Goal: Task Accomplishment & Management: Complete application form

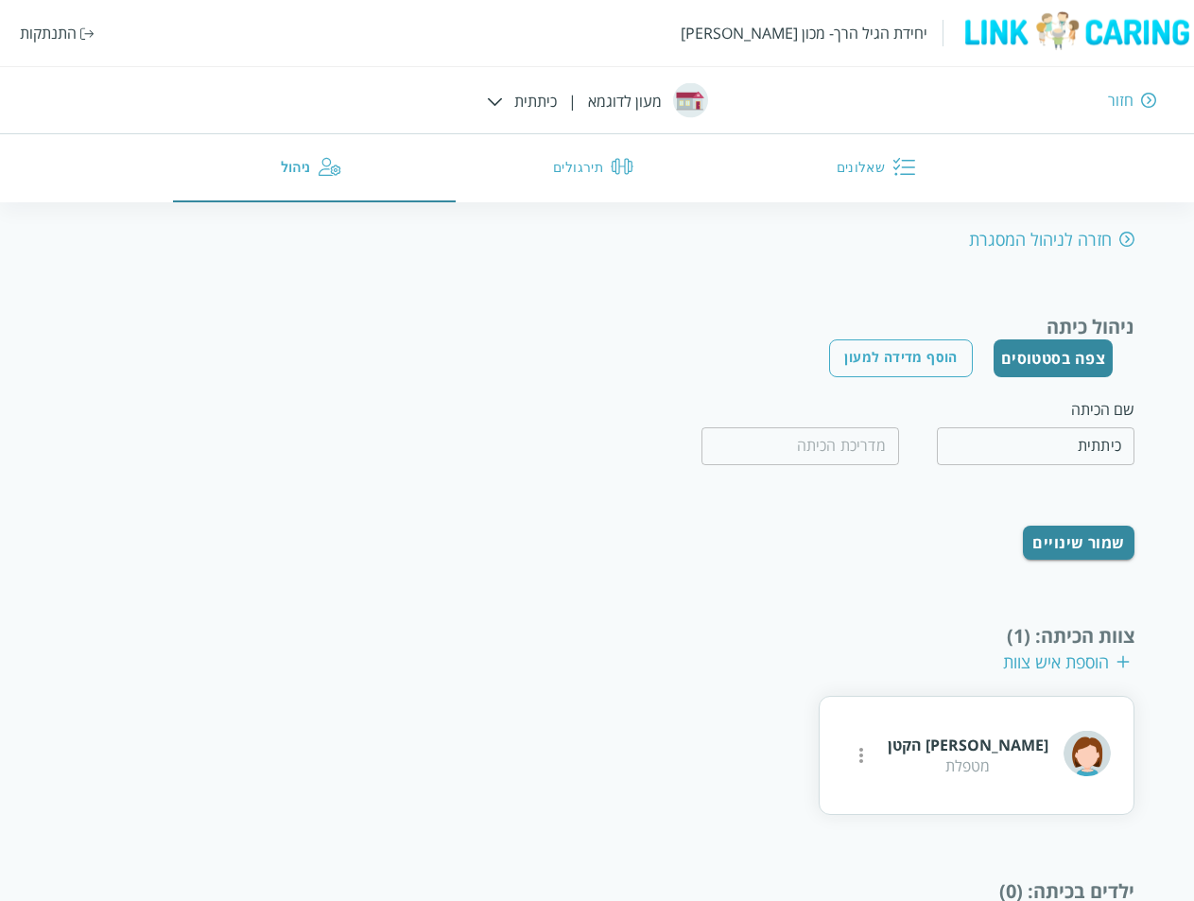
scroll to position [88, 0]
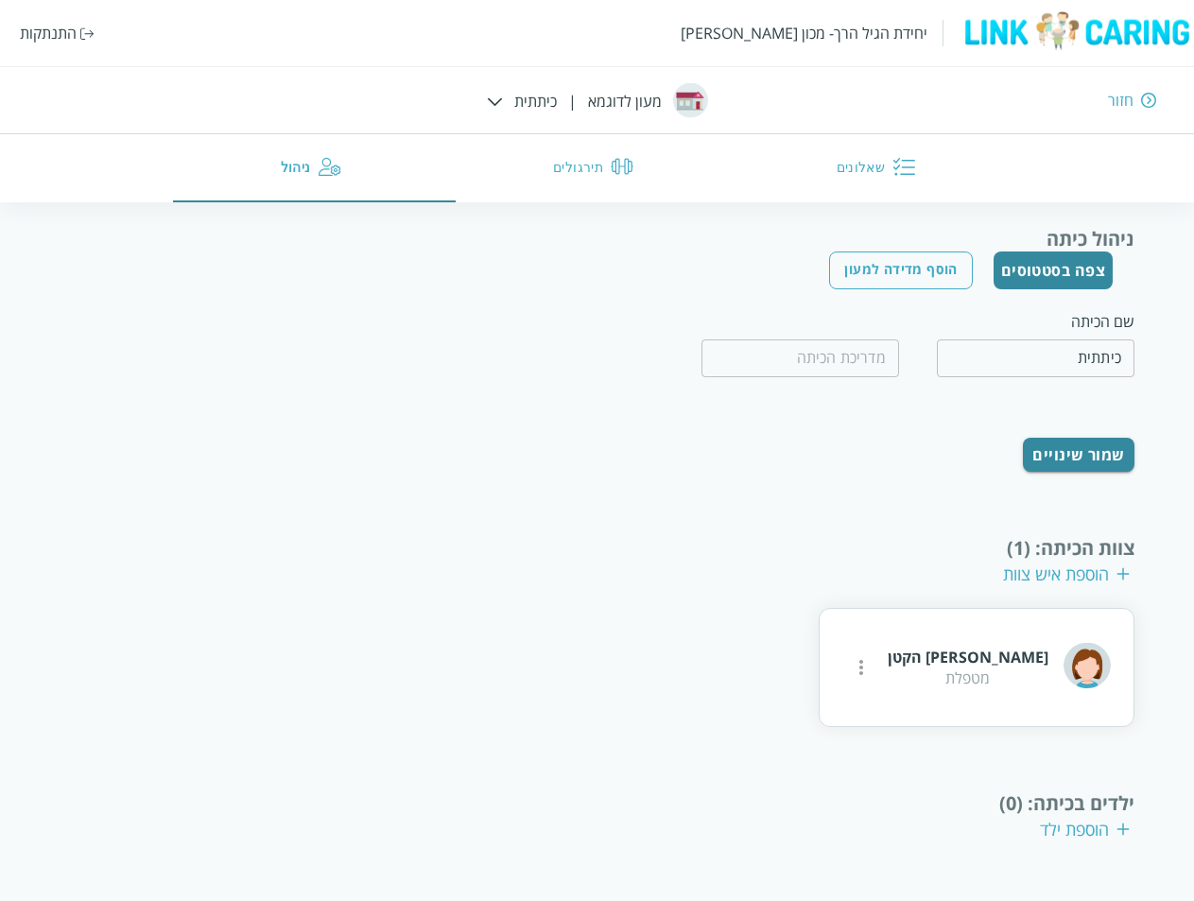
click at [81, 33] on img at bounding box center [87, 33] width 14 height 12
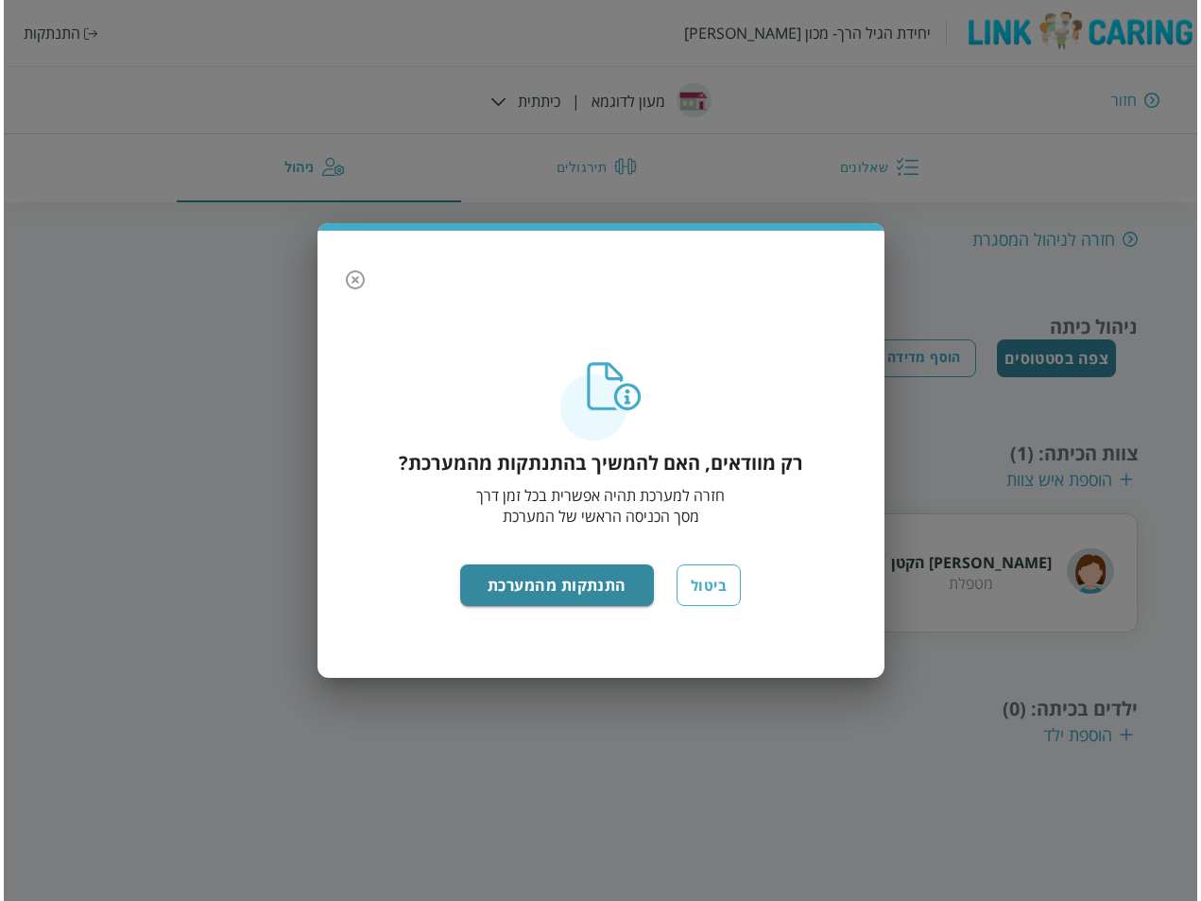
scroll to position [0, 0]
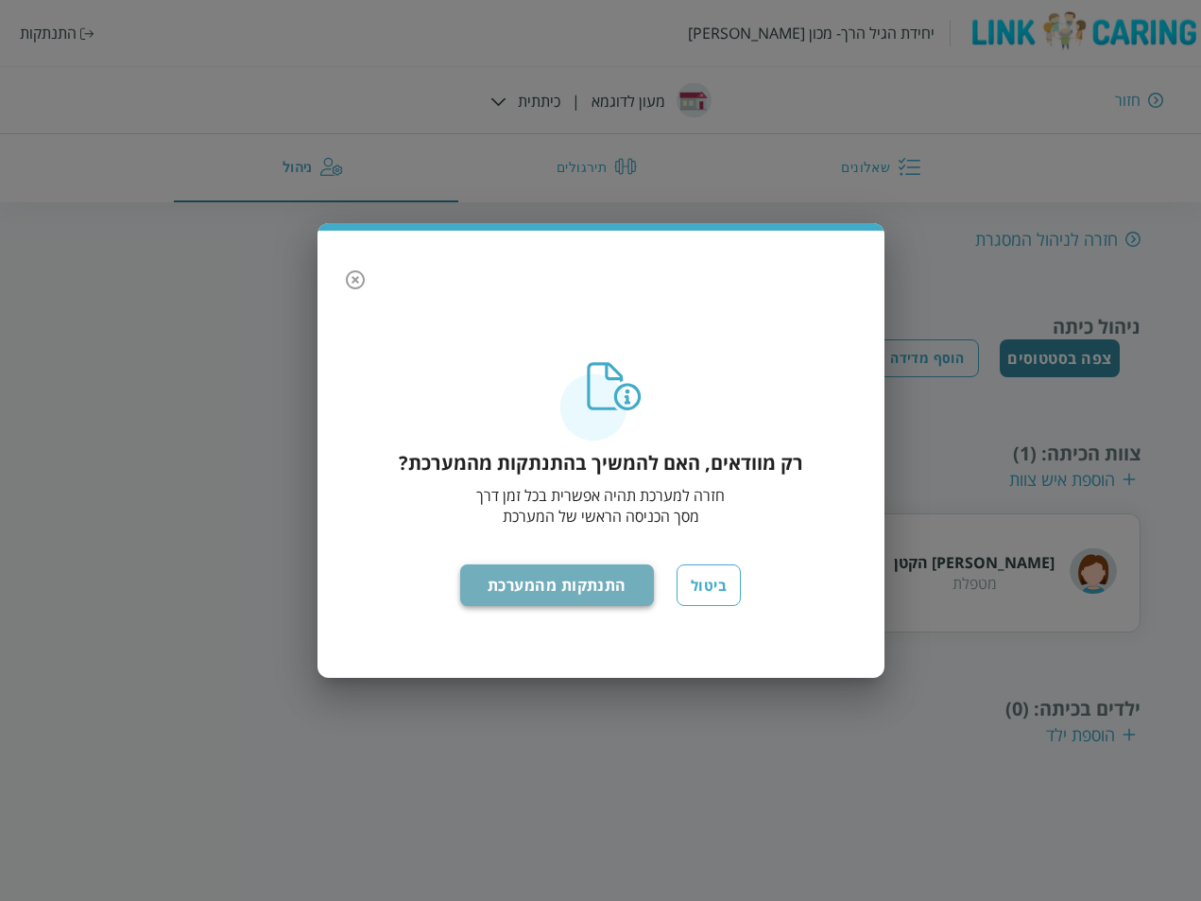
click at [587, 584] on button "התנתקות מהמערכת" at bounding box center [557, 585] width 194 height 42
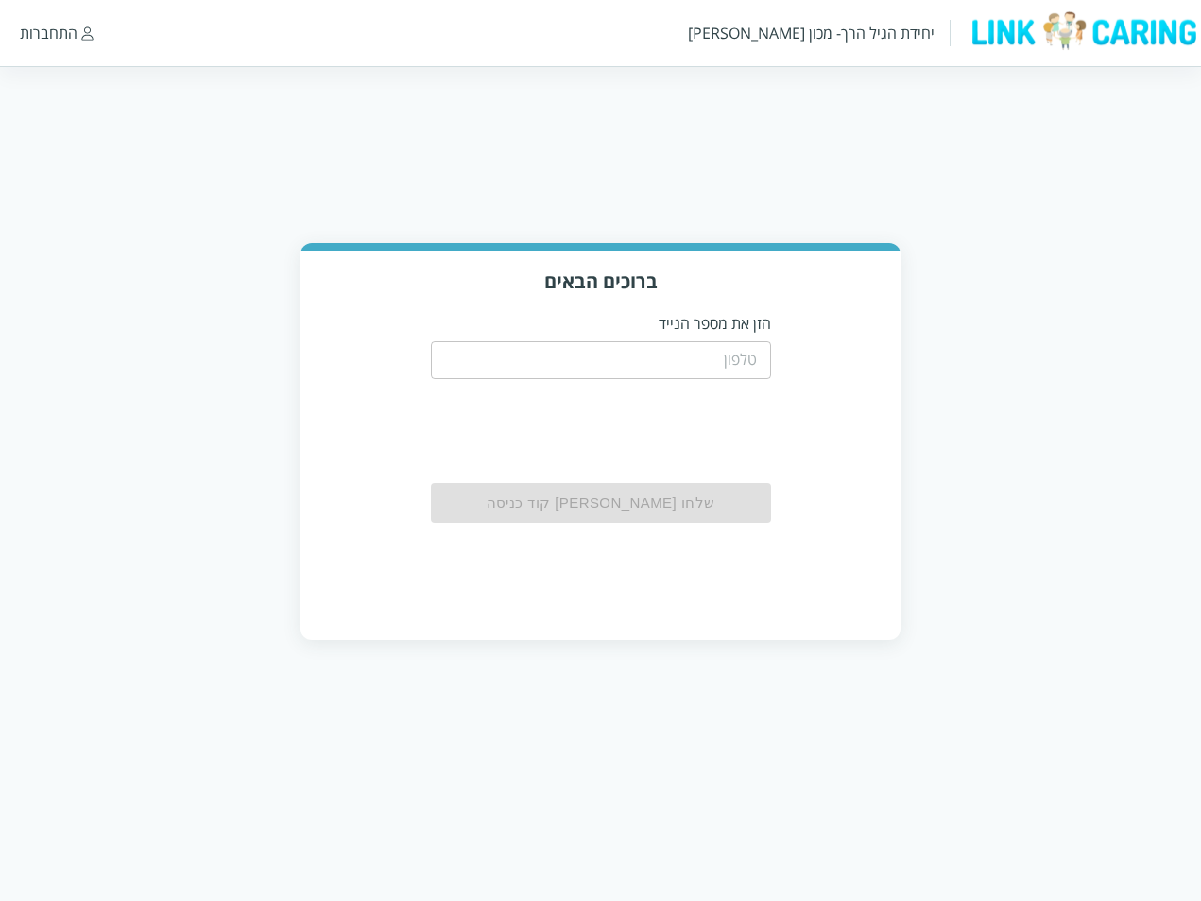
click at [716, 359] on input "tel" at bounding box center [601, 360] width 340 height 38
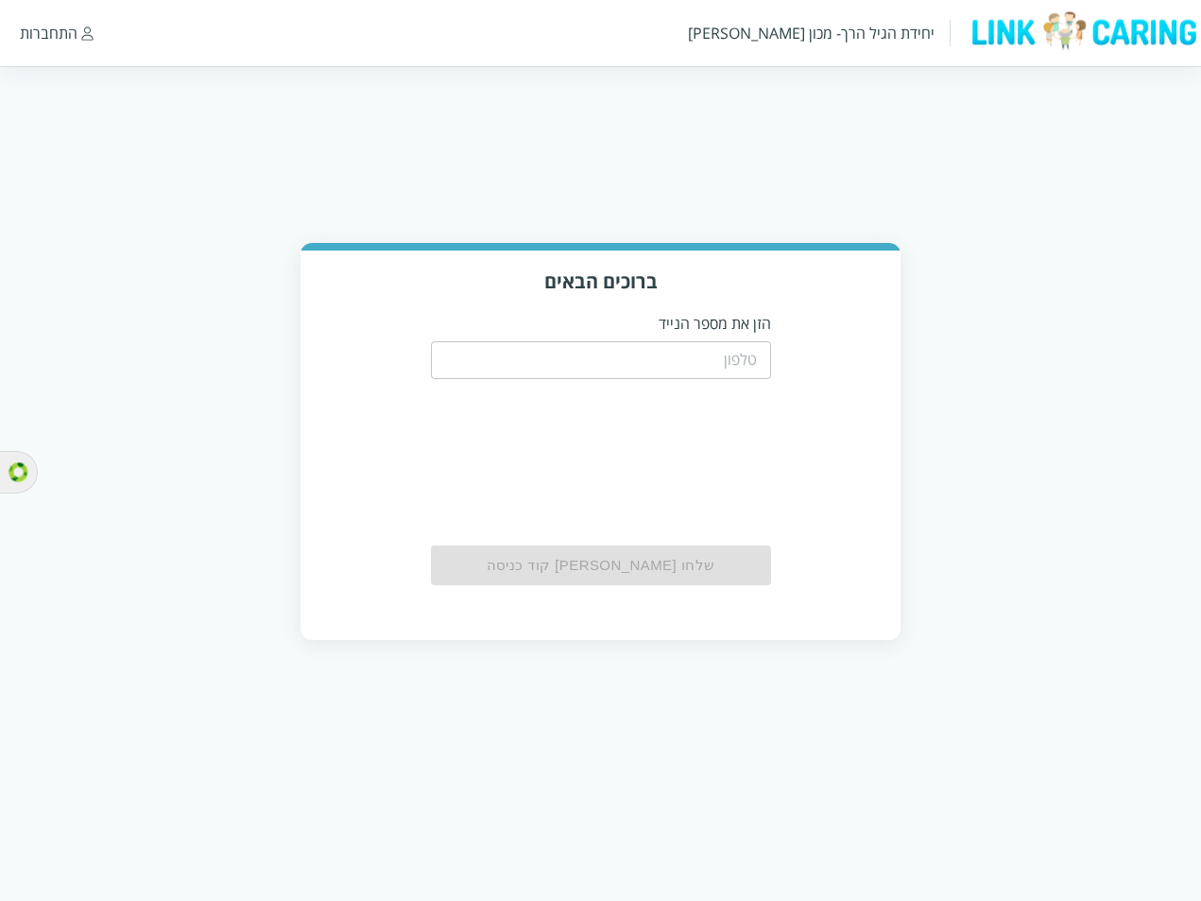
click at [739, 355] on input "tel" at bounding box center [601, 360] width 340 height 38
paste input "0544499999"
type input "0544499999"
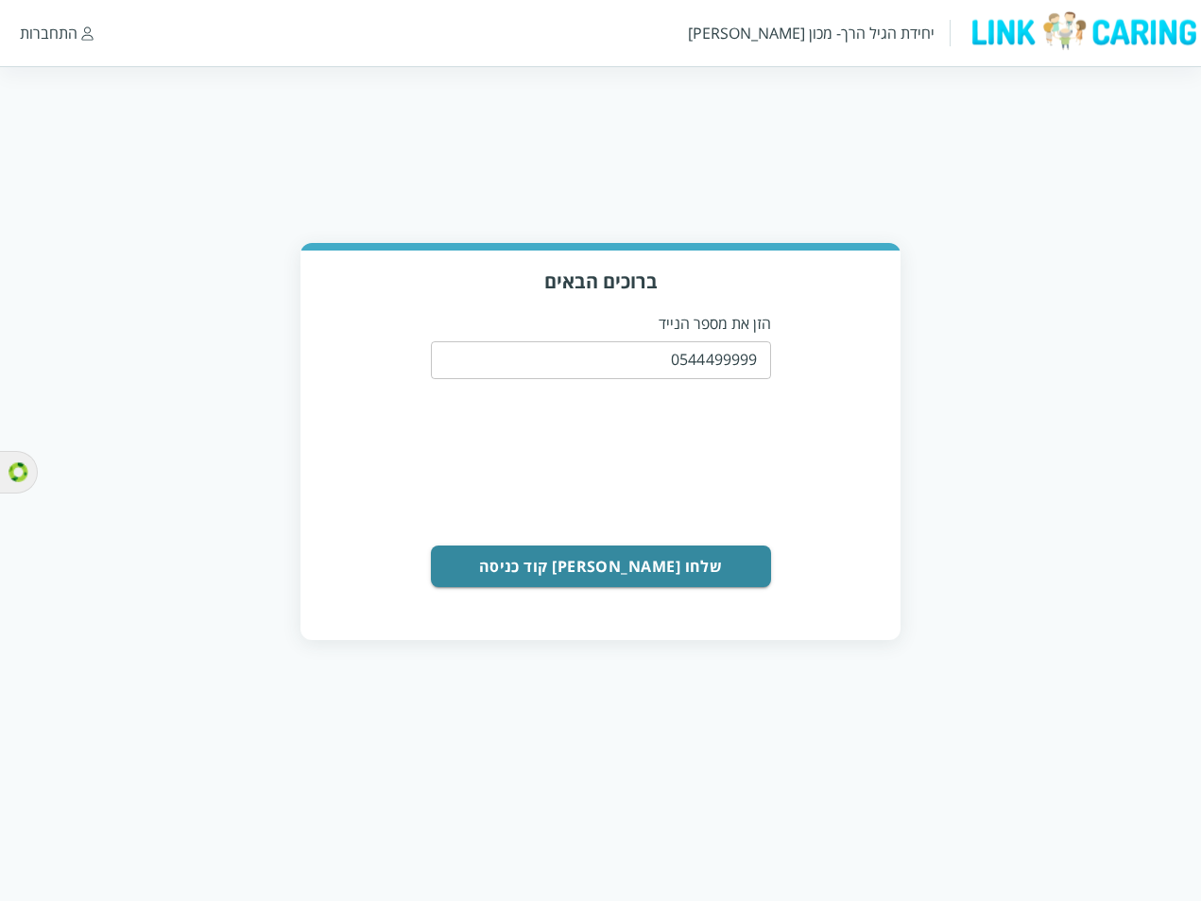
click at [680, 556] on button "שלחו [PERSON_NAME] קוד כניסה" at bounding box center [601, 566] width 340 height 42
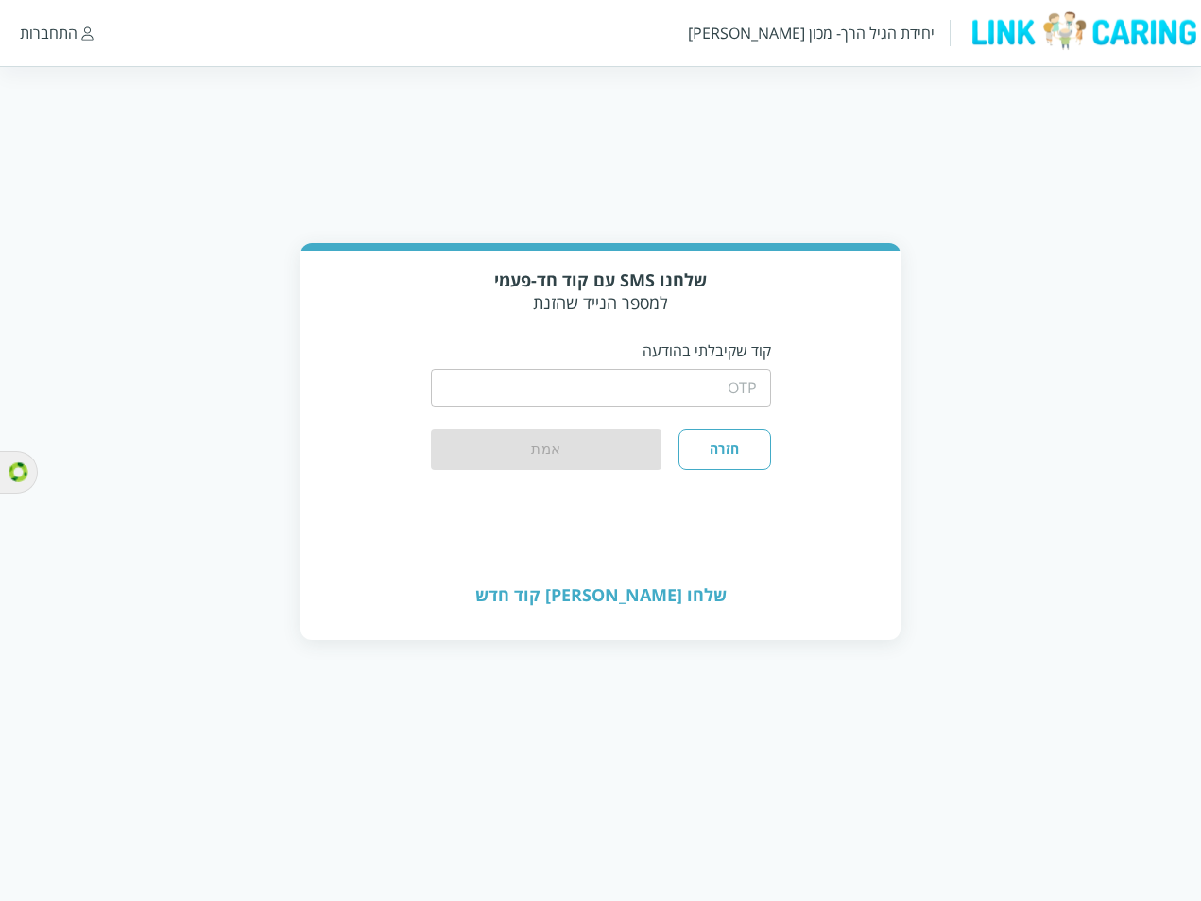
click at [668, 382] on input "string" at bounding box center [601, 388] width 340 height 38
type input "1234"
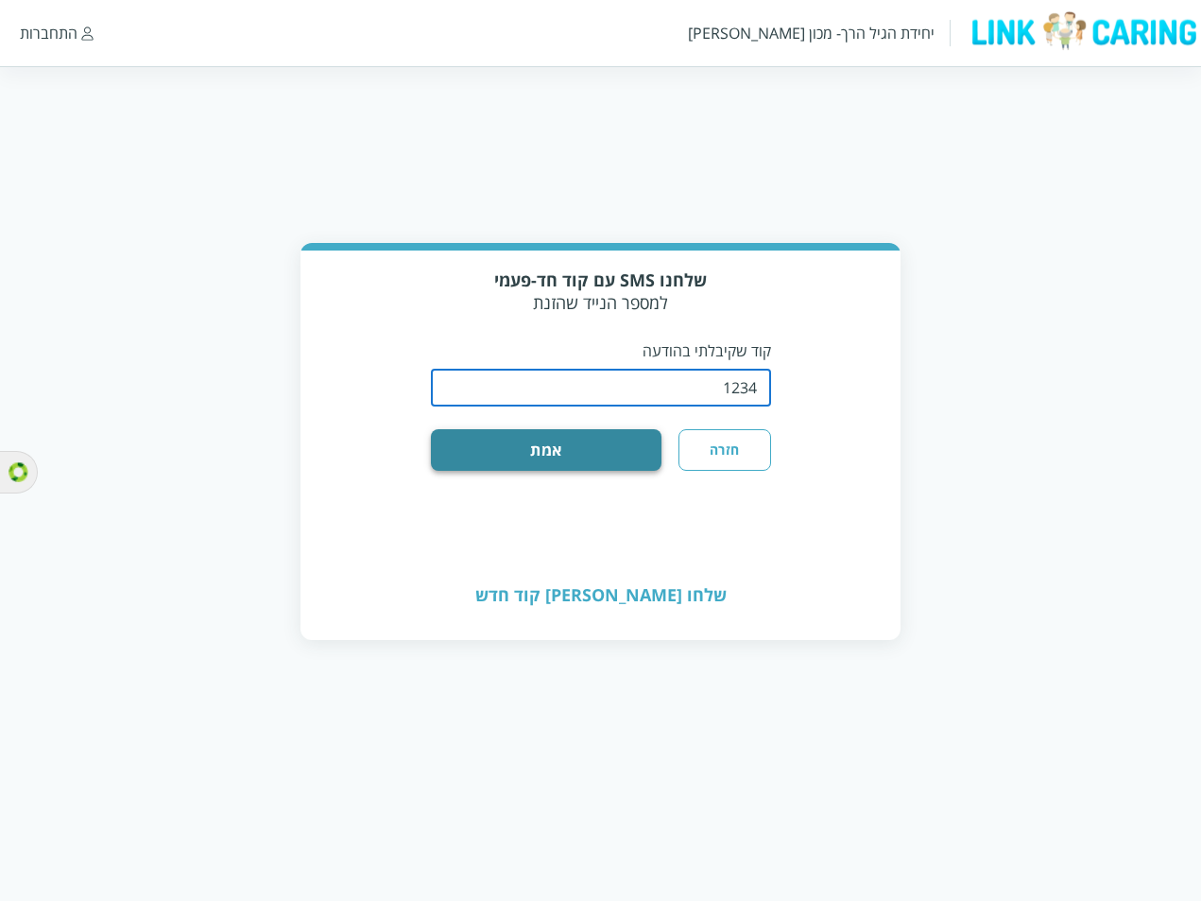
click at [632, 451] on button "אמת" at bounding box center [547, 450] width 232 height 42
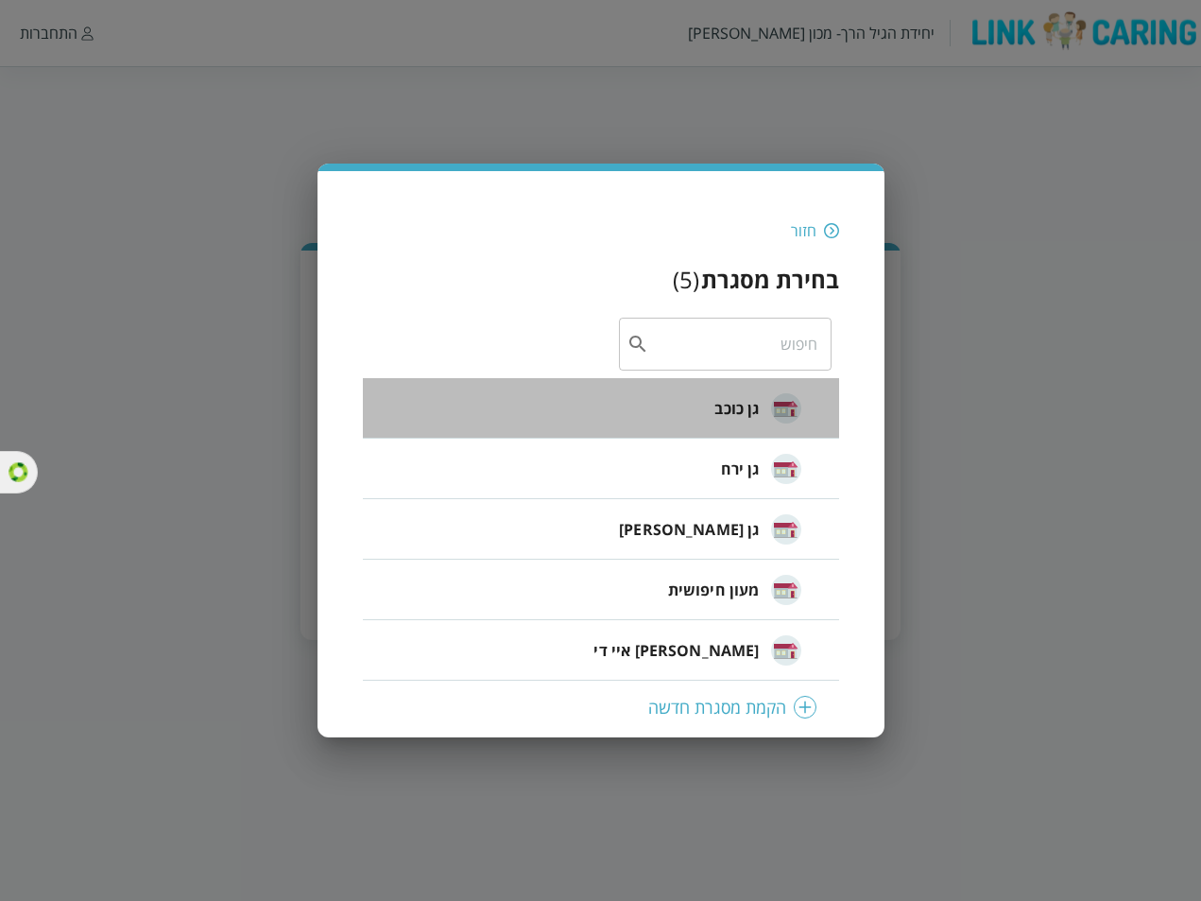
click at [725, 404] on span "גן כוכב" at bounding box center [736, 408] width 44 height 23
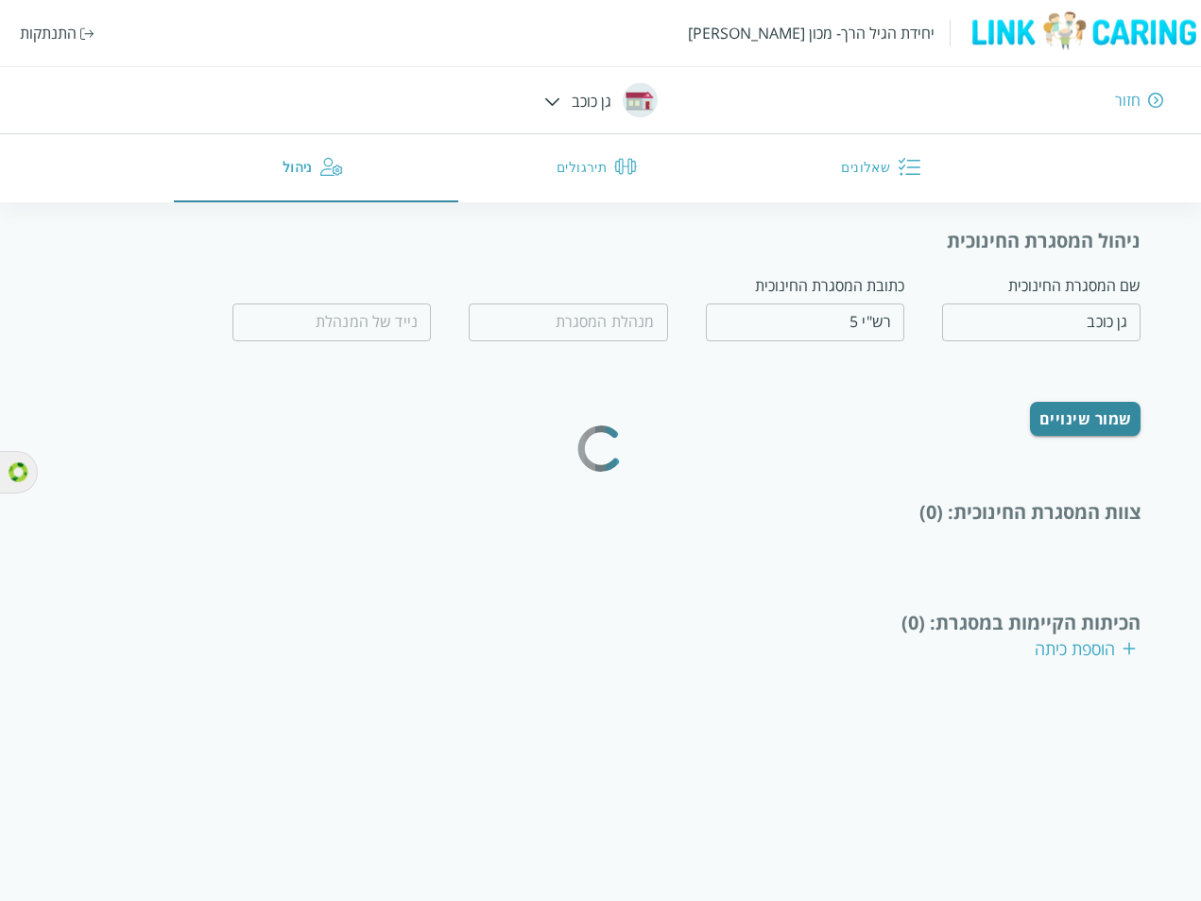
type input "שביט ביטון"
type input "0508787678"
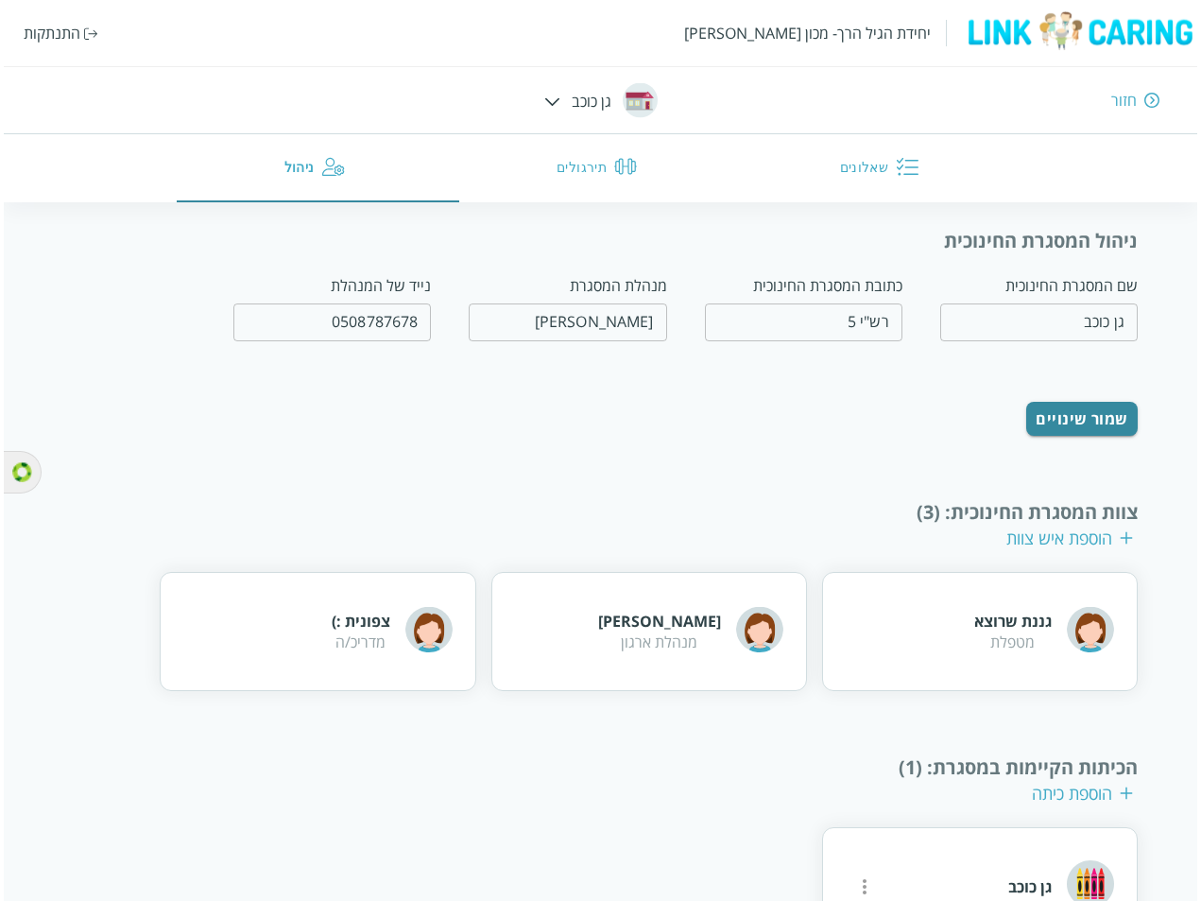
scroll to position [83, 0]
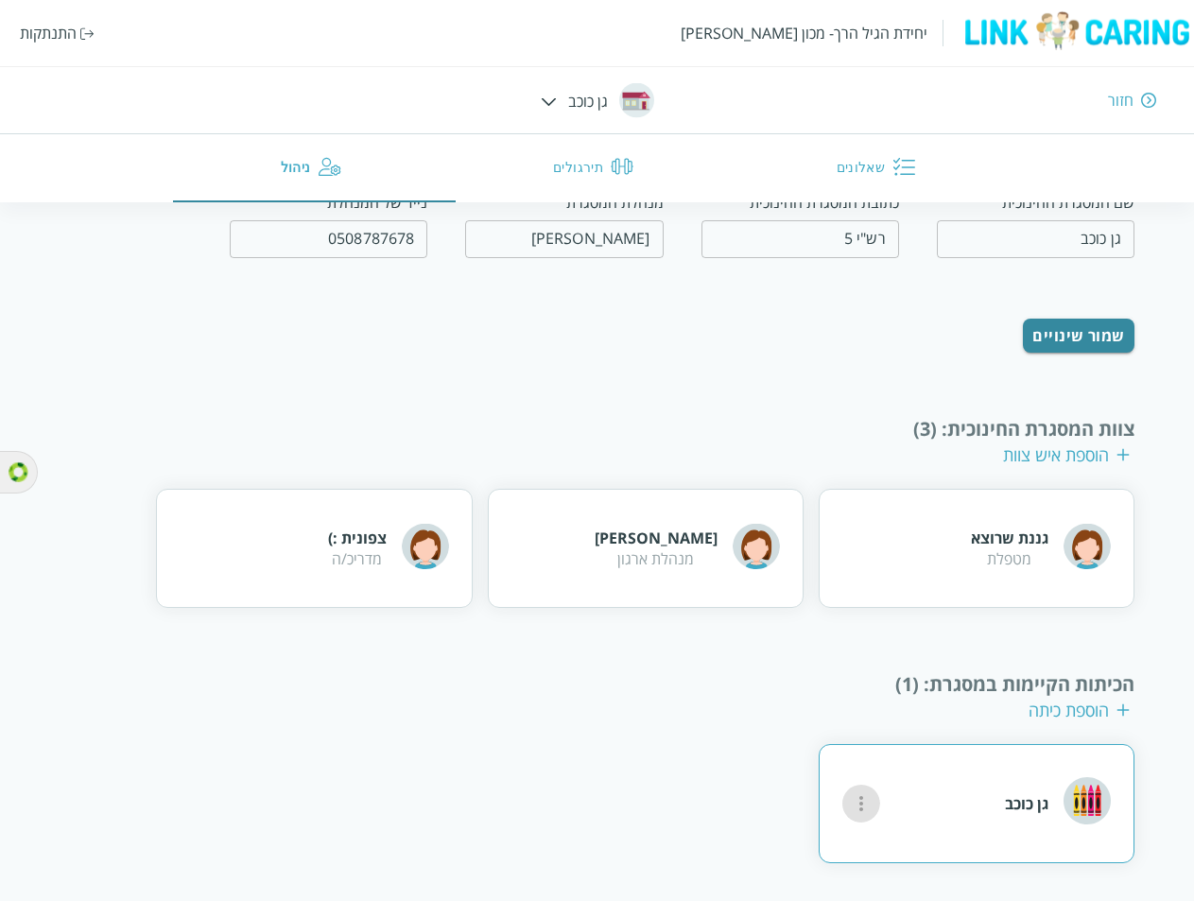
click at [859, 792] on icon "more" at bounding box center [861, 803] width 23 height 23
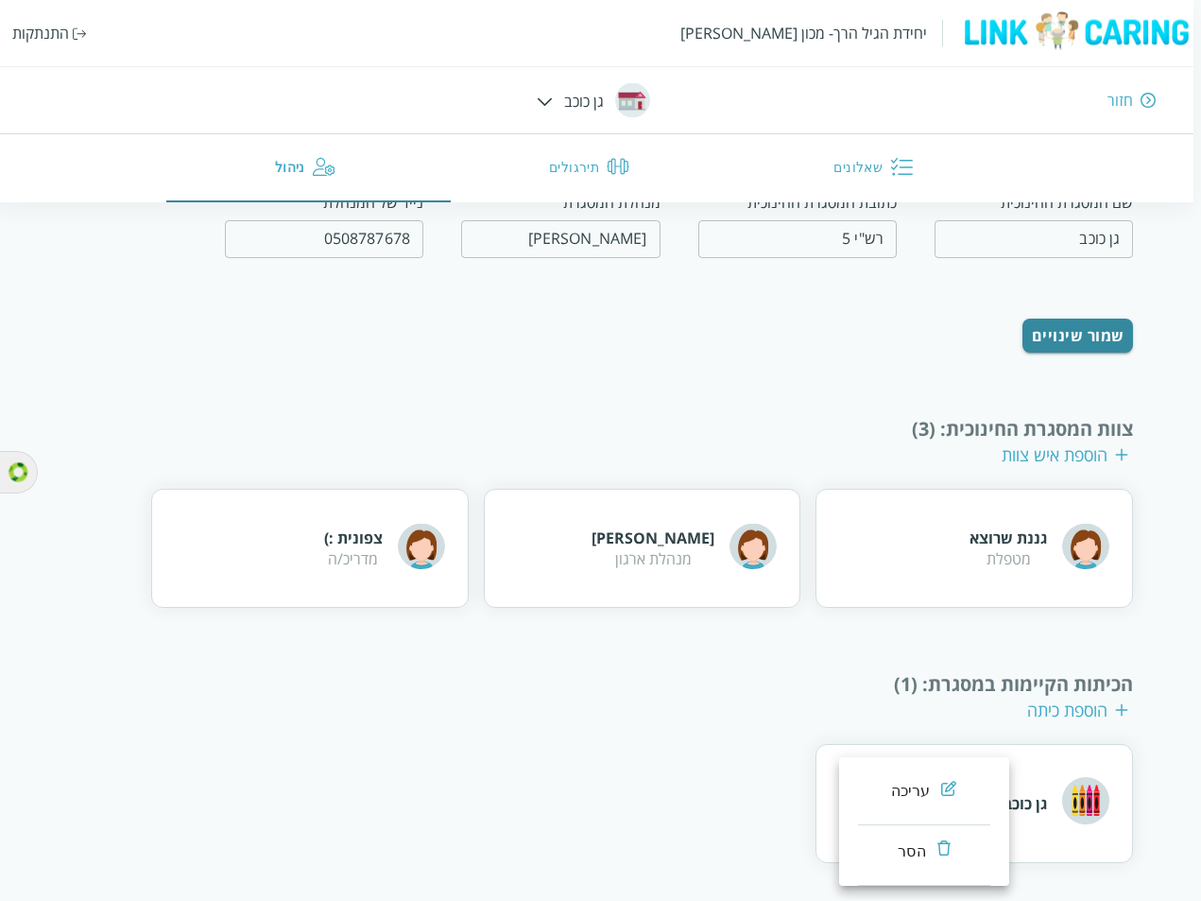
click at [908, 786] on div "עריכה" at bounding box center [911, 791] width 40 height 23
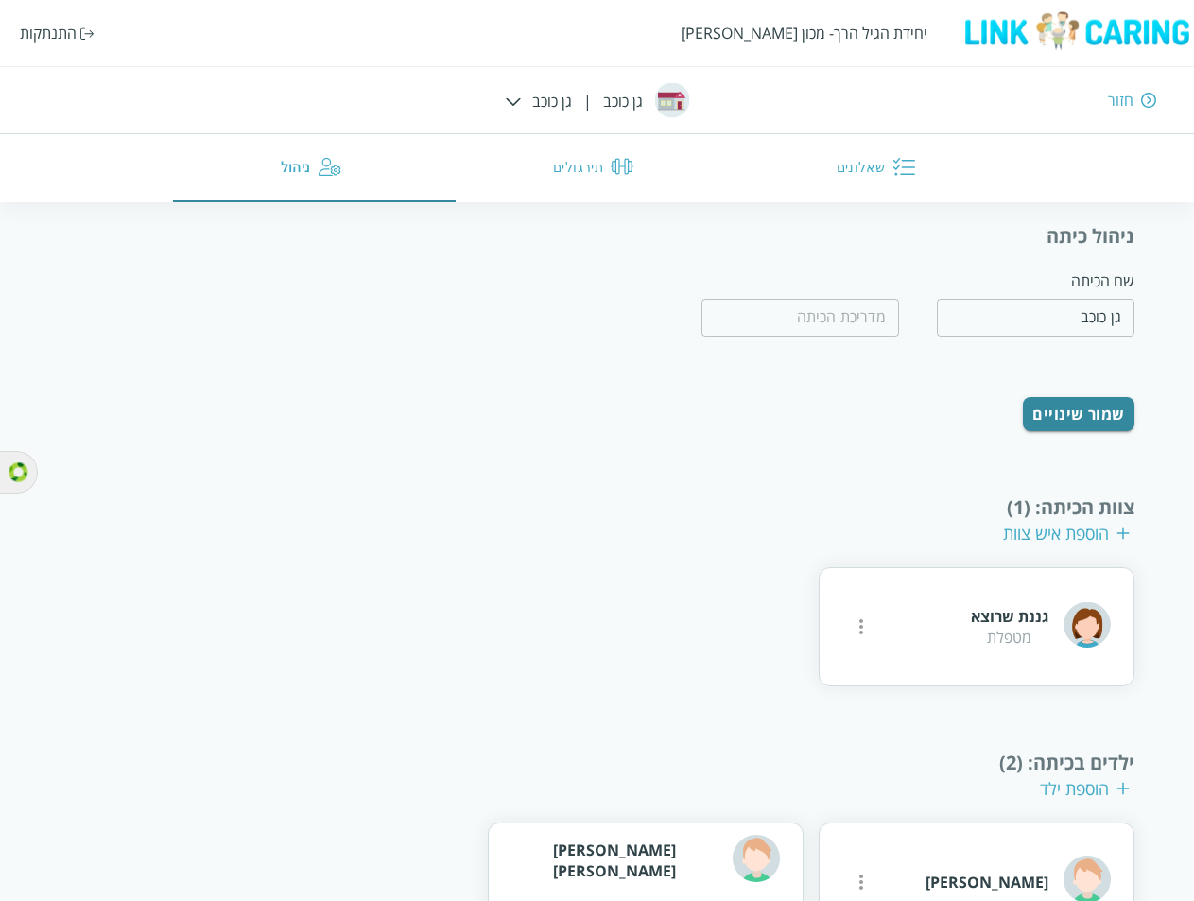
scroll to position [169, 0]
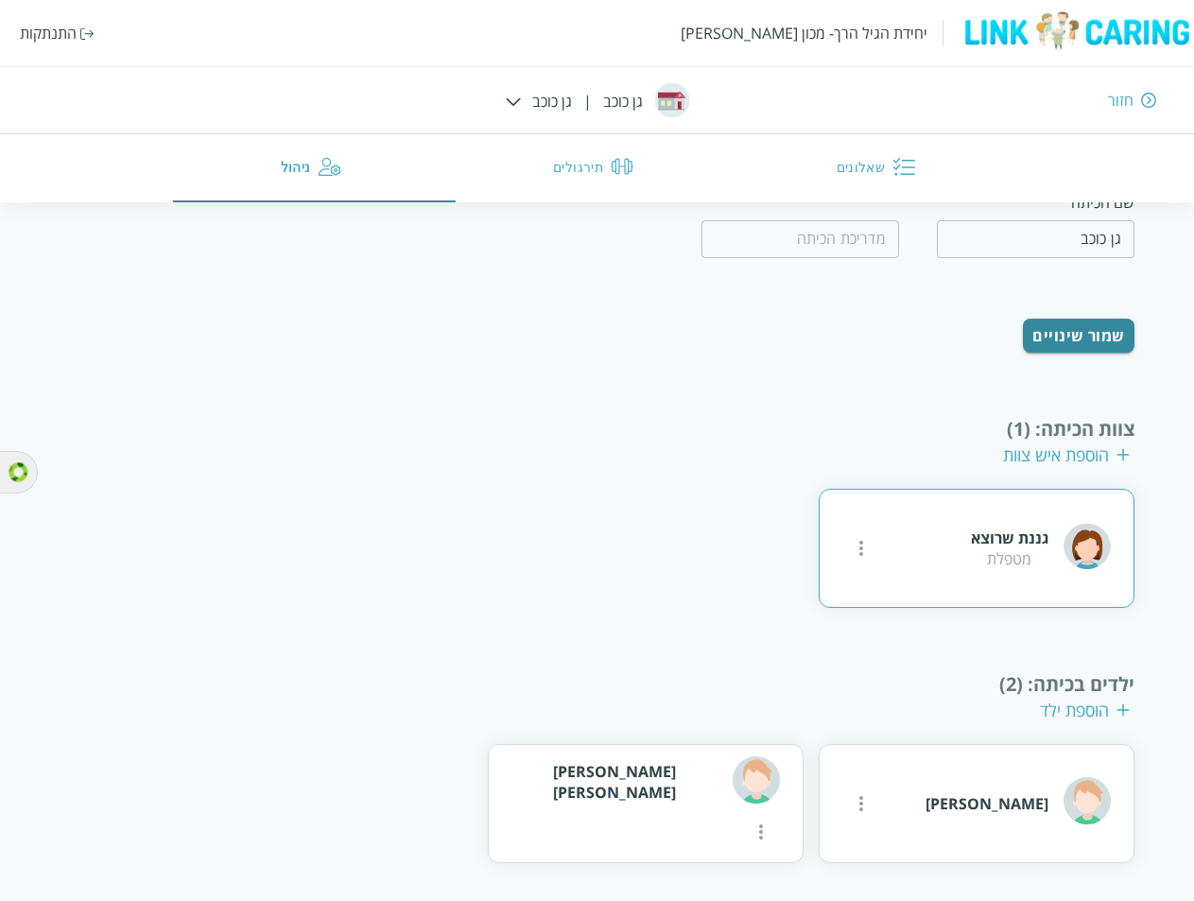
click at [851, 550] on icon "more" at bounding box center [861, 548] width 23 height 23
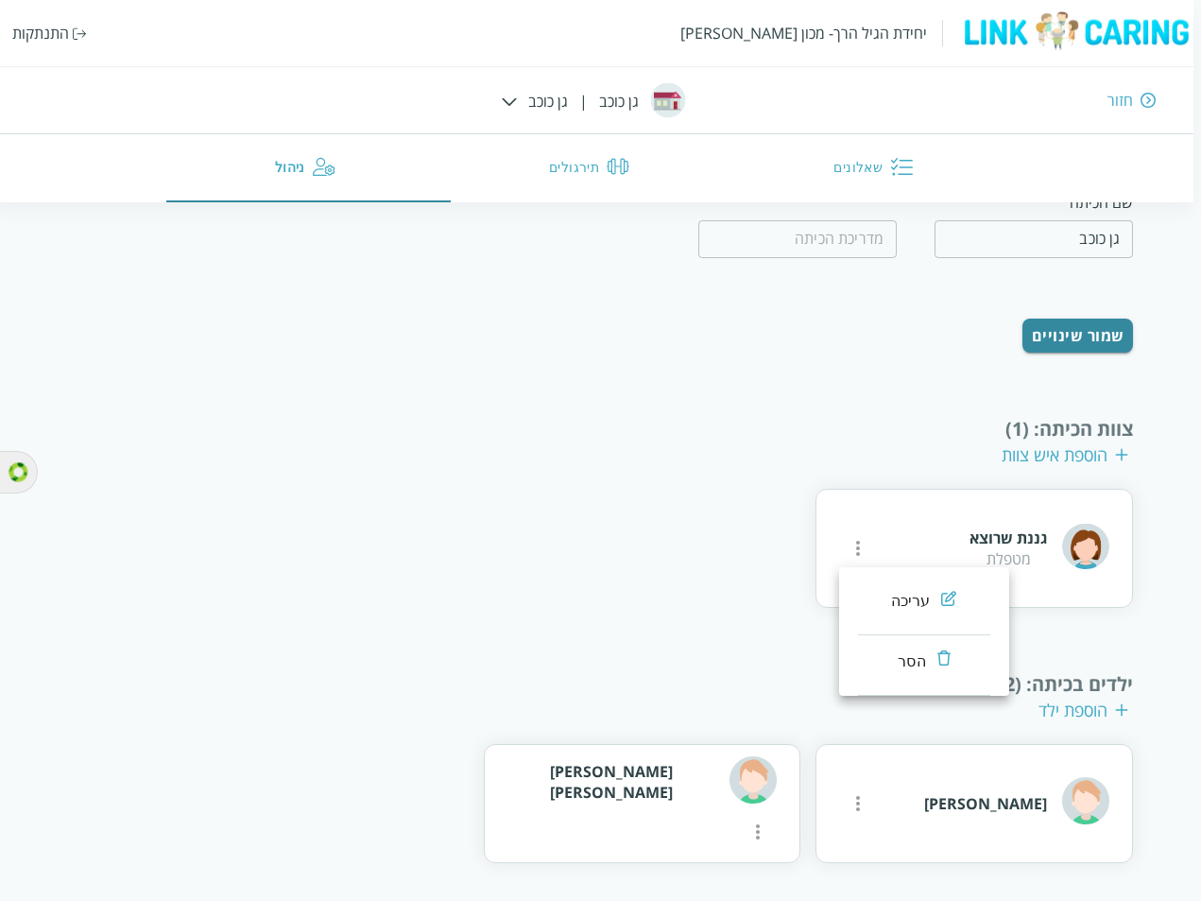
click at [654, 472] on div at bounding box center [600, 450] width 1201 height 901
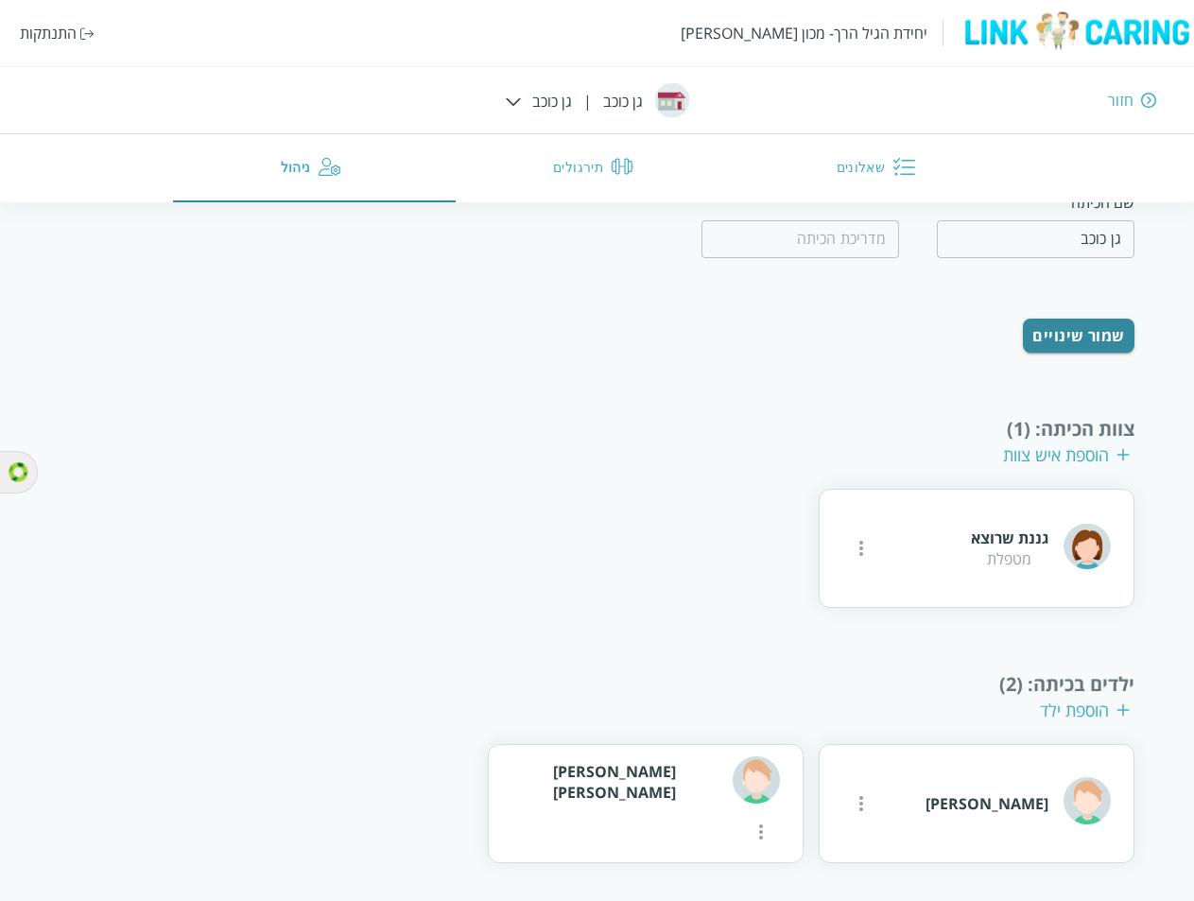
click at [1066, 452] on div "הוספת איש צוות" at bounding box center [1066, 454] width 127 height 23
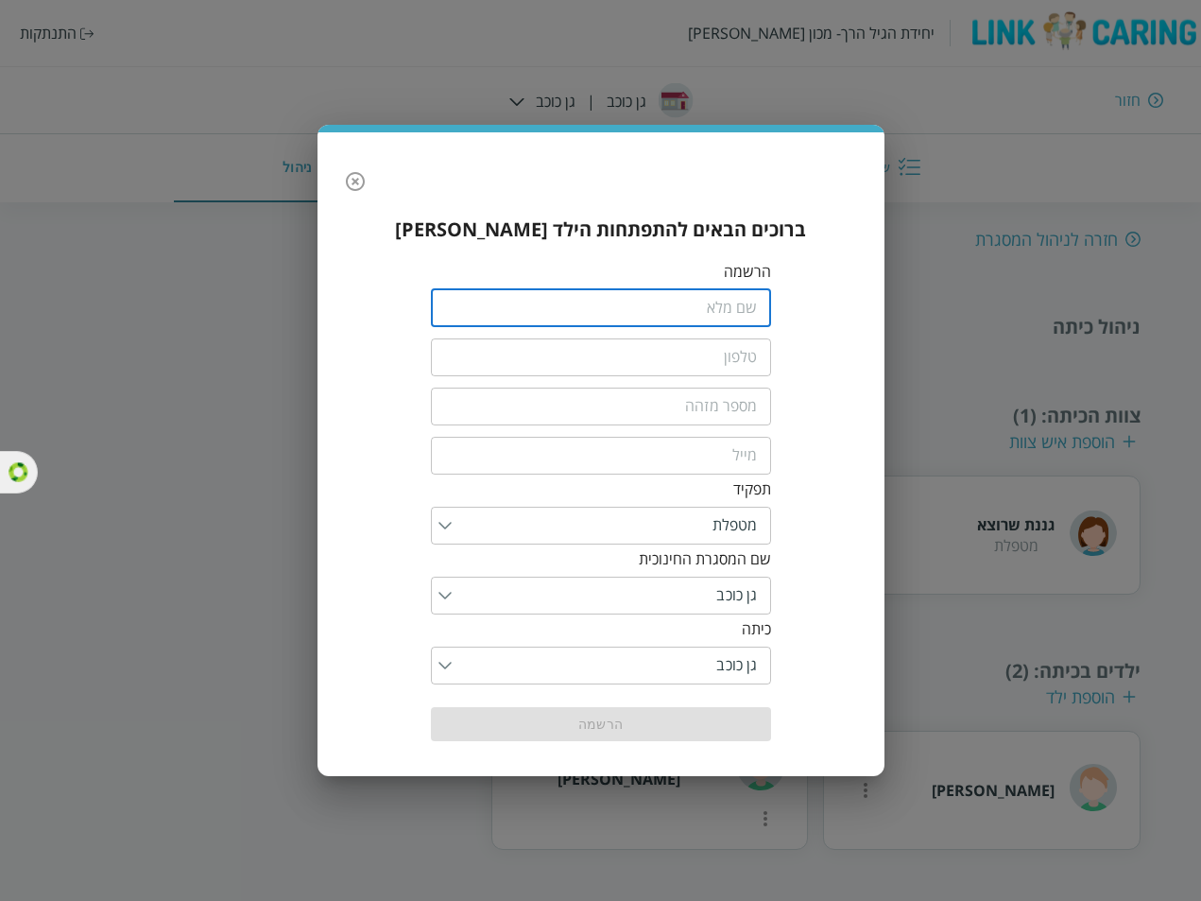
click at [693, 298] on input "fullName" at bounding box center [601, 308] width 340 height 38
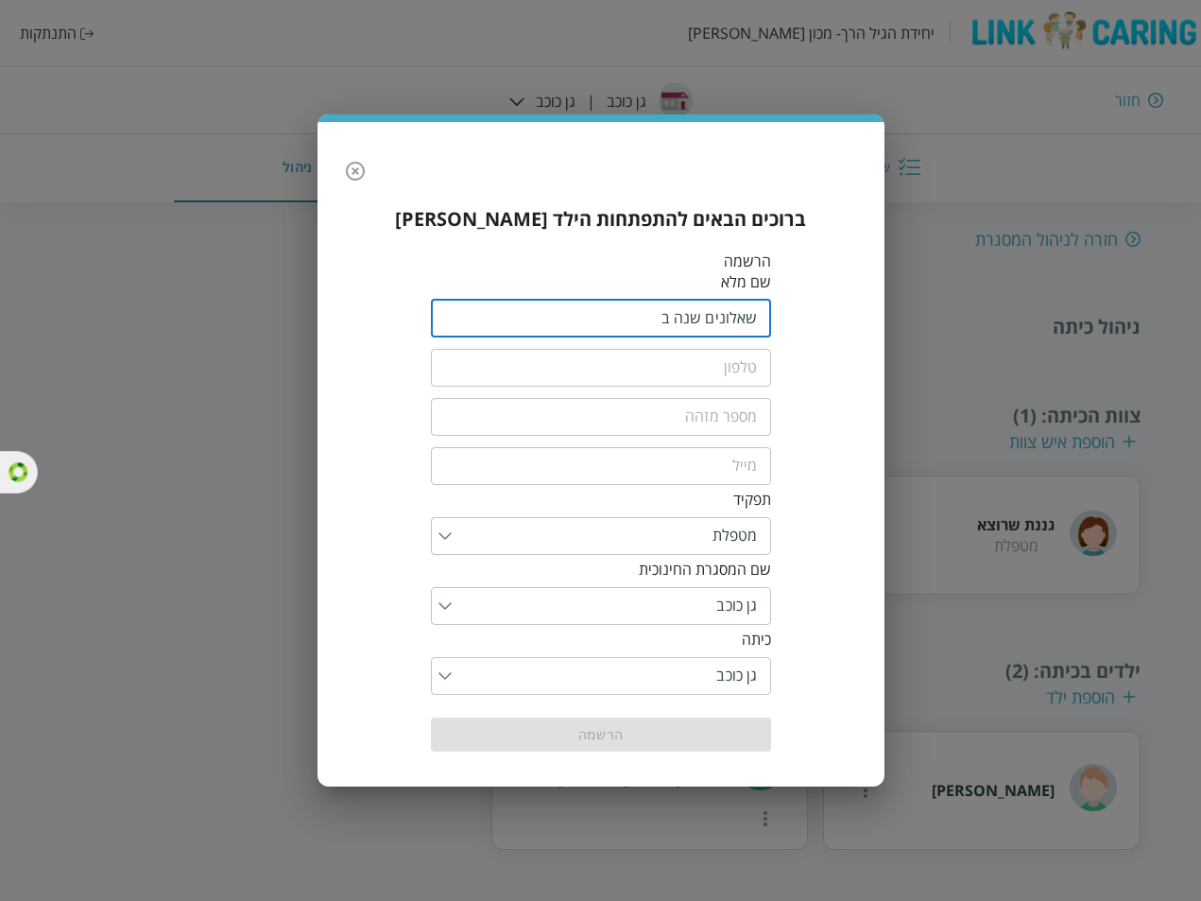
type input "שאלונים שנה ב"
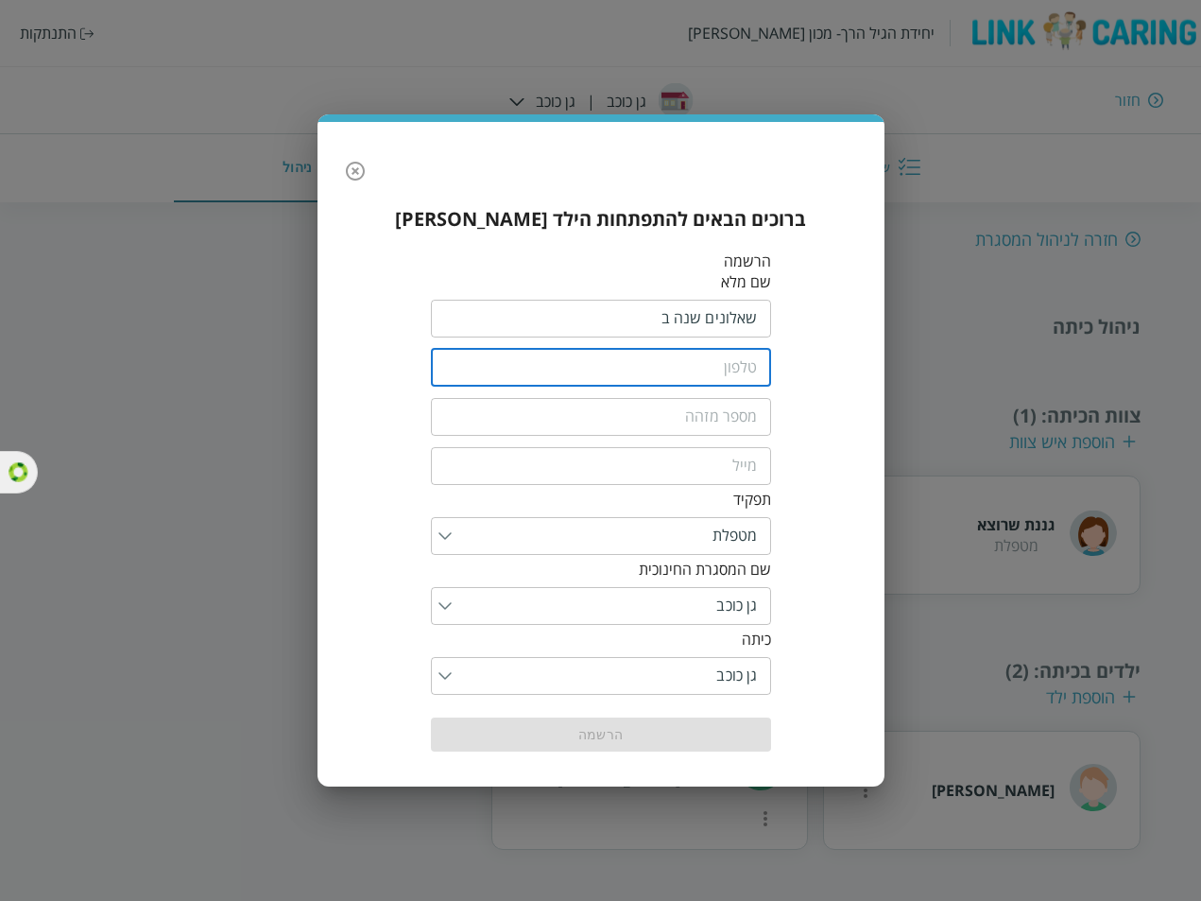
click at [729, 377] on input "tel" at bounding box center [601, 368] width 340 height 38
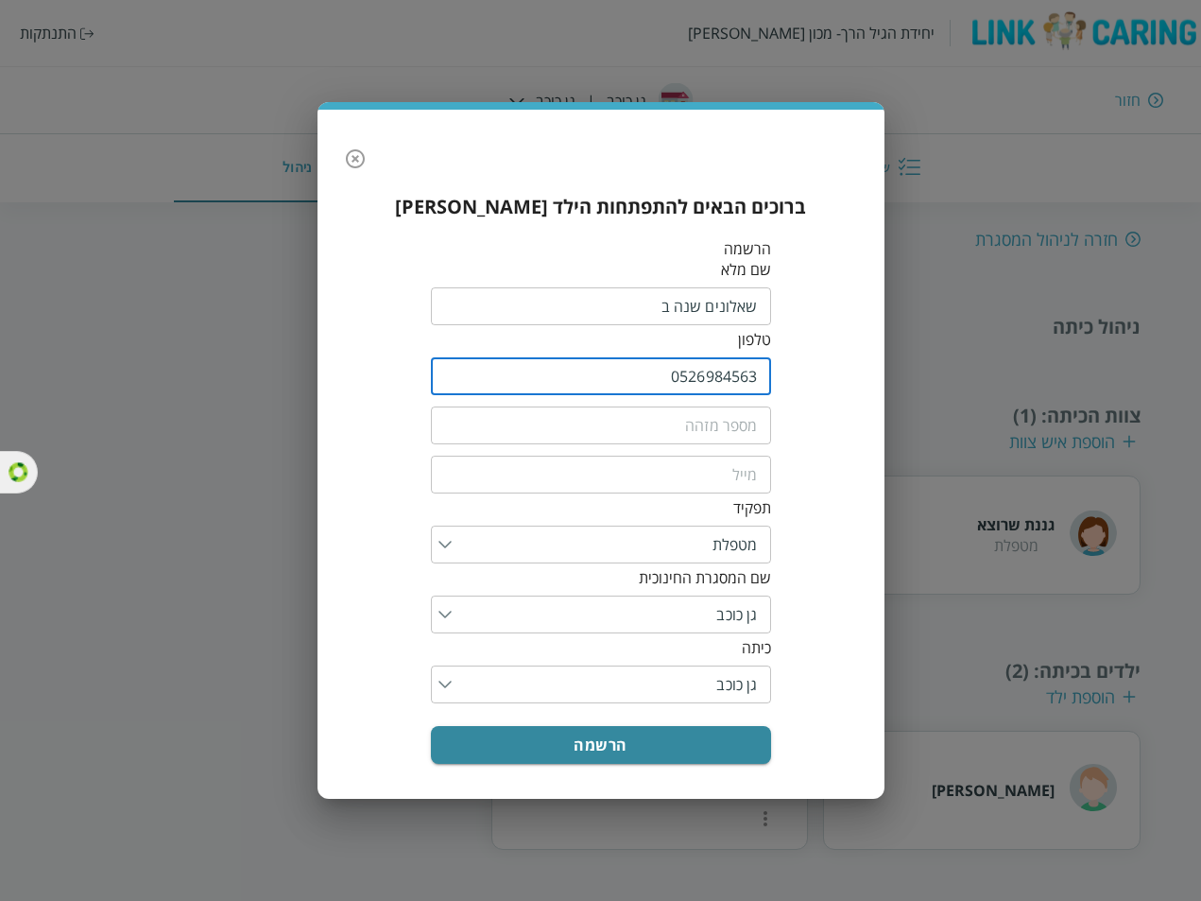
type input "0526984563"
click at [732, 430] on input "text" at bounding box center [601, 425] width 340 height 38
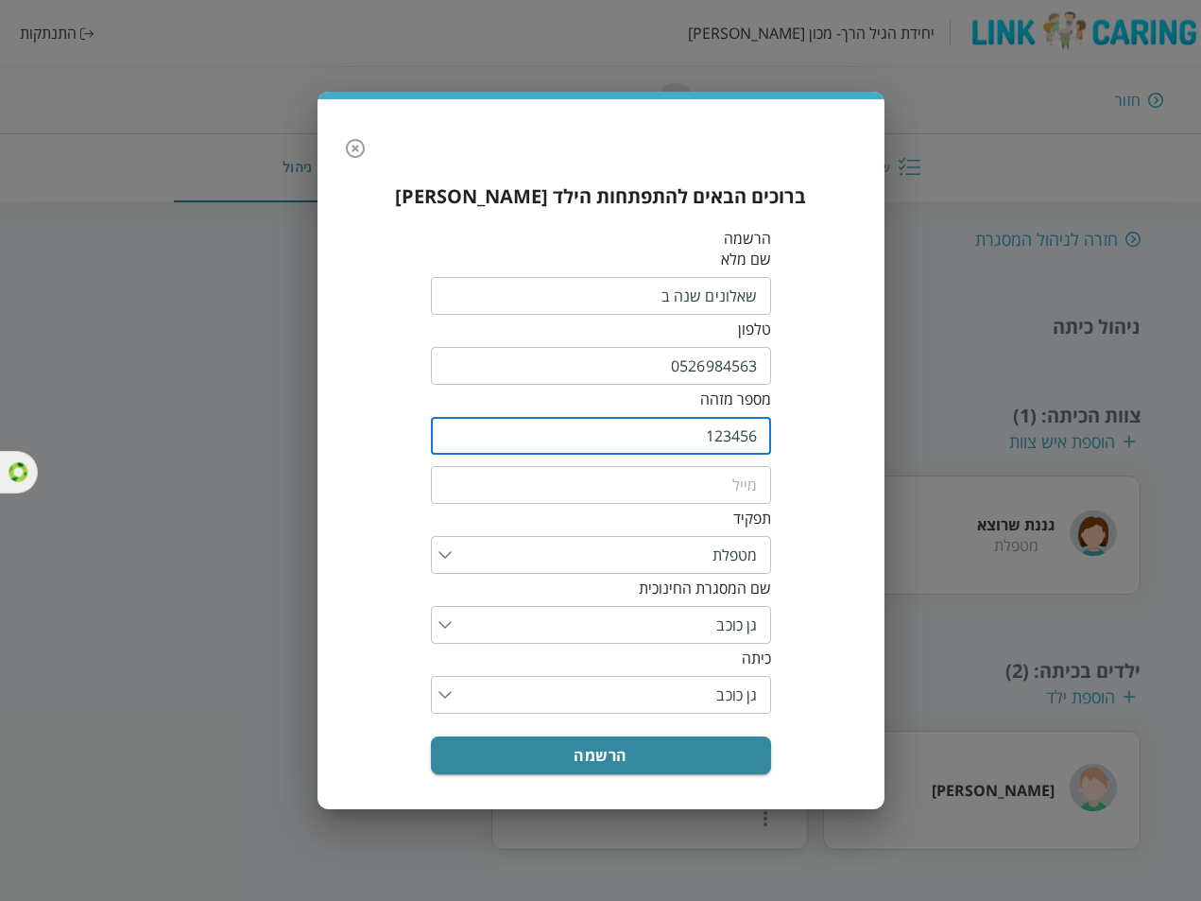
type input "123456"
click at [718, 369] on input "0526984563" at bounding box center [601, 366] width 340 height 38
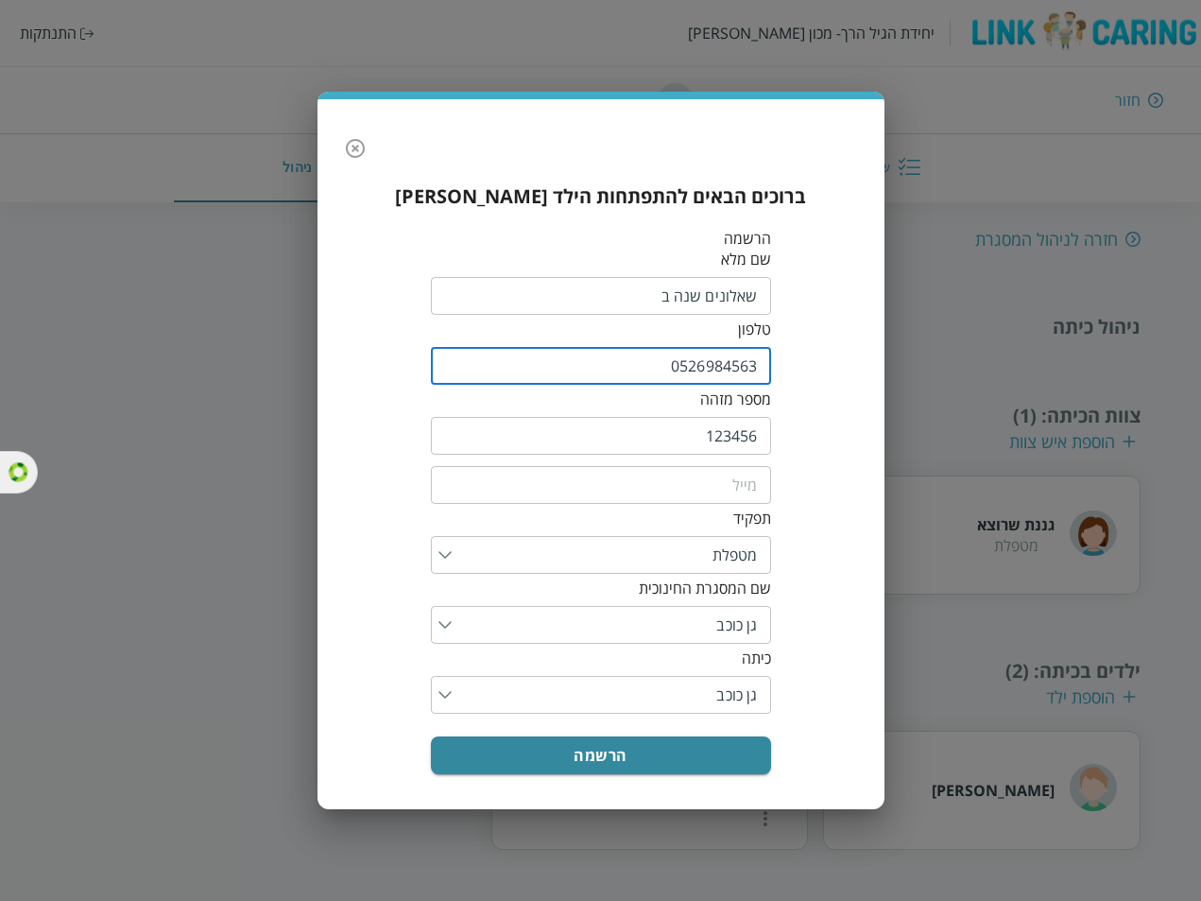
click at [718, 369] on input "0526984563" at bounding box center [601, 366] width 340 height 38
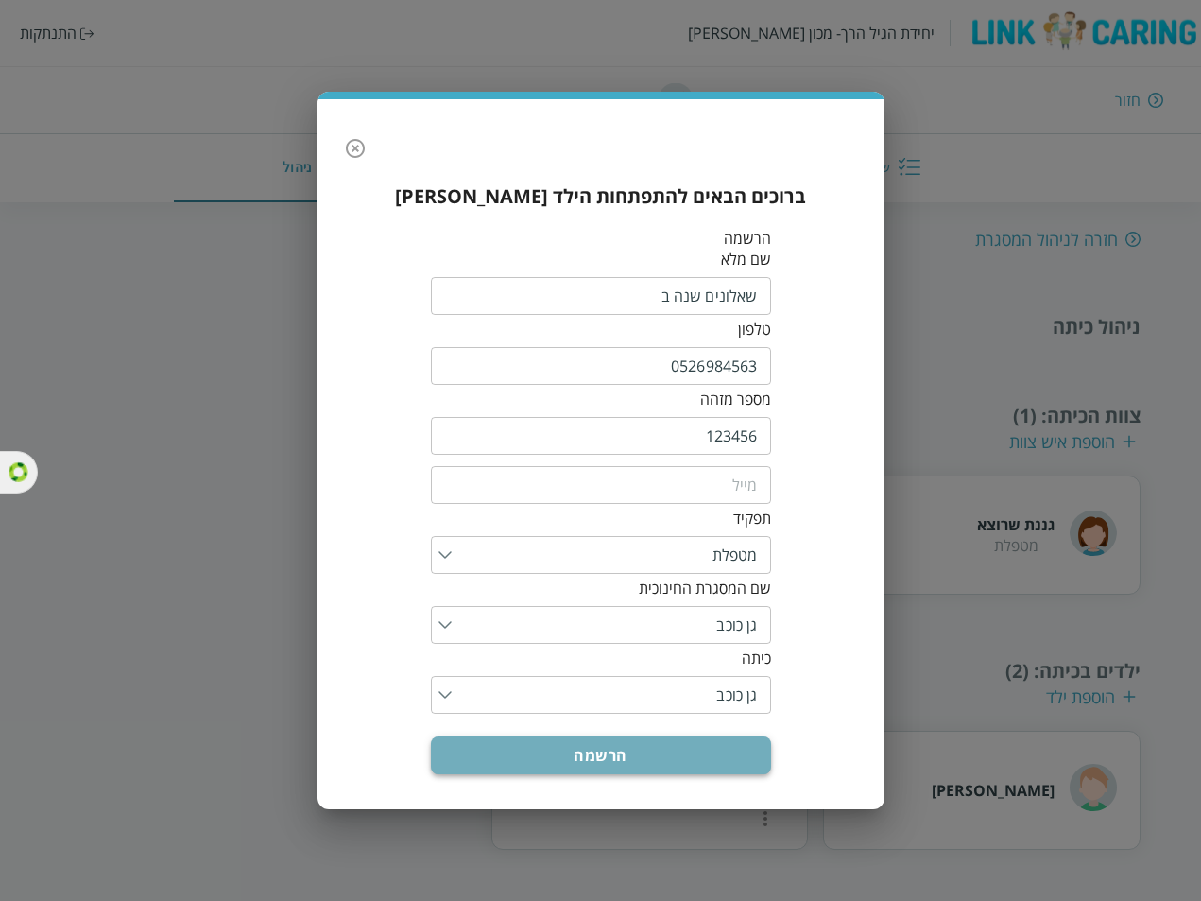
click at [644, 757] on button "הרשמה" at bounding box center [601, 755] width 340 height 38
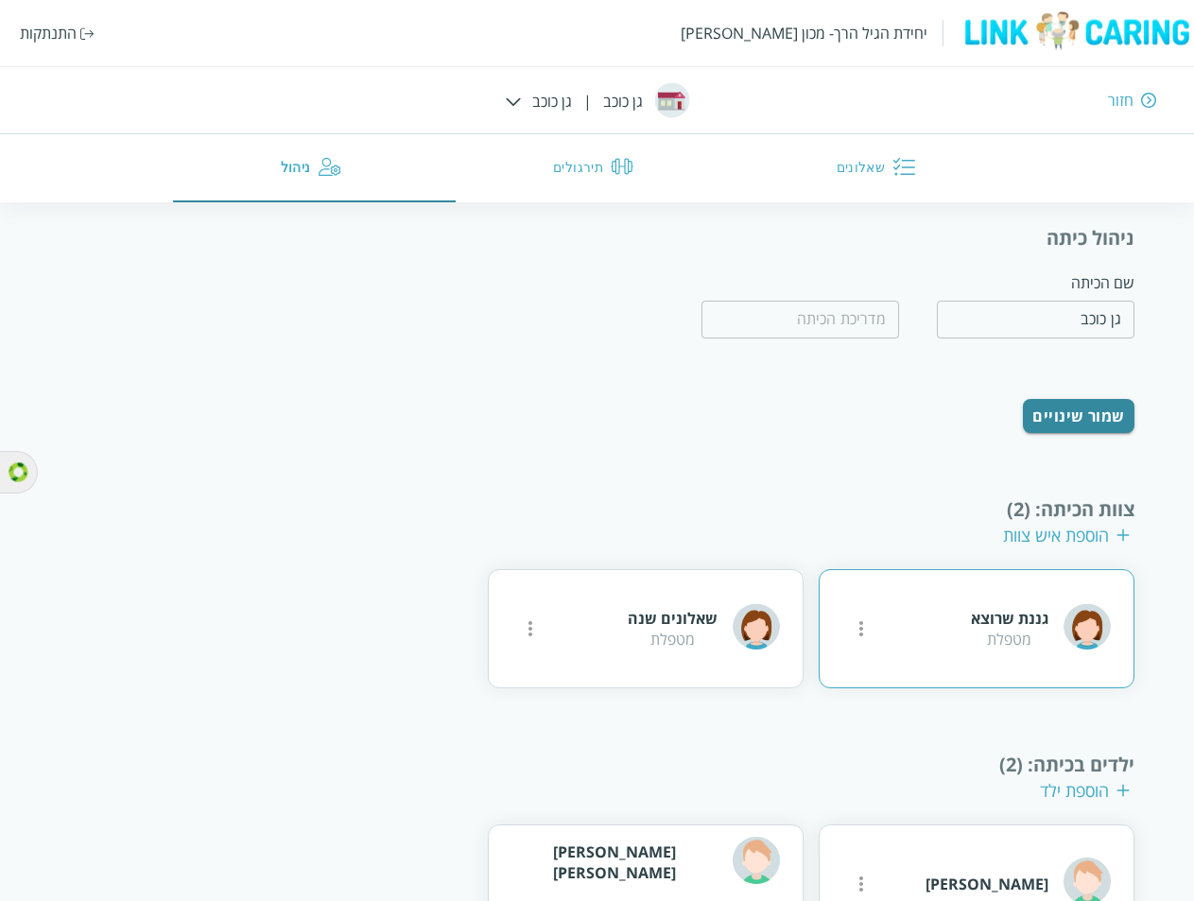
scroll to position [169, 0]
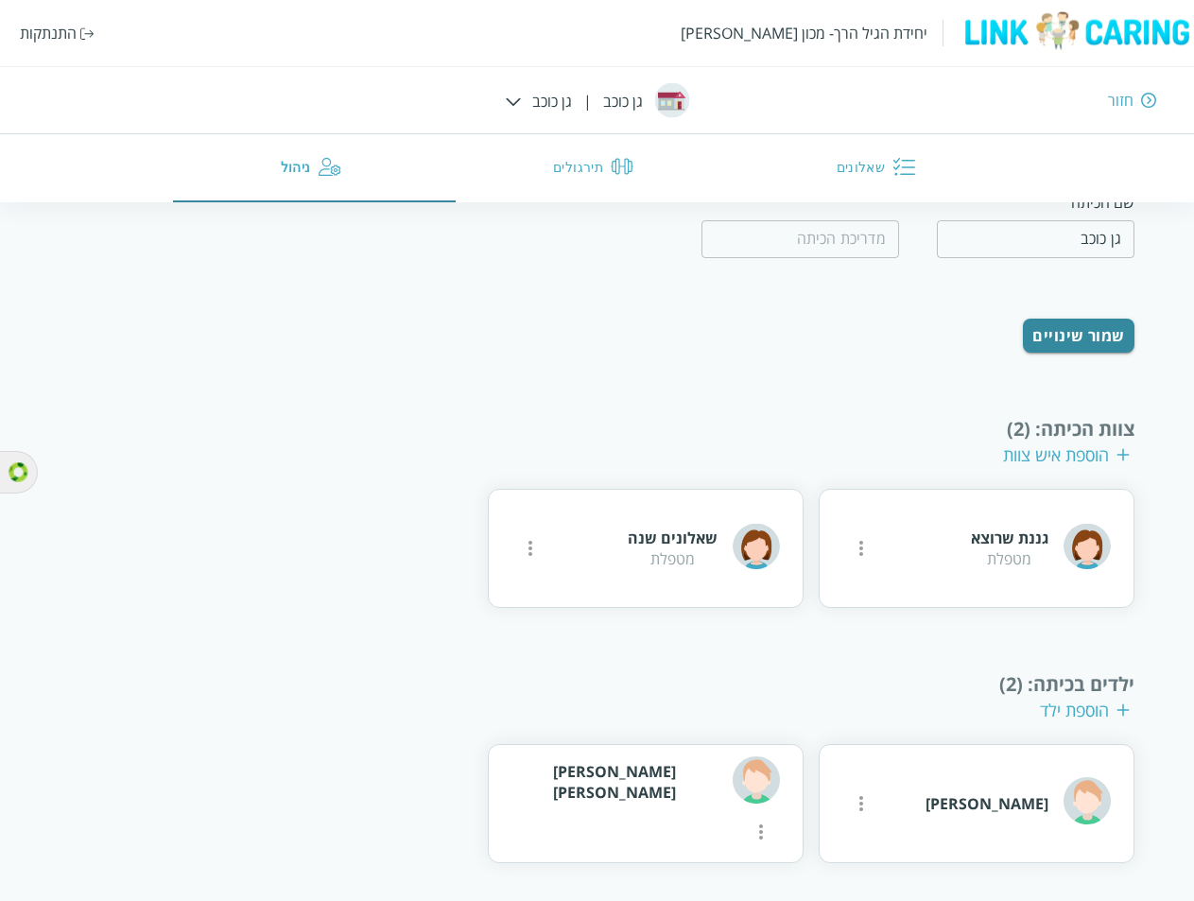
click at [41, 25] on div "התנתקות" at bounding box center [48, 33] width 57 height 21
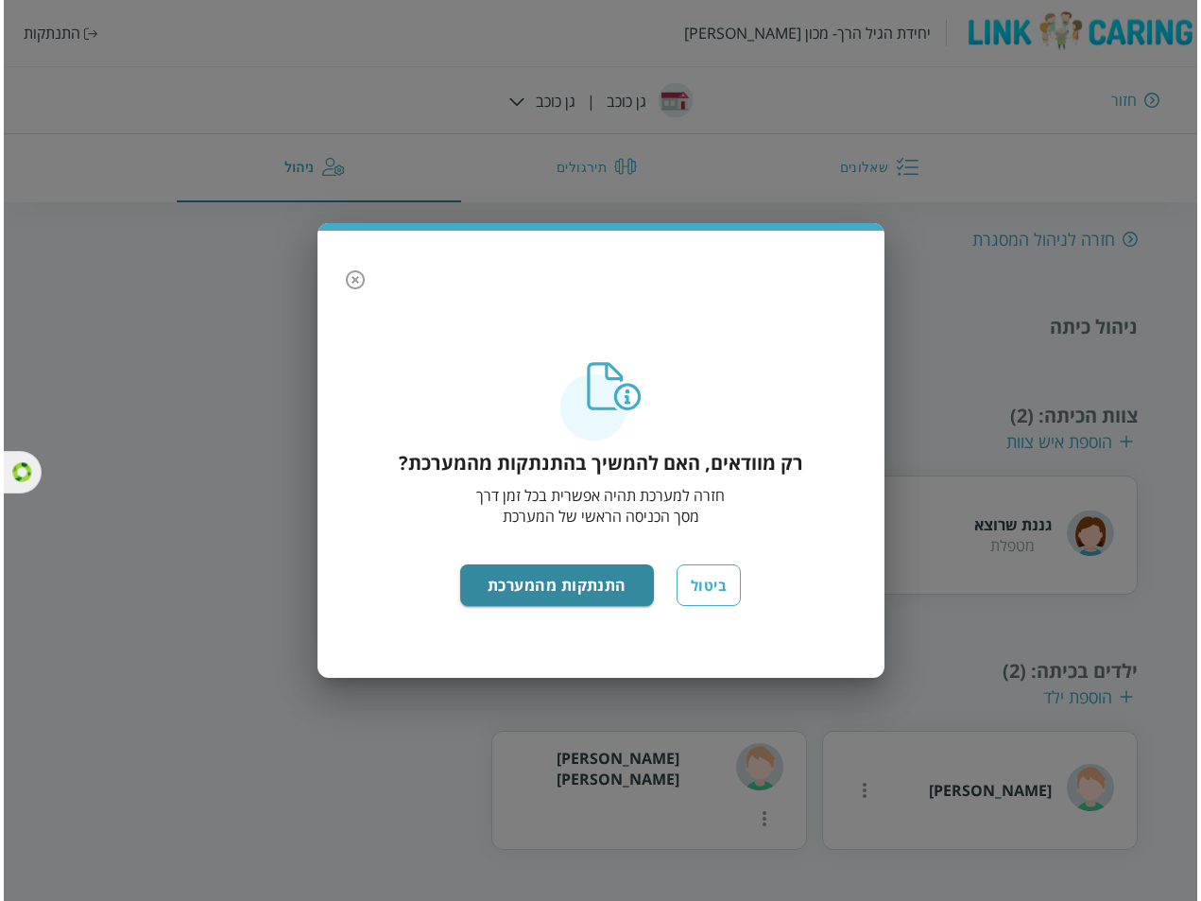
scroll to position [0, 0]
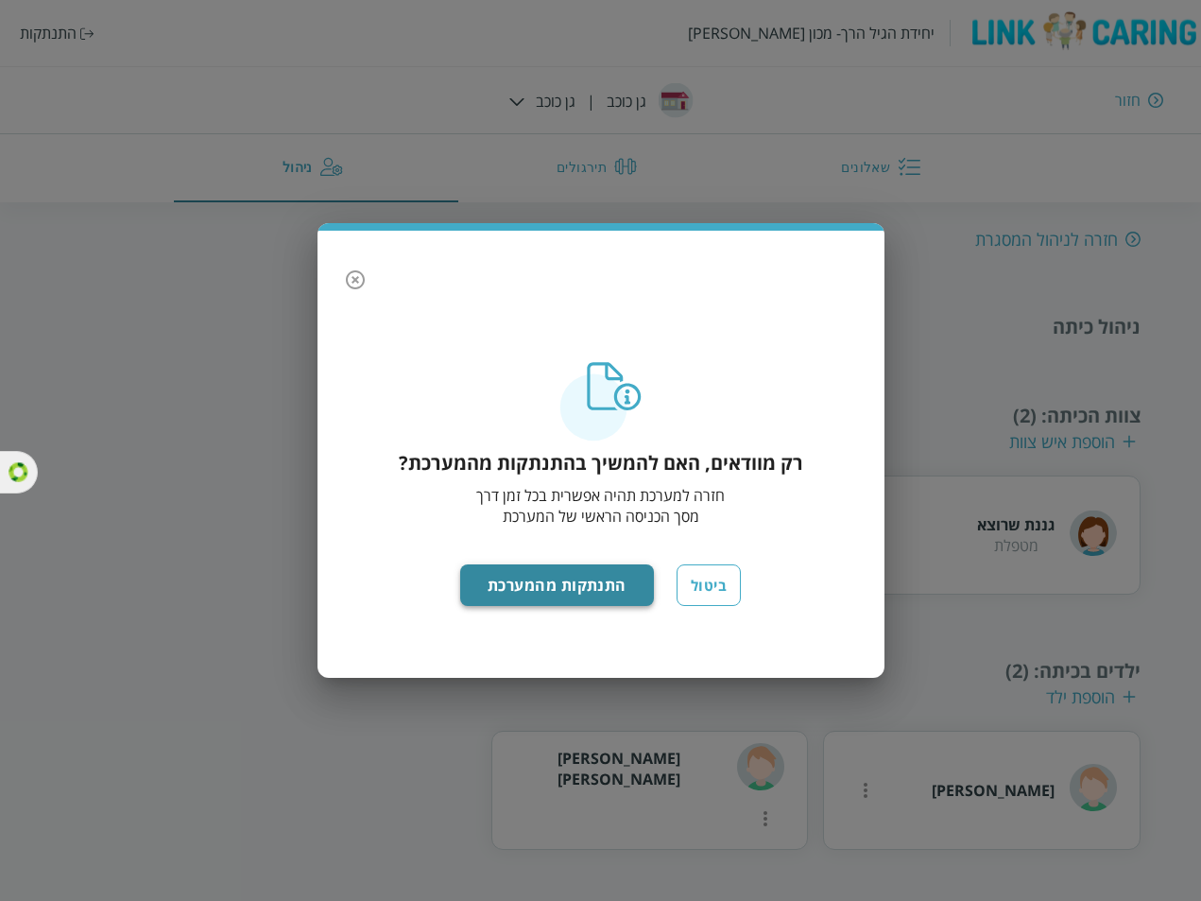
click at [587, 589] on button "התנתקות מהמערכת" at bounding box center [557, 585] width 194 height 42
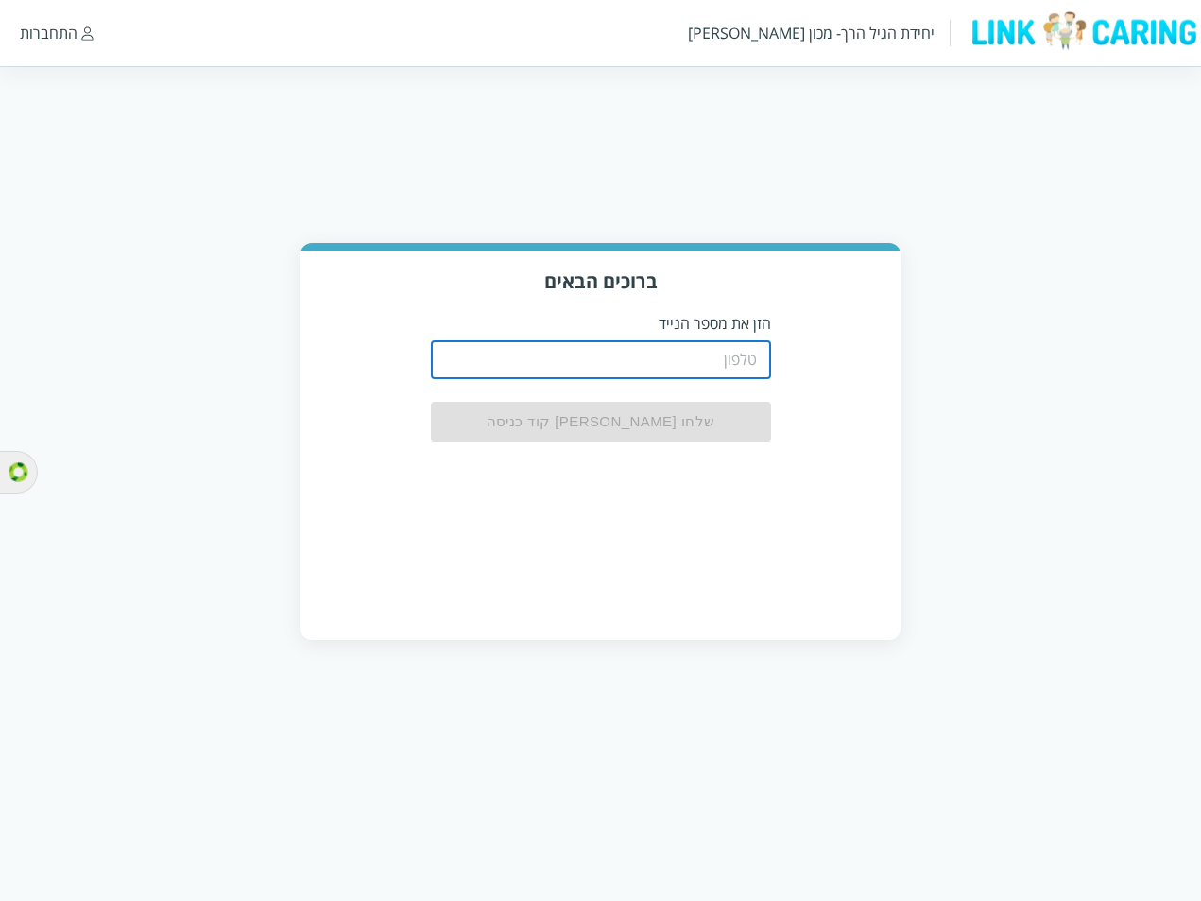
click at [736, 369] on input "tel" at bounding box center [601, 360] width 340 height 38
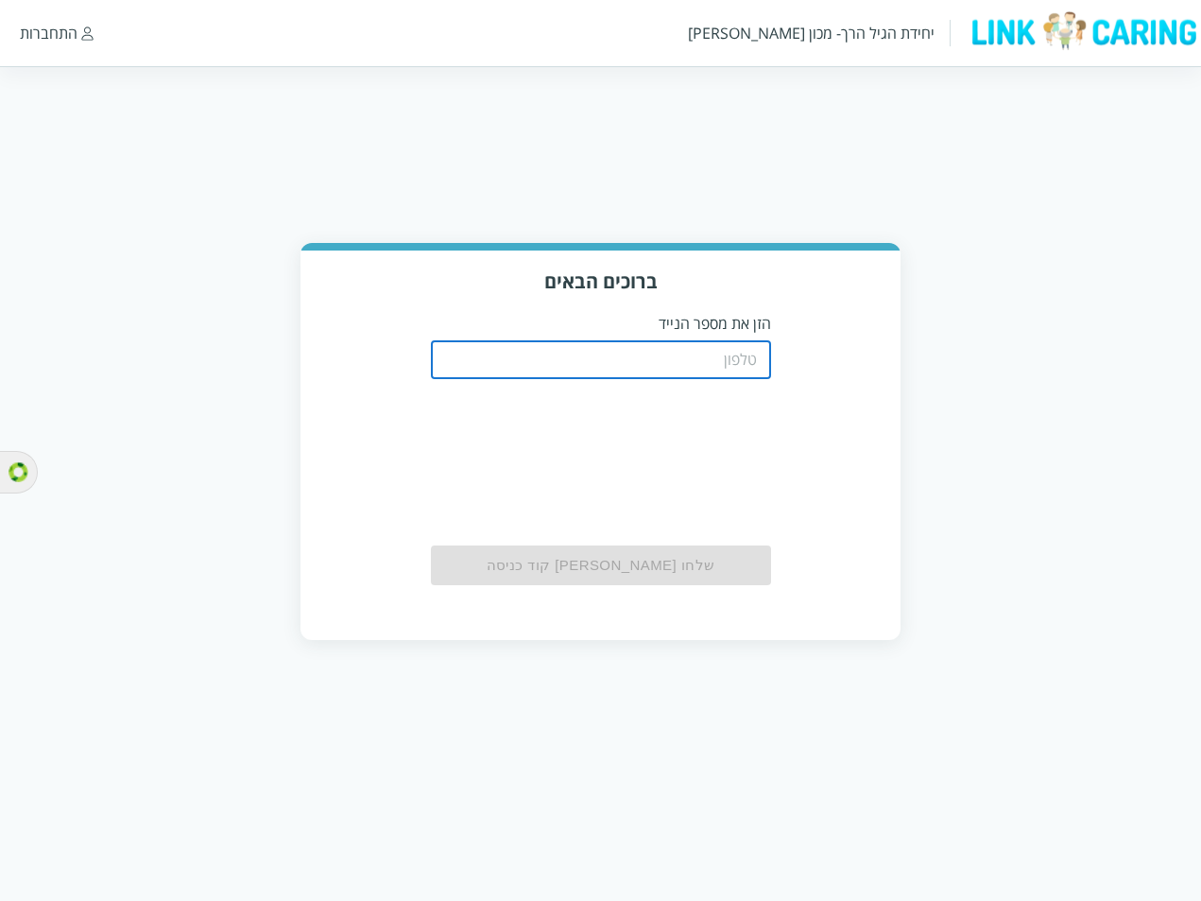
paste input "0526984563"
type input "0526984563"
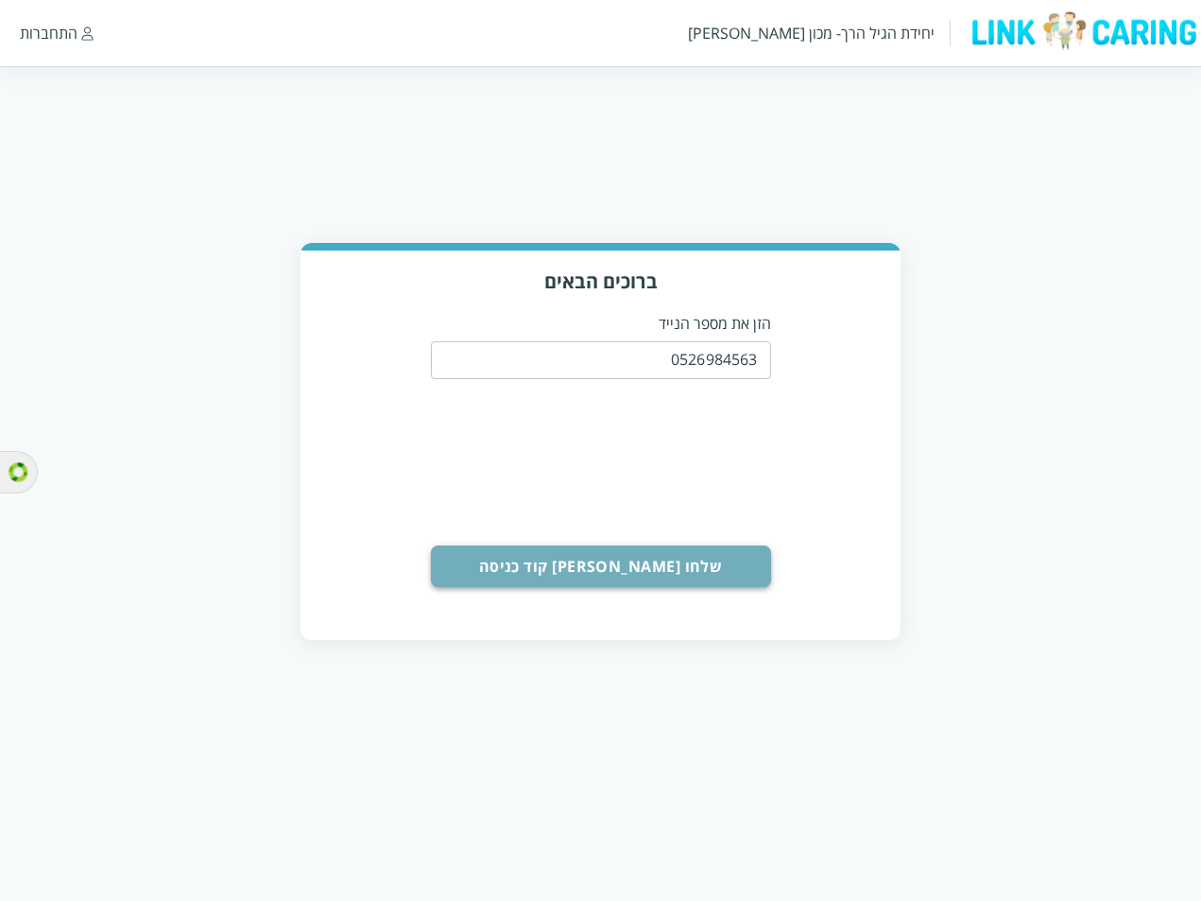
click at [680, 559] on button "שלחו [PERSON_NAME] קוד כניסה" at bounding box center [601, 566] width 340 height 42
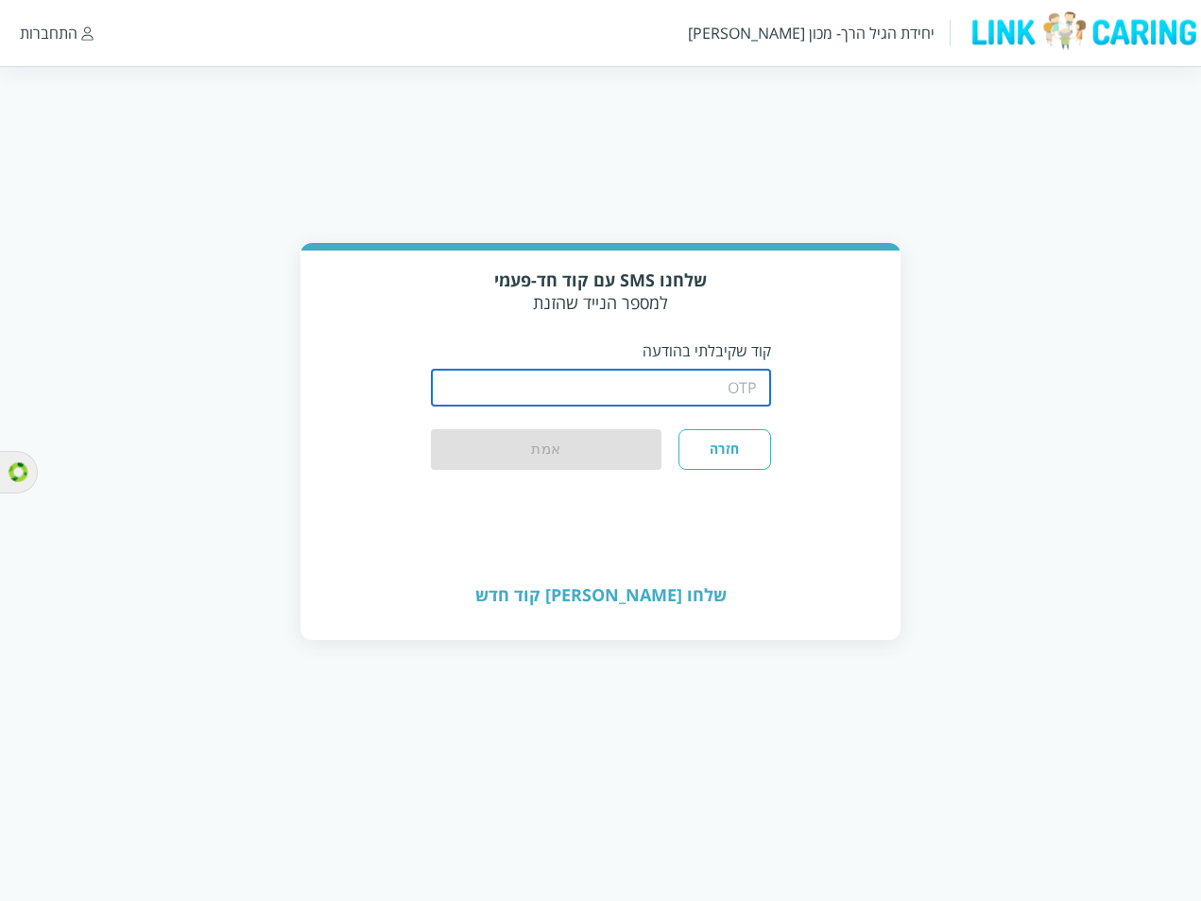
click at [687, 387] on input "string" at bounding box center [601, 388] width 340 height 38
type input "1234"
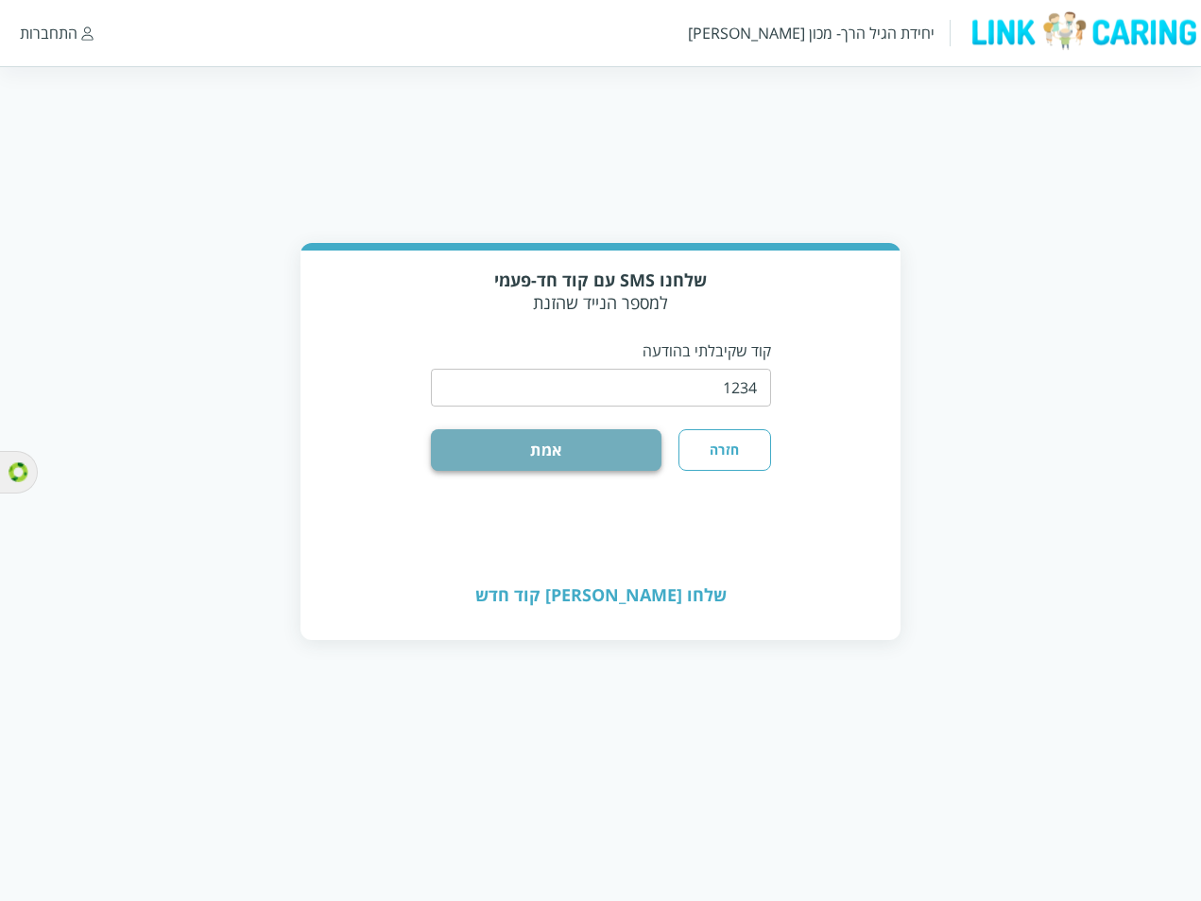
click at [641, 442] on button "אמת" at bounding box center [547, 450] width 232 height 42
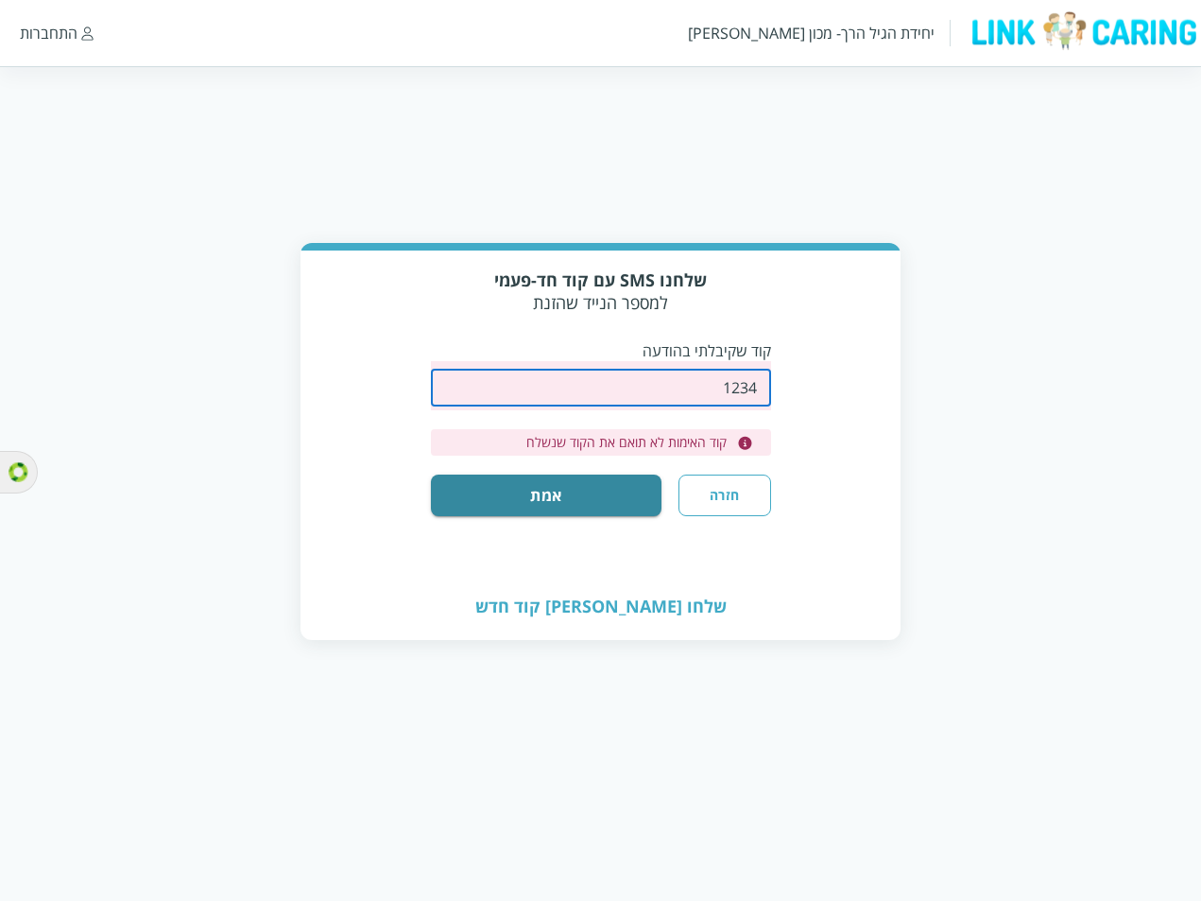
click at [716, 377] on input "string" at bounding box center [601, 388] width 340 height 38
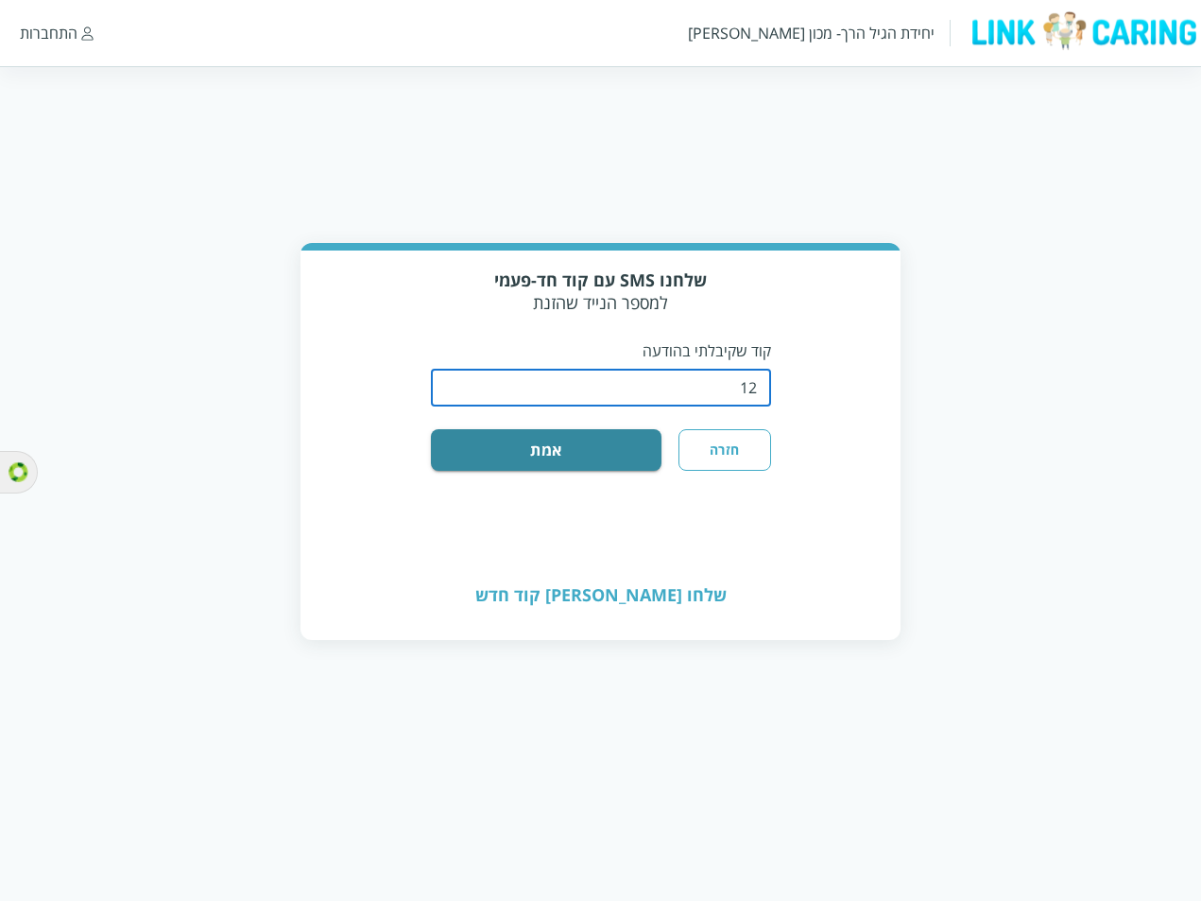
type input "1"
click at [731, 393] on input "string" at bounding box center [601, 388] width 340 height 38
click at [704, 390] on input "string" at bounding box center [601, 388] width 340 height 38
type input "0544449999"
click at [611, 439] on button "אמת" at bounding box center [547, 450] width 232 height 42
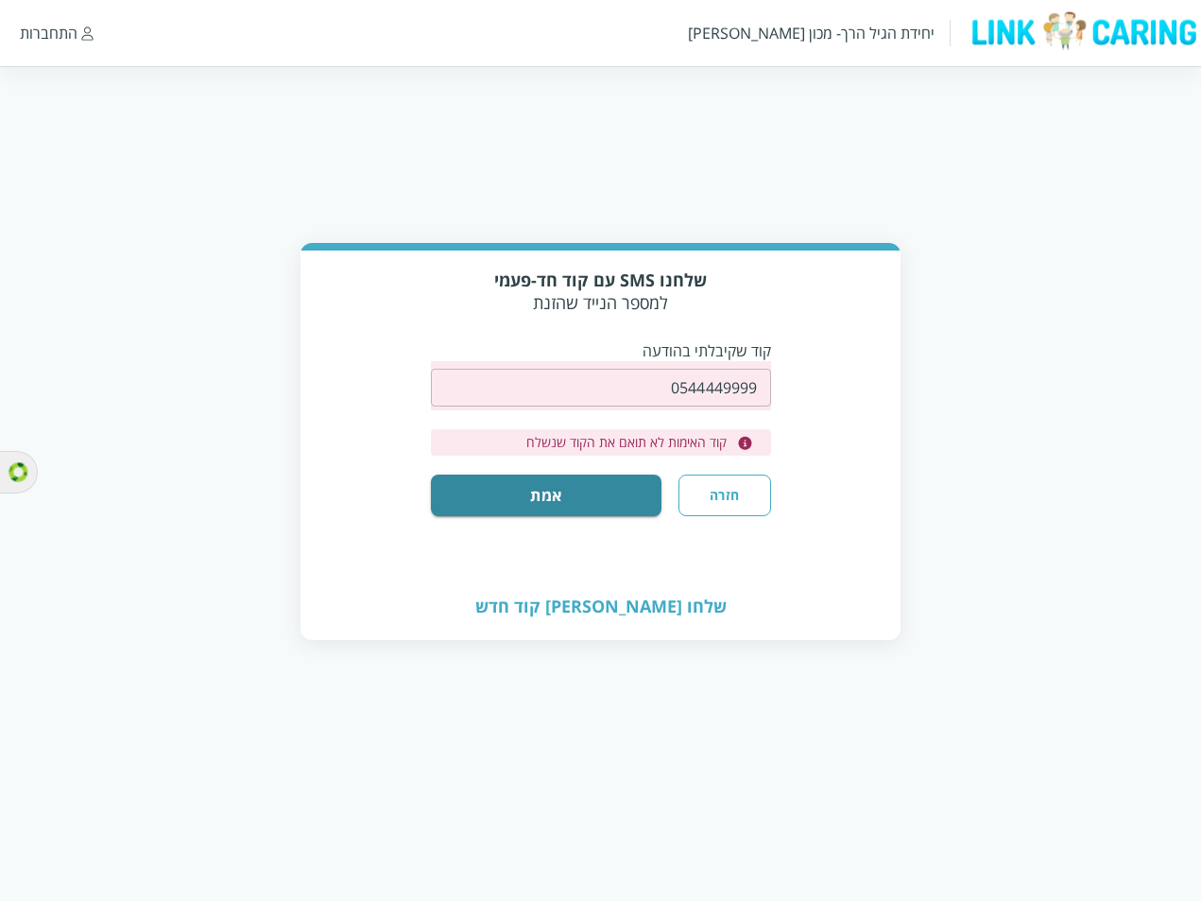
click at [752, 500] on button "חזרה" at bounding box center [725, 495] width 92 height 42
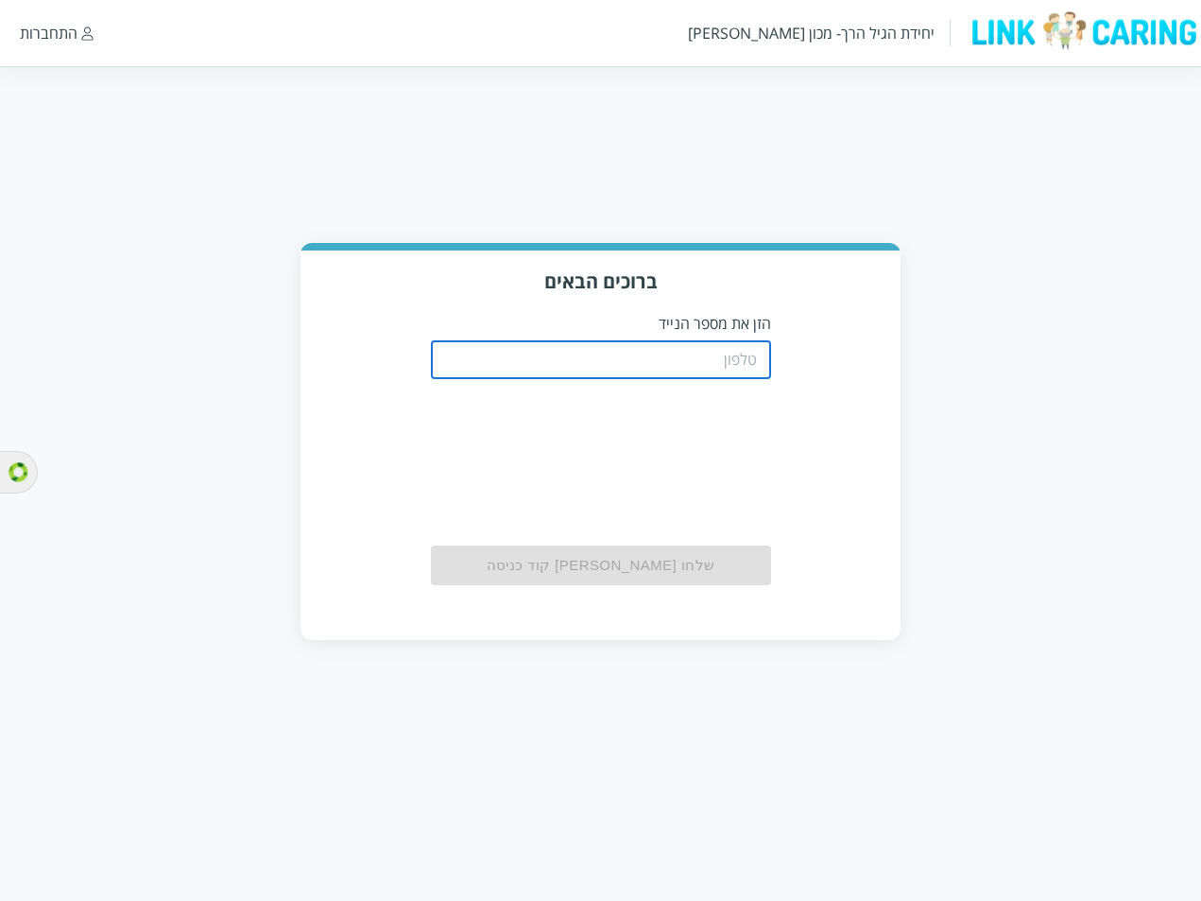
click at [690, 357] on input "tel" at bounding box center [601, 360] width 340 height 38
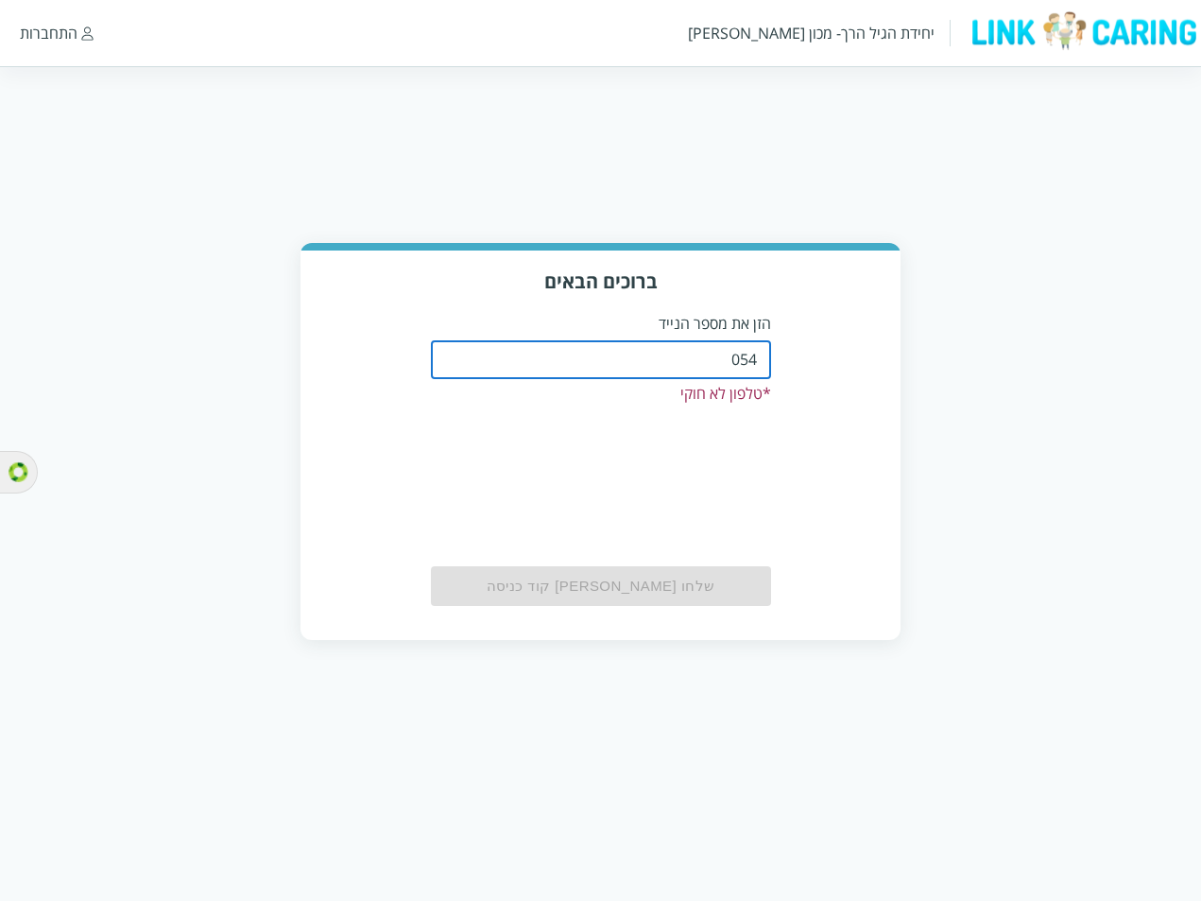
type input "0544499999"
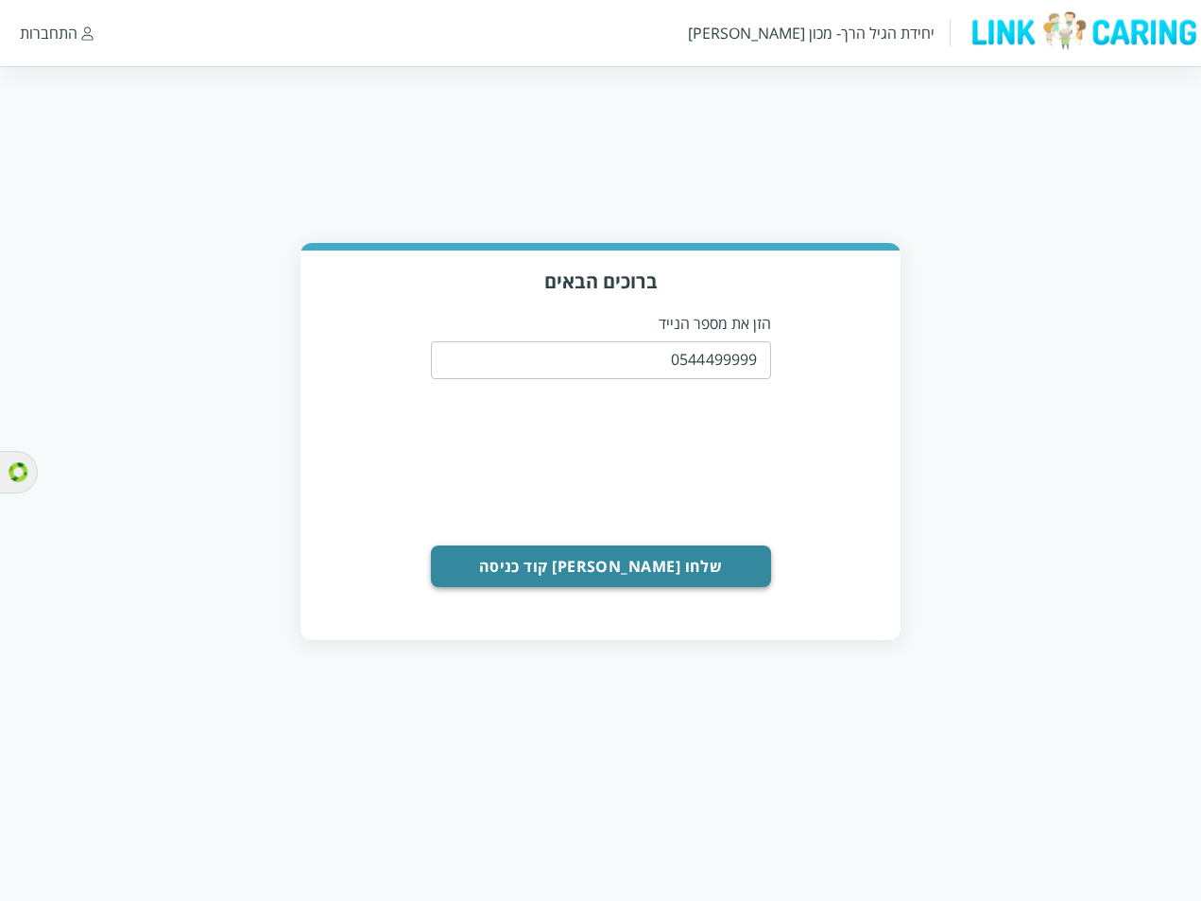
click at [662, 550] on button "שלחו [PERSON_NAME] קוד כניסה" at bounding box center [601, 566] width 340 height 42
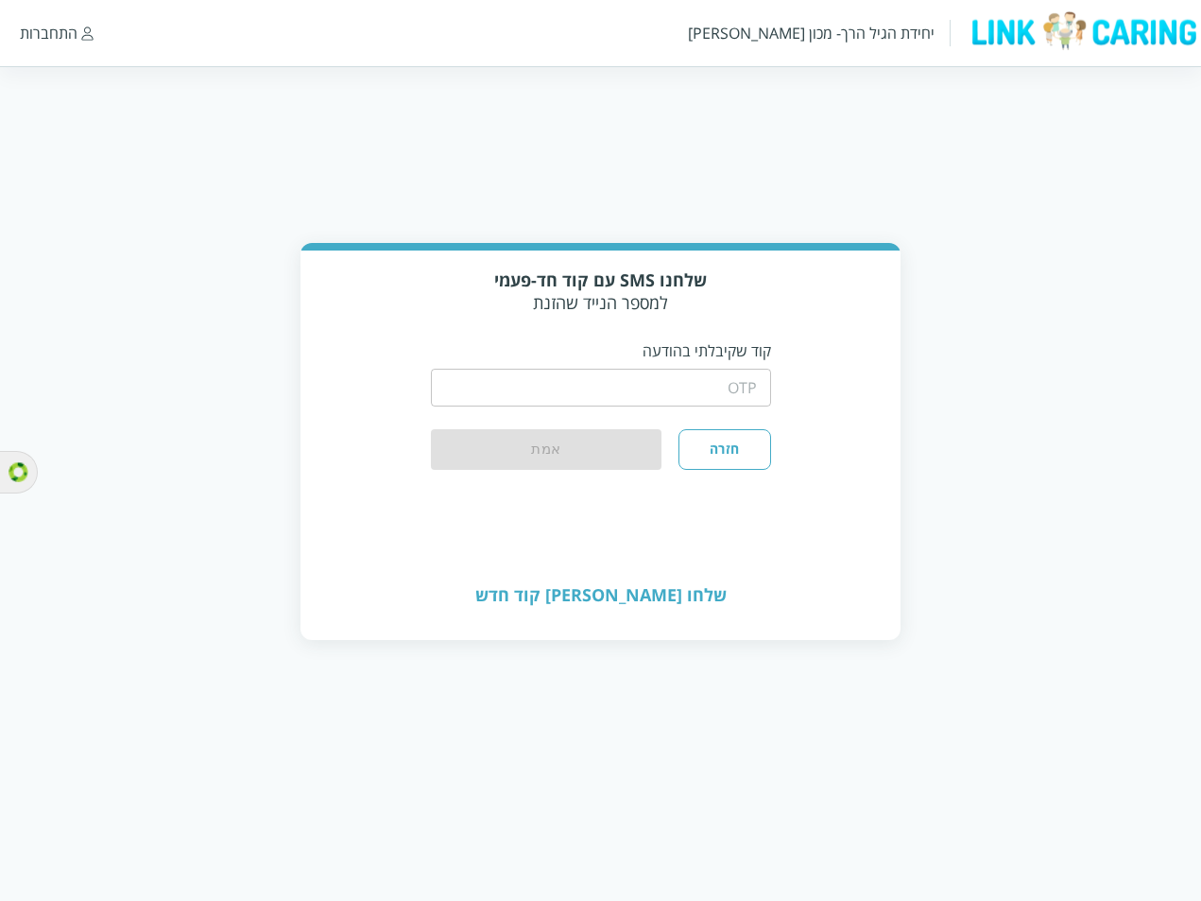
click at [722, 383] on input "string" at bounding box center [601, 388] width 340 height 38
type input "1234"
click at [631, 447] on button "אמת" at bounding box center [547, 450] width 232 height 42
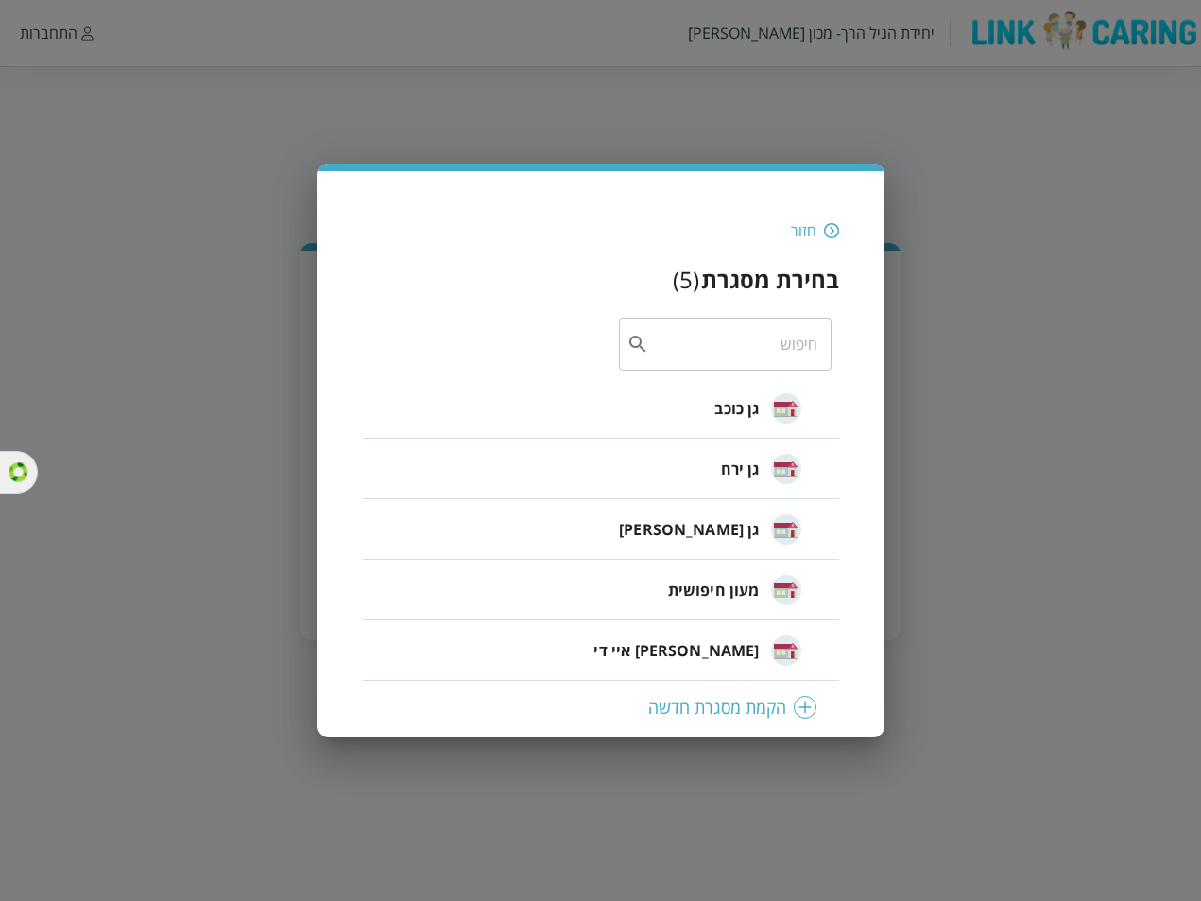
click at [645, 418] on li "גן כוכב" at bounding box center [601, 408] width 476 height 60
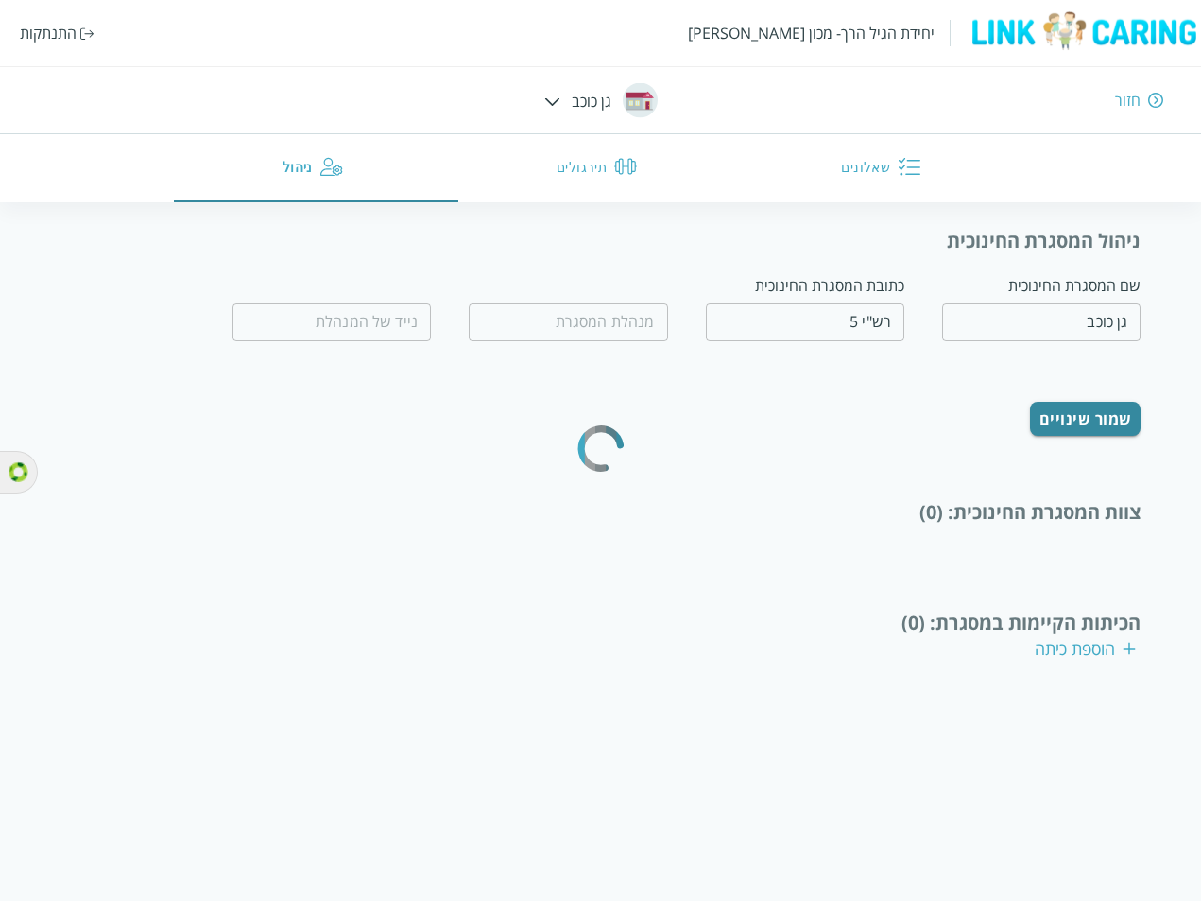
type input "[PERSON_NAME]"
type input "0508787678"
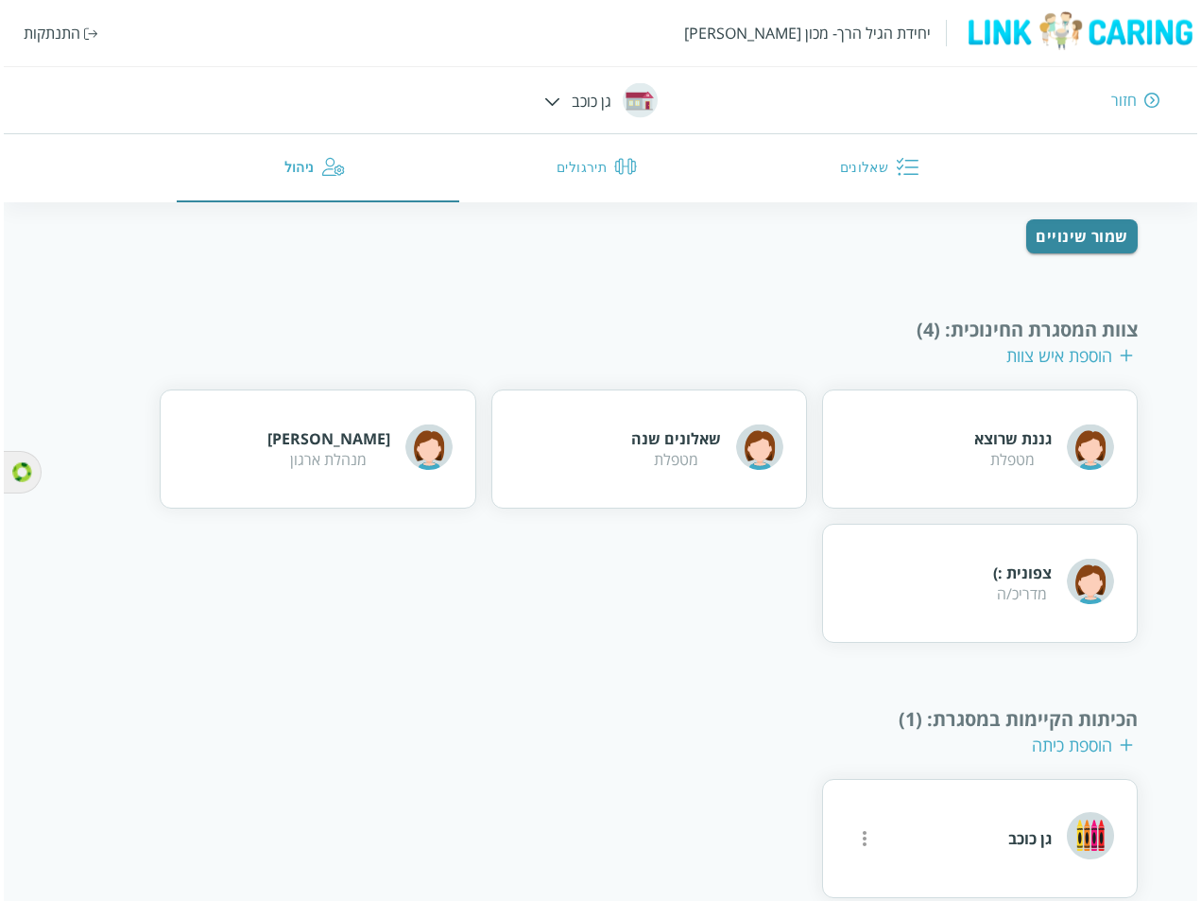
scroll to position [217, 0]
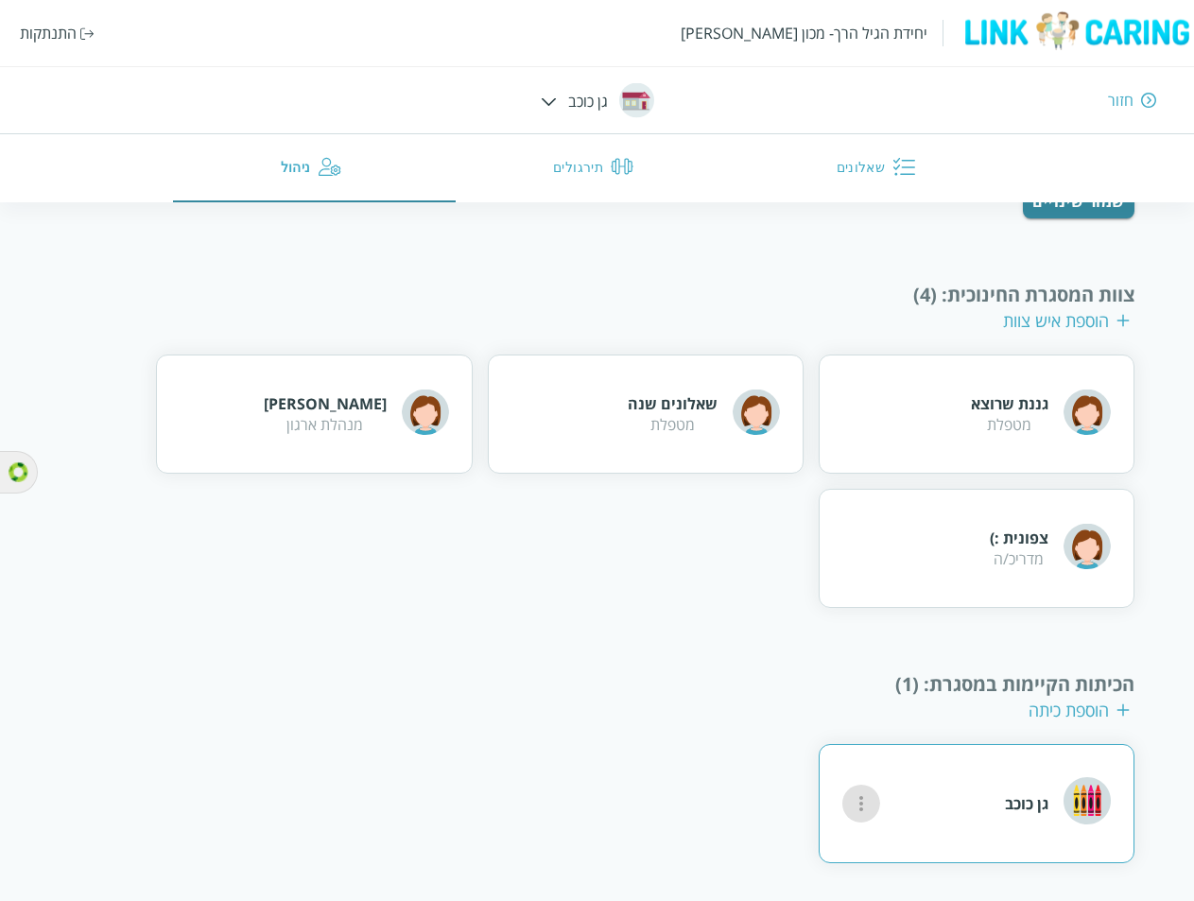
click at [855, 804] on icon "more" at bounding box center [861, 803] width 23 height 23
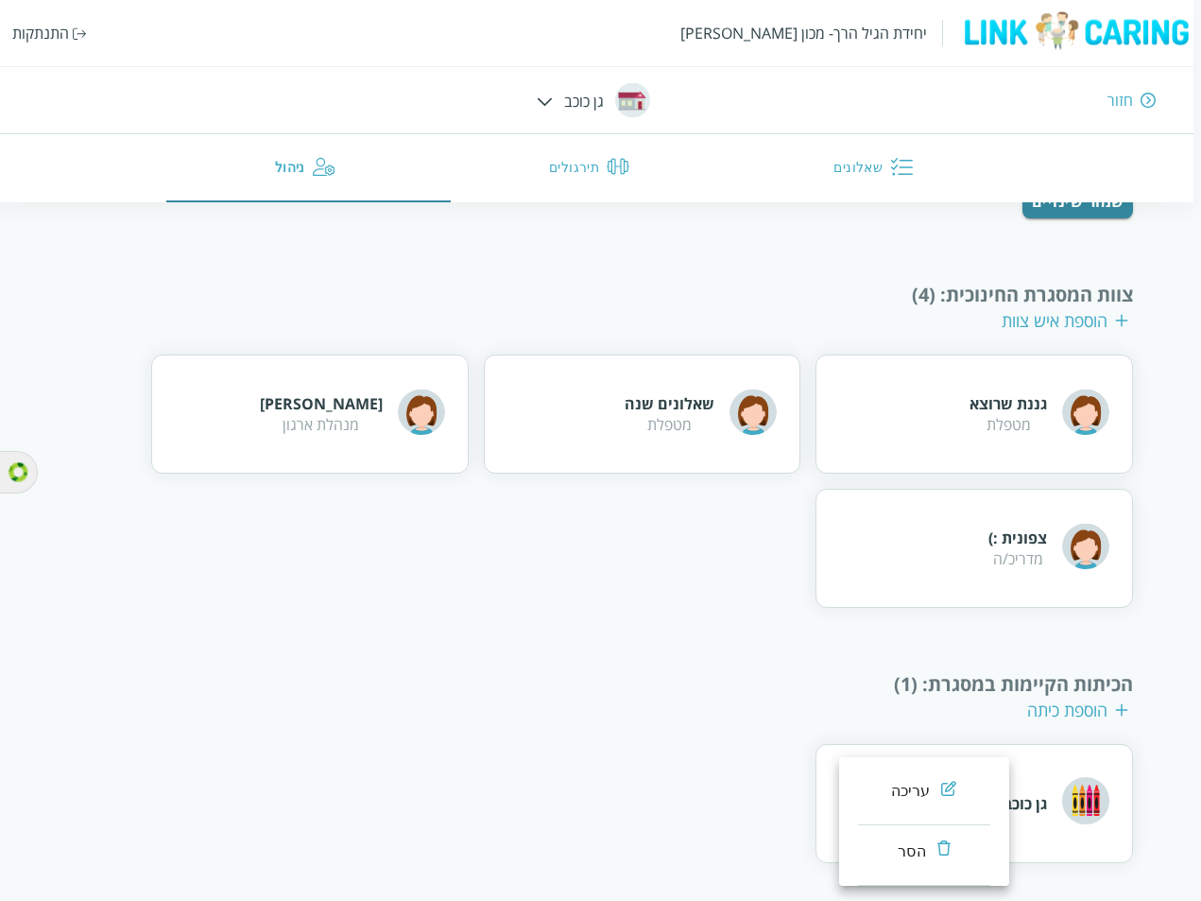
click at [898, 785] on div "עריכה" at bounding box center [911, 791] width 40 height 23
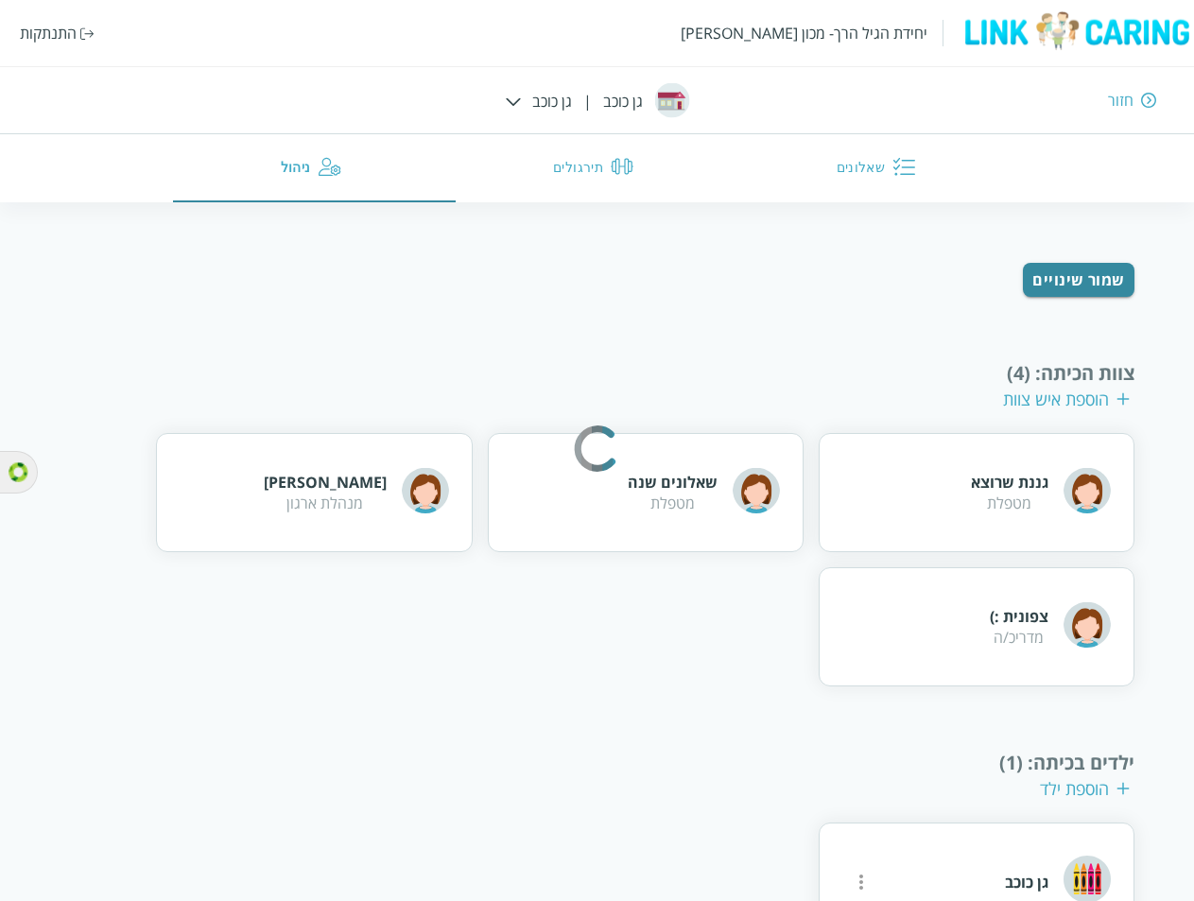
scroll to position [169, 0]
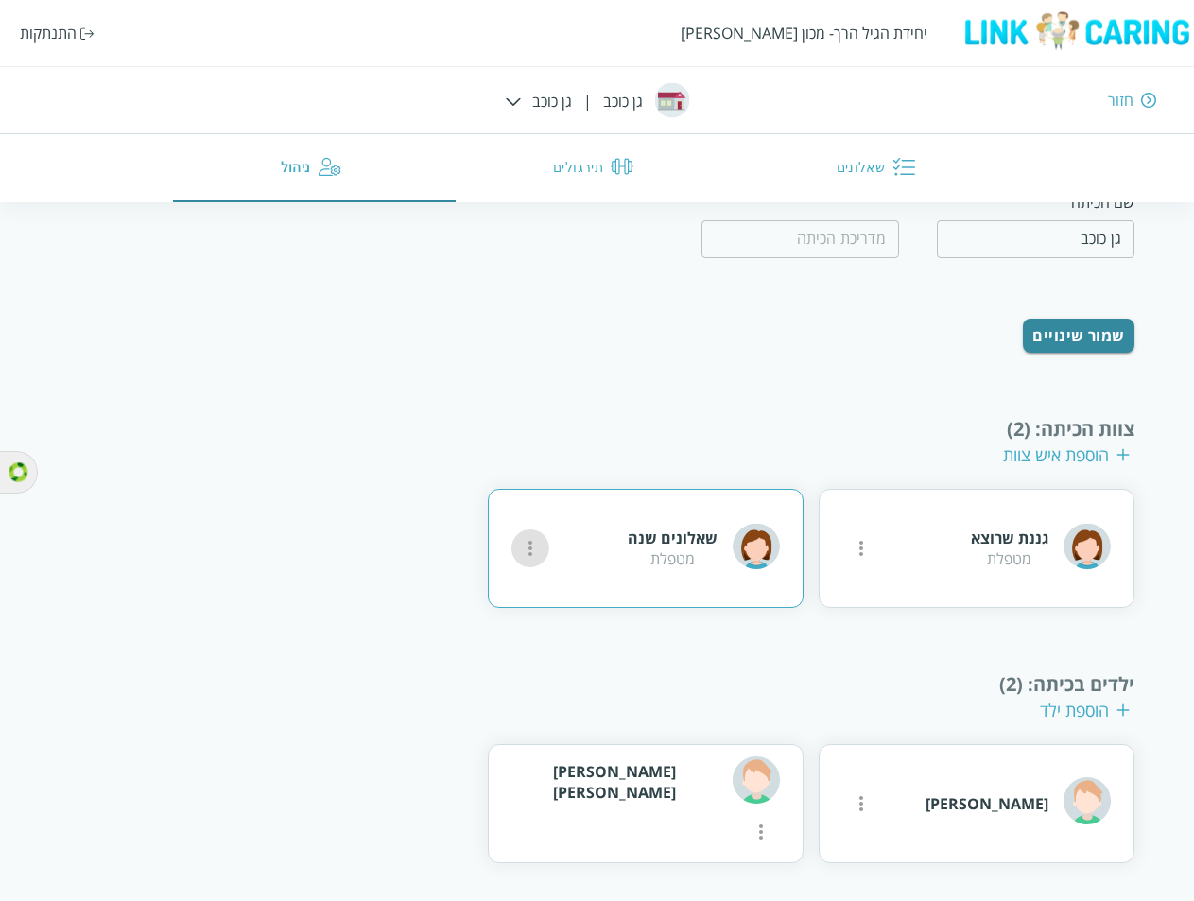
click at [842, 555] on button "more" at bounding box center [861, 548] width 38 height 38
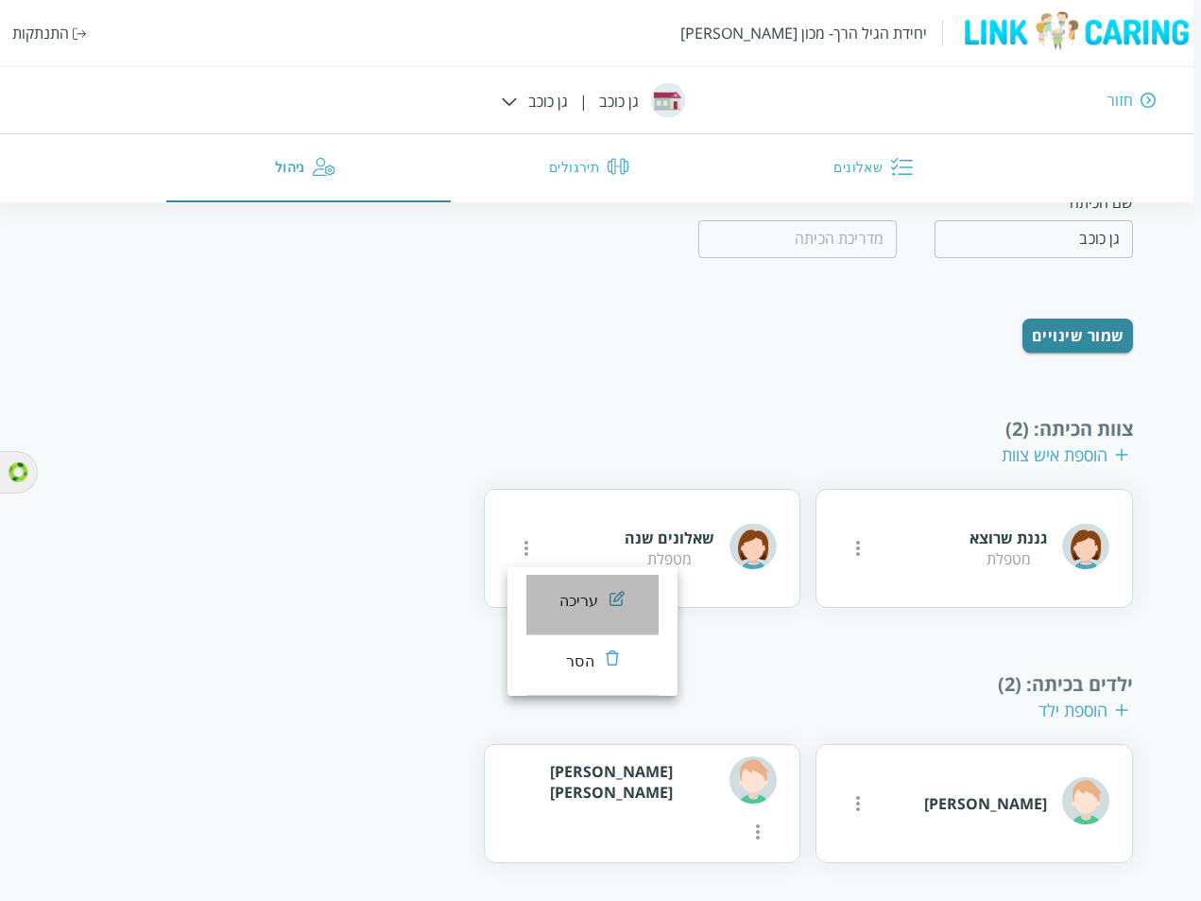
click at [567, 596] on div "עריכה" at bounding box center [579, 601] width 40 height 23
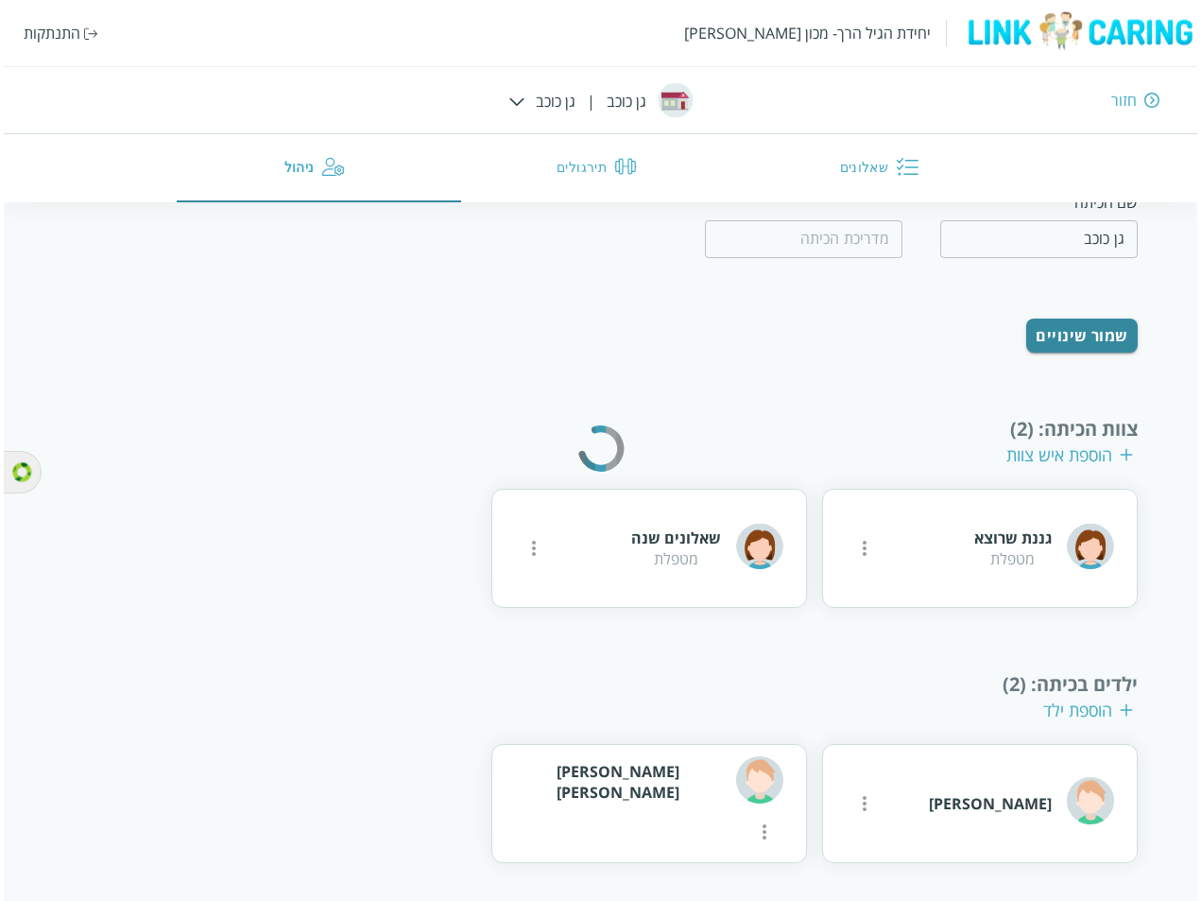
scroll to position [0, 0]
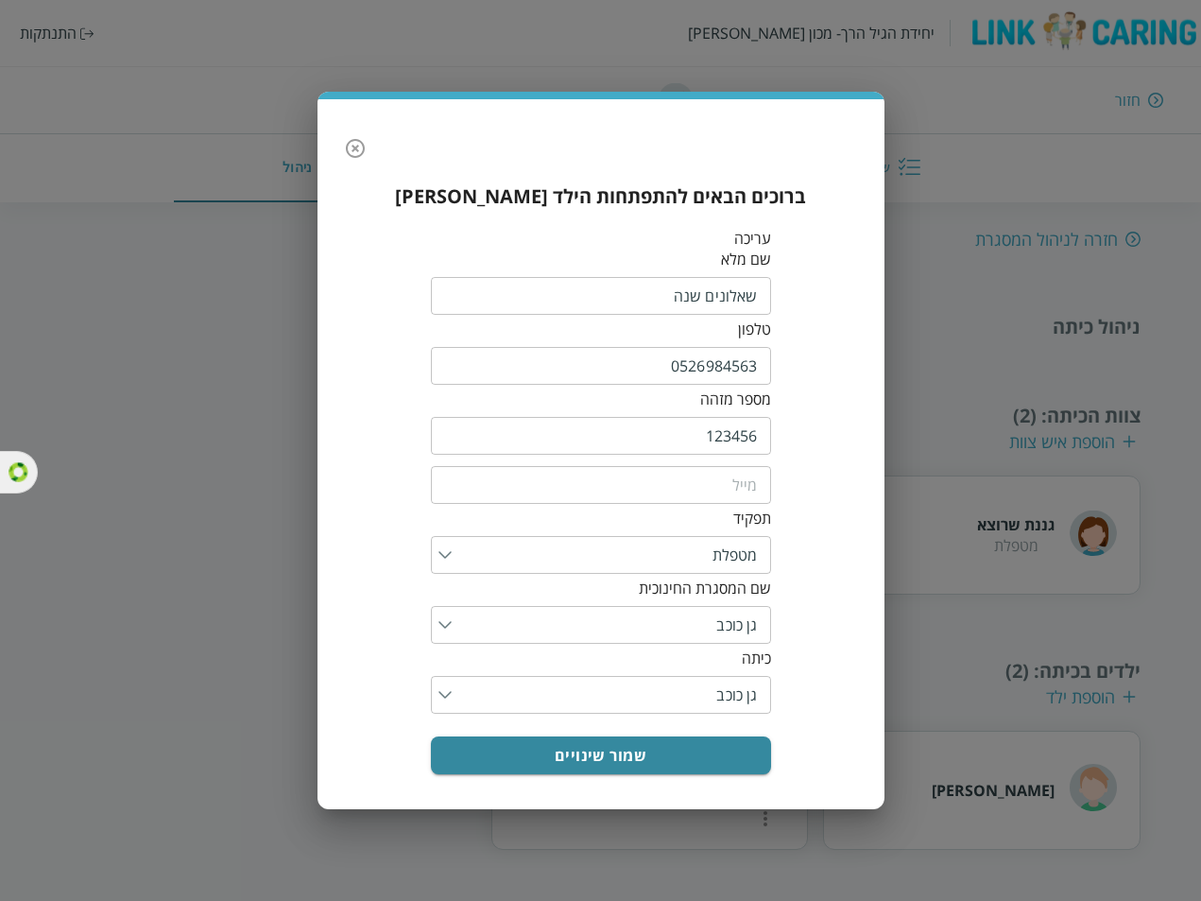
click at [699, 368] on input "0526984563" at bounding box center [601, 366] width 340 height 38
click at [722, 494] on input "email" at bounding box center [601, 485] width 340 height 38
paste input "0526984563"
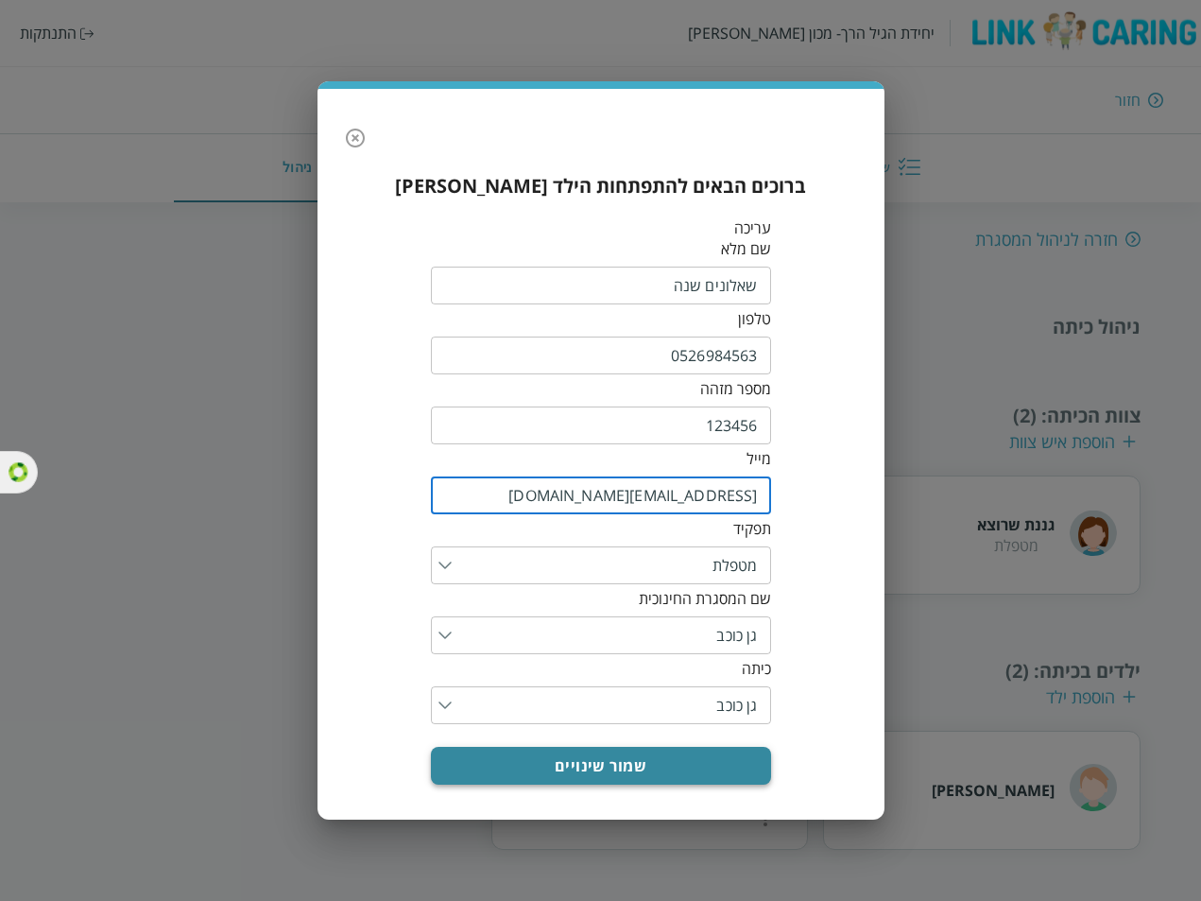
type input "[EMAIL_ADDRESS][DOMAIN_NAME]"
click at [611, 770] on button "שמור שינויים" at bounding box center [601, 766] width 340 height 38
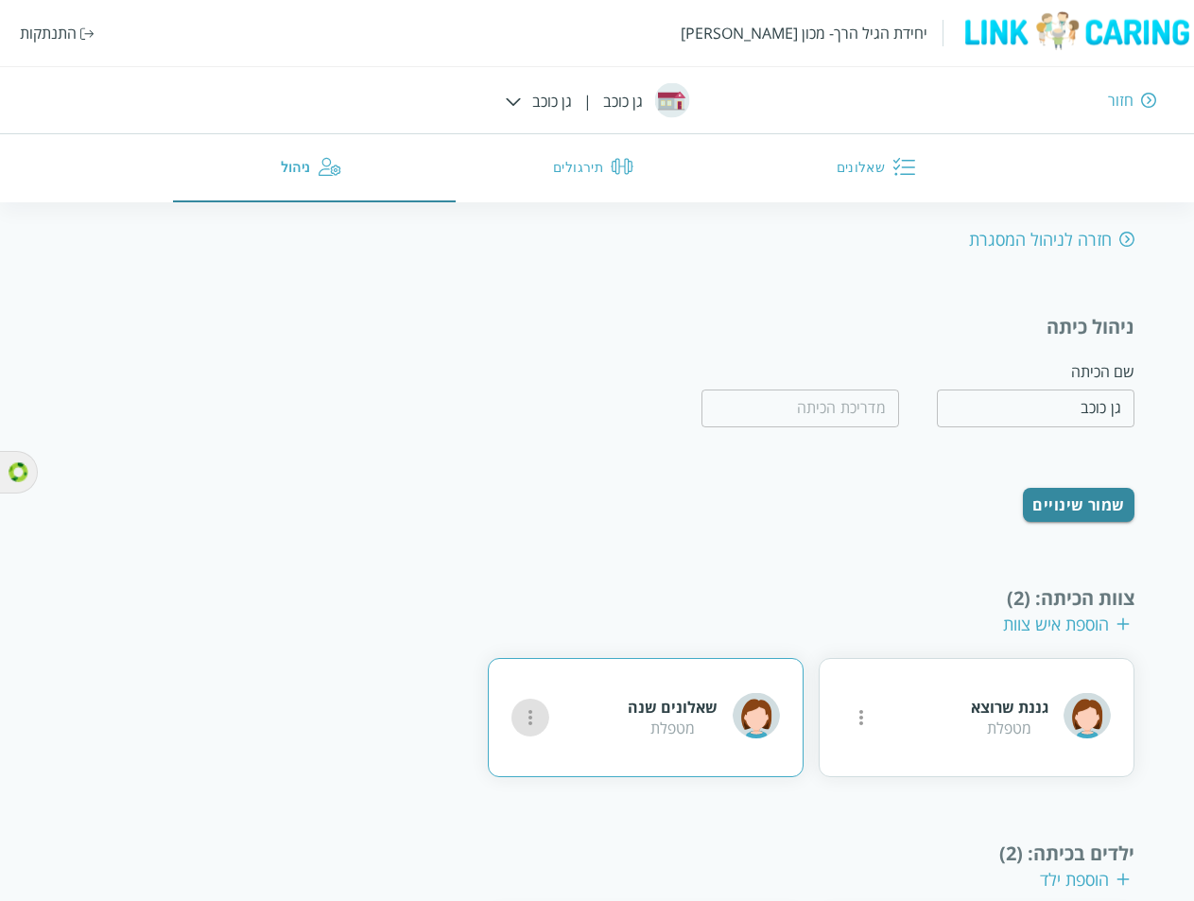
click at [850, 719] on icon "more" at bounding box center [861, 717] width 23 height 23
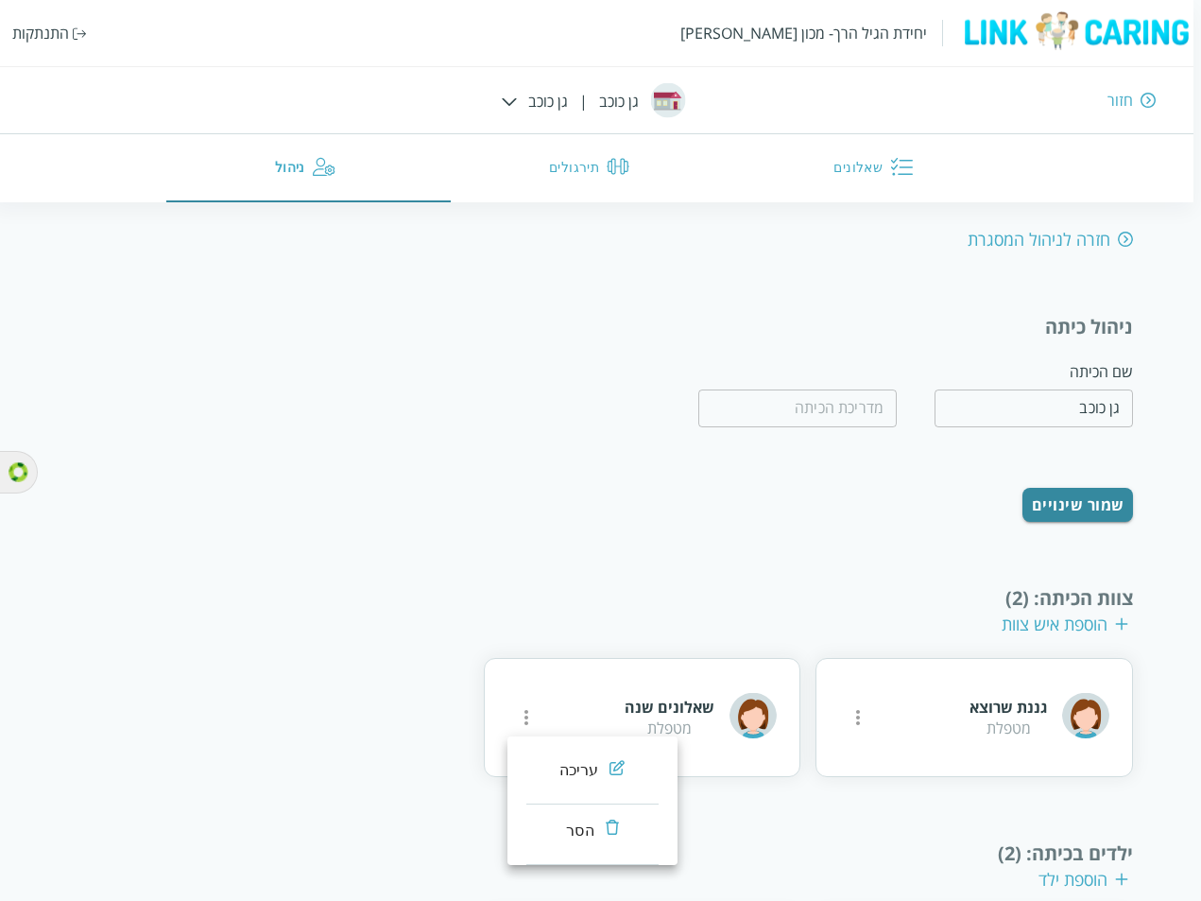
click at [592, 768] on div "עריכה" at bounding box center [579, 770] width 40 height 23
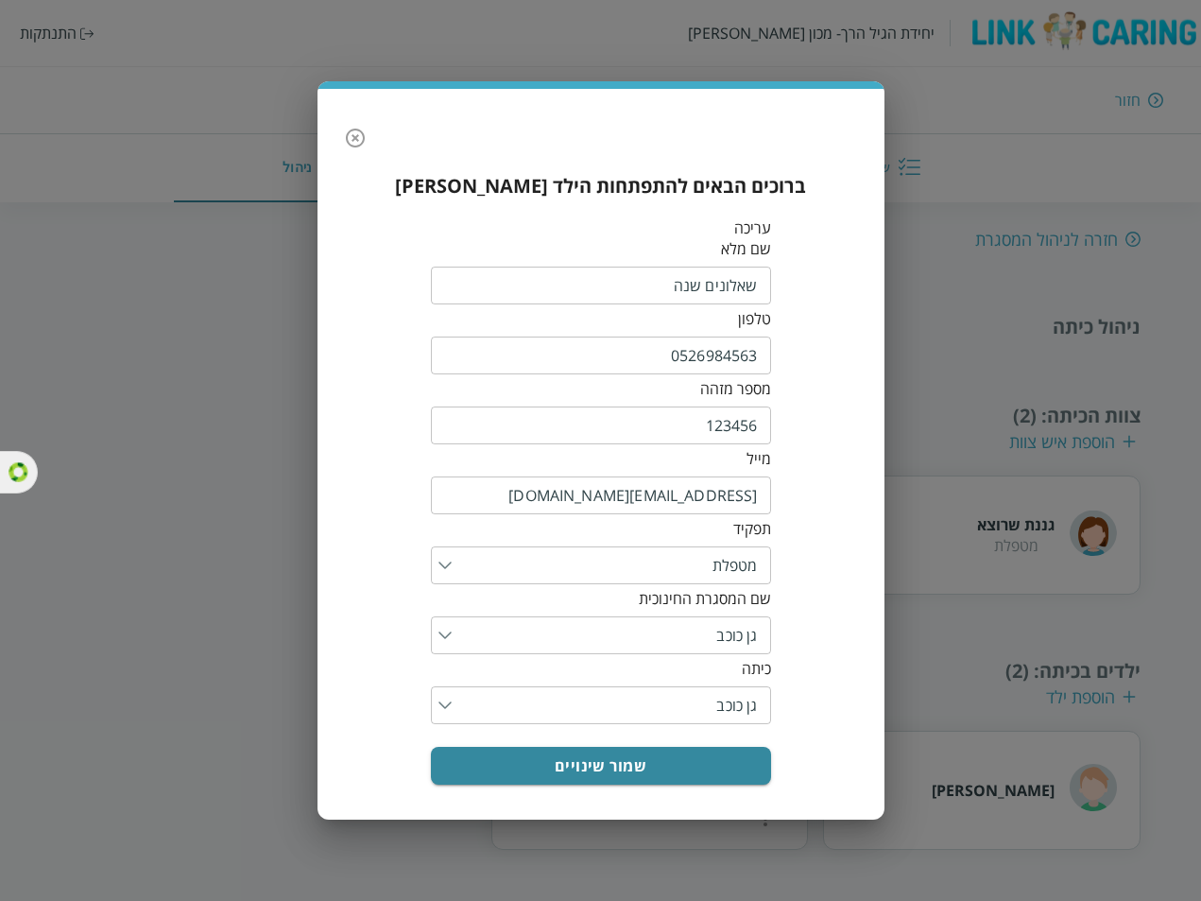
click at [712, 358] on input "0526984563" at bounding box center [601, 355] width 340 height 38
drag, startPoint x: 238, startPoint y: 425, endPoint x: 192, endPoint y: 365, distance: 76.2
click at [232, 422] on div "ברוכים הבאים להתפתחות הילד [PERSON_NAME] עריכה שם מלא ​ טלפון 0526984563 ​ מספר…" at bounding box center [600, 450] width 1201 height 901
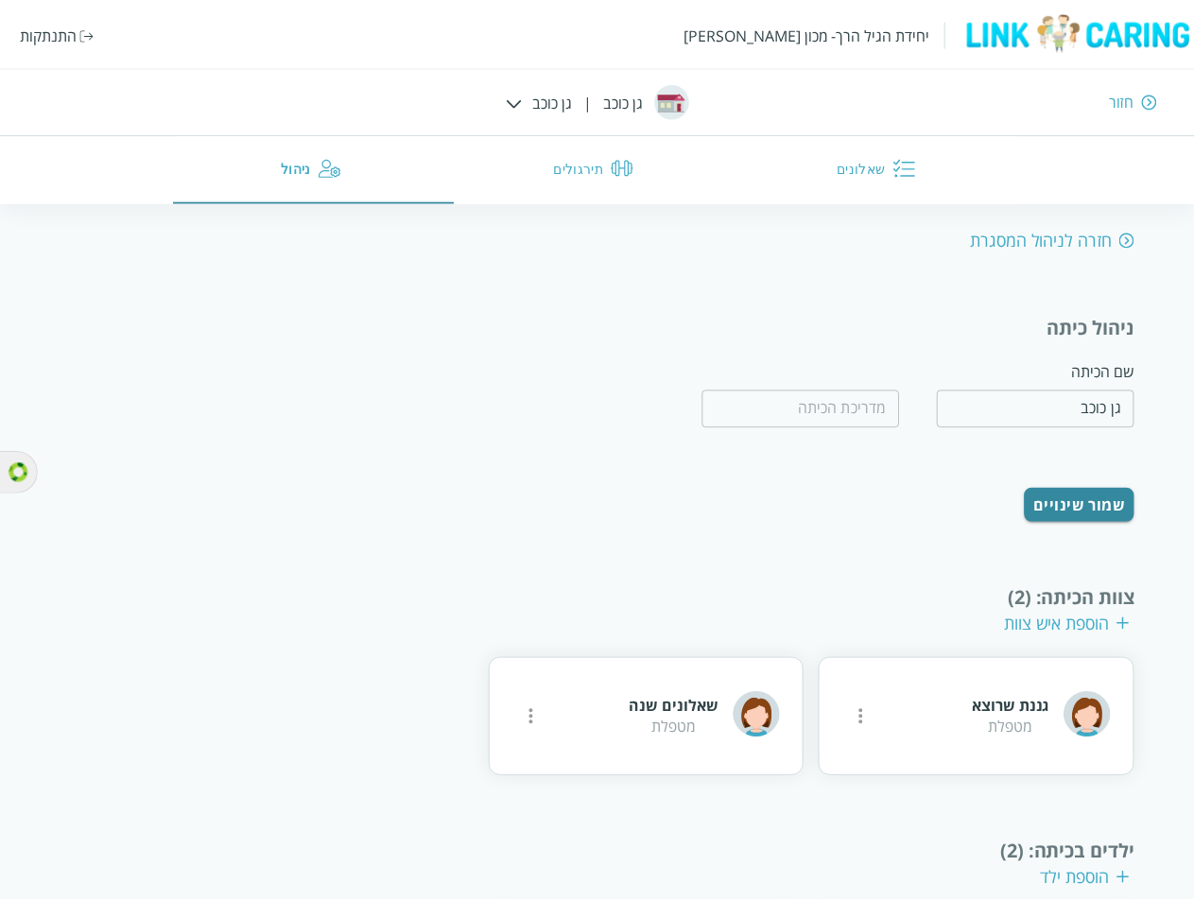
scroll to position [169, 0]
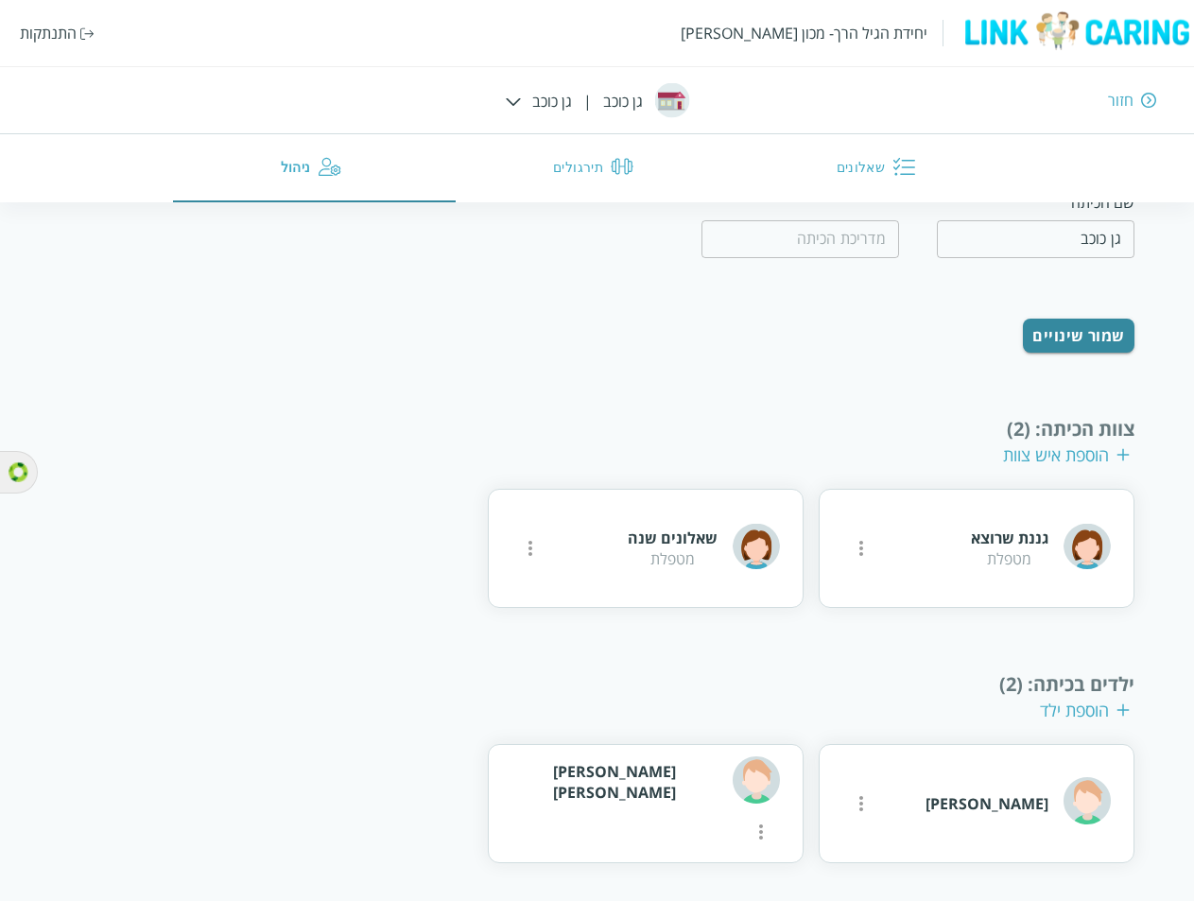
click at [32, 32] on div "התנתקות" at bounding box center [48, 33] width 57 height 21
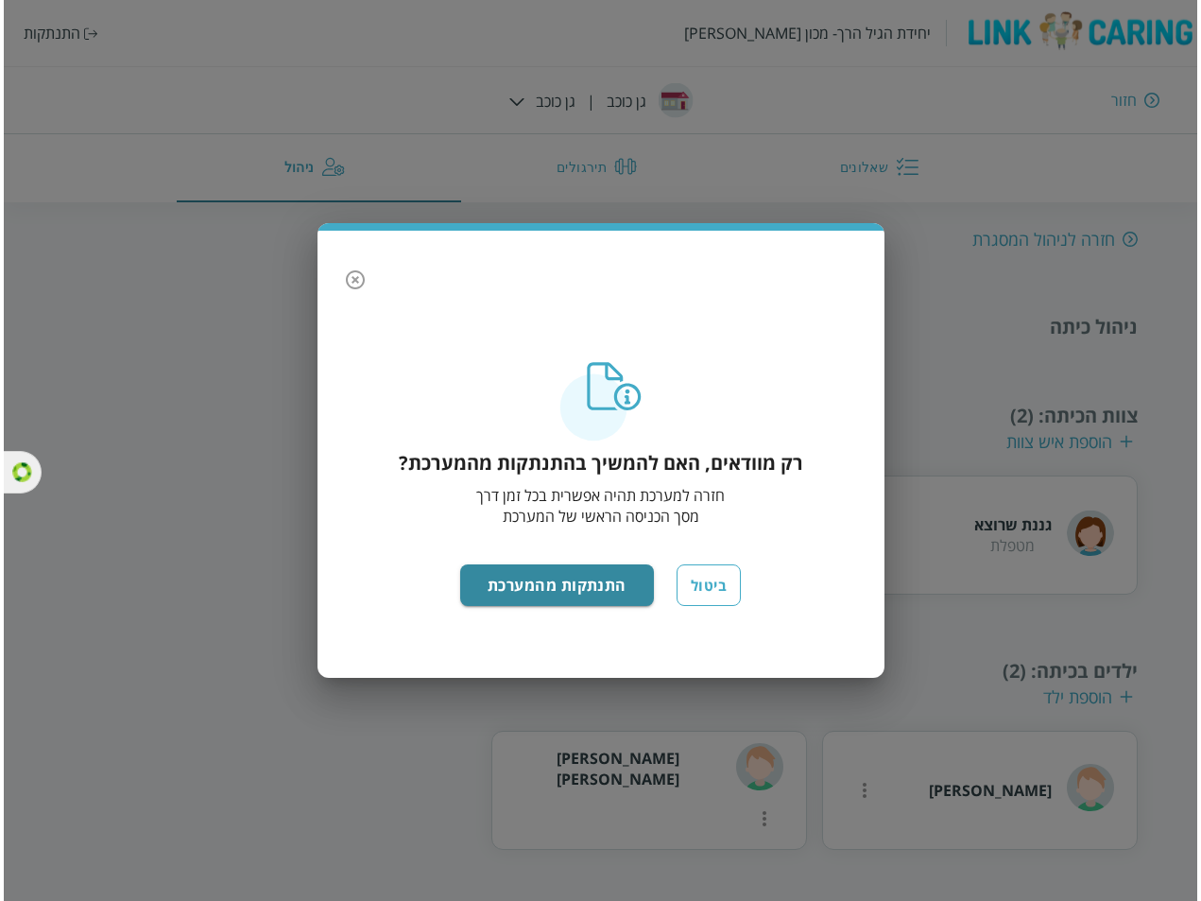
scroll to position [0, 0]
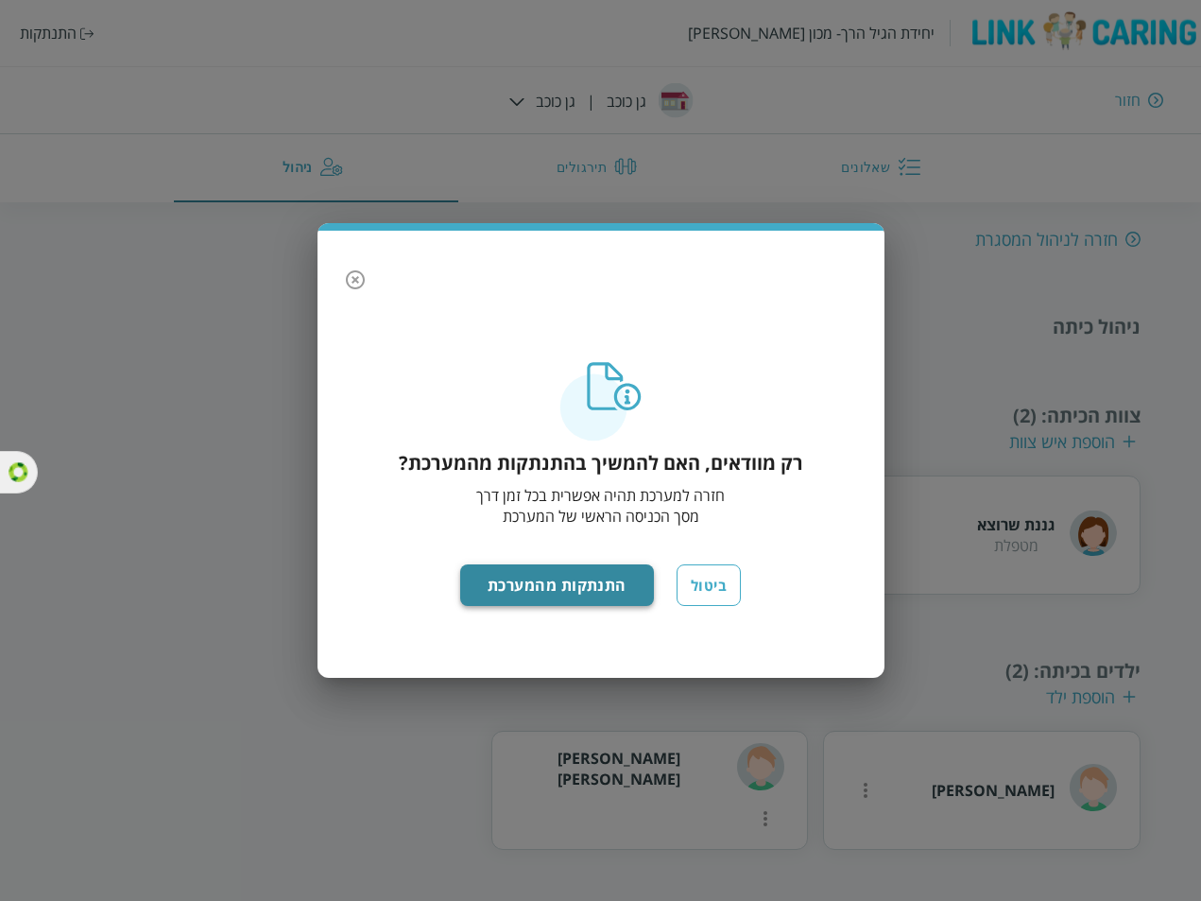
click at [543, 589] on button "התנתקות מהמערכת" at bounding box center [557, 585] width 194 height 42
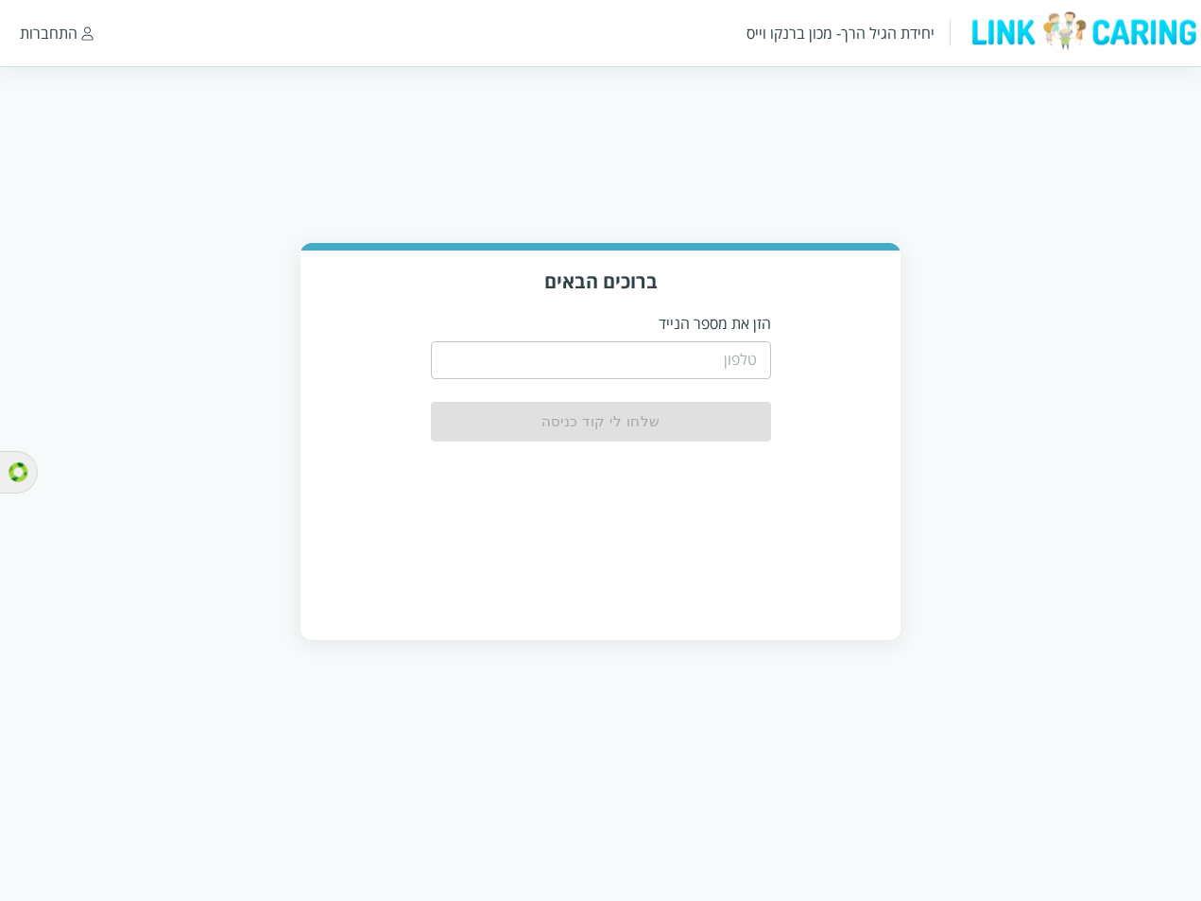
drag, startPoint x: 0, startPoint y: 0, endPoint x: 724, endPoint y: 351, distance: 804.4
click at [724, 351] on input "tel" at bounding box center [601, 360] width 340 height 38
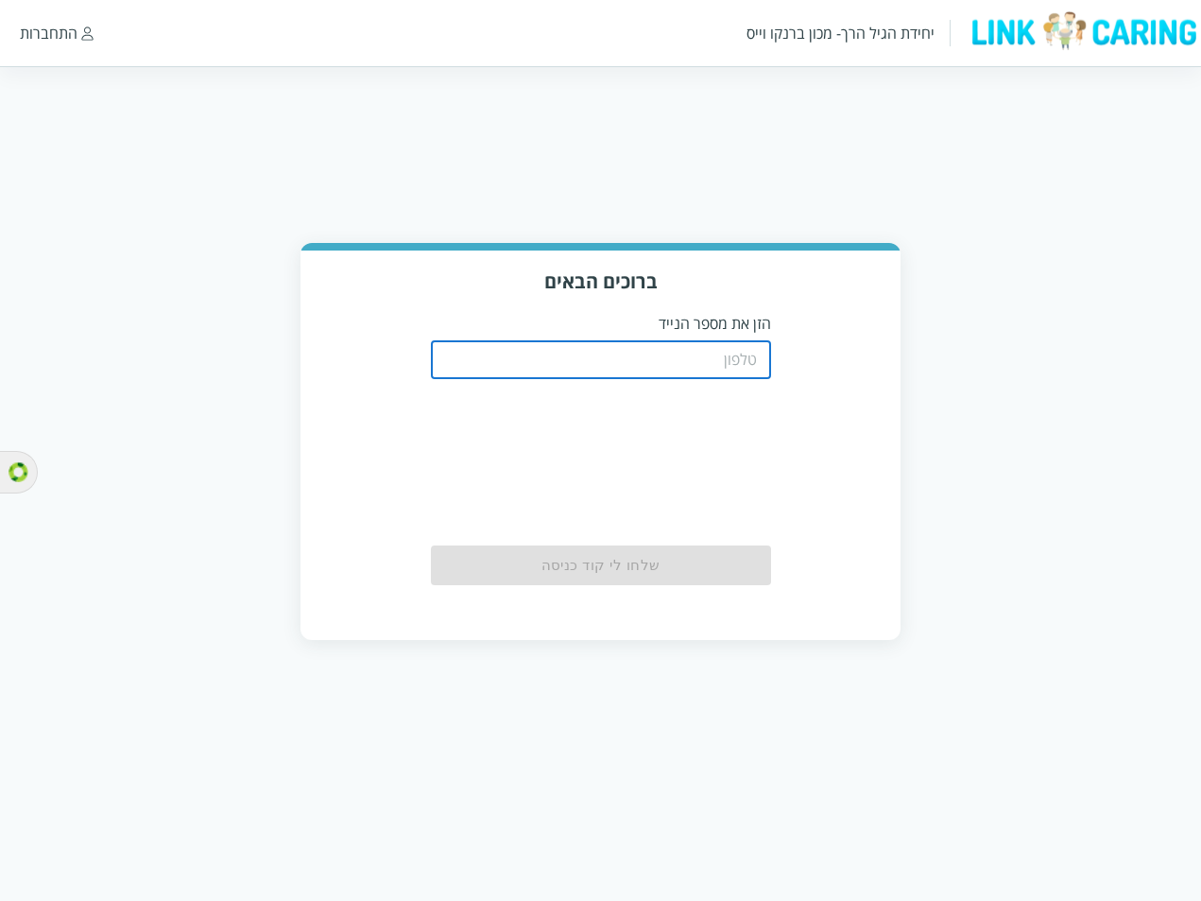
paste input "0526984563"
type input "0526984563"
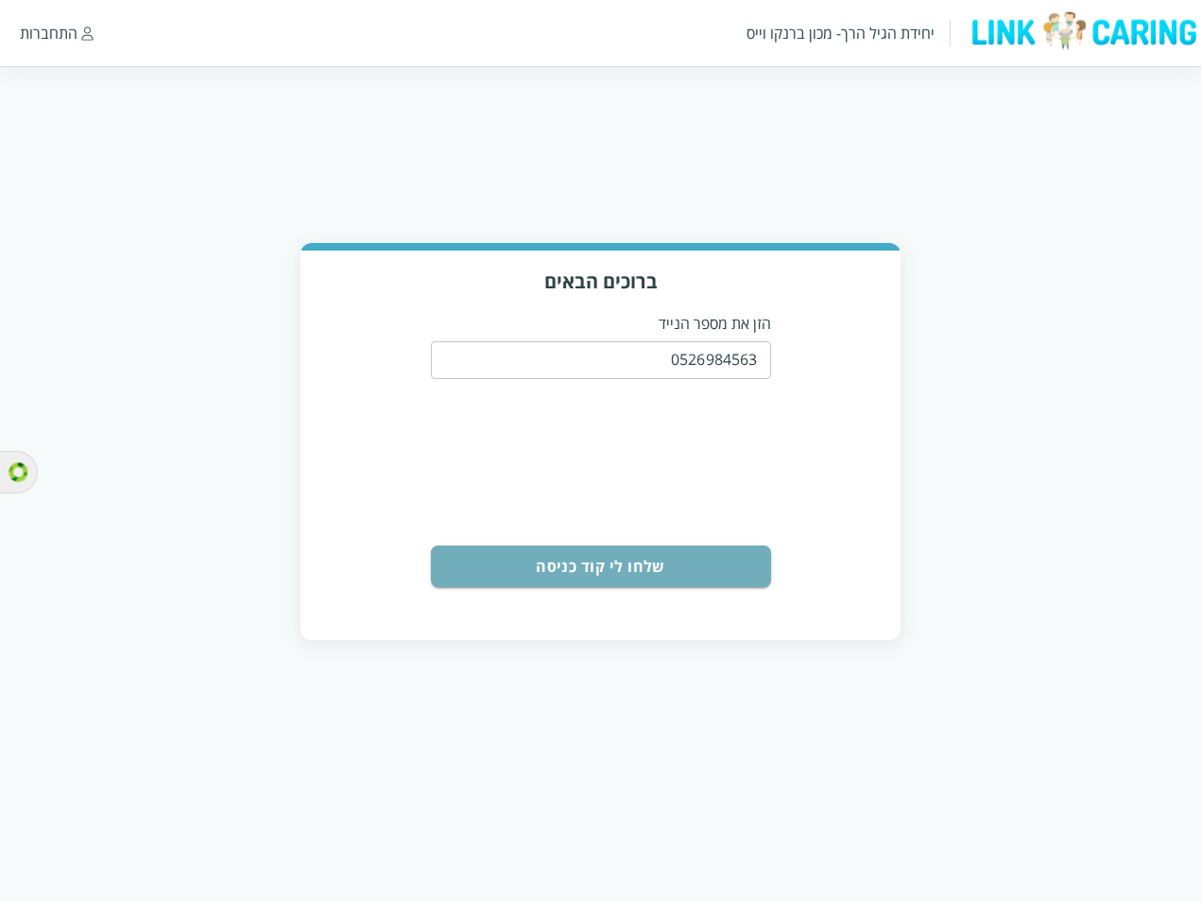
click at [662, 563] on button "שלחו לי קוד כניסה" at bounding box center [601, 566] width 340 height 42
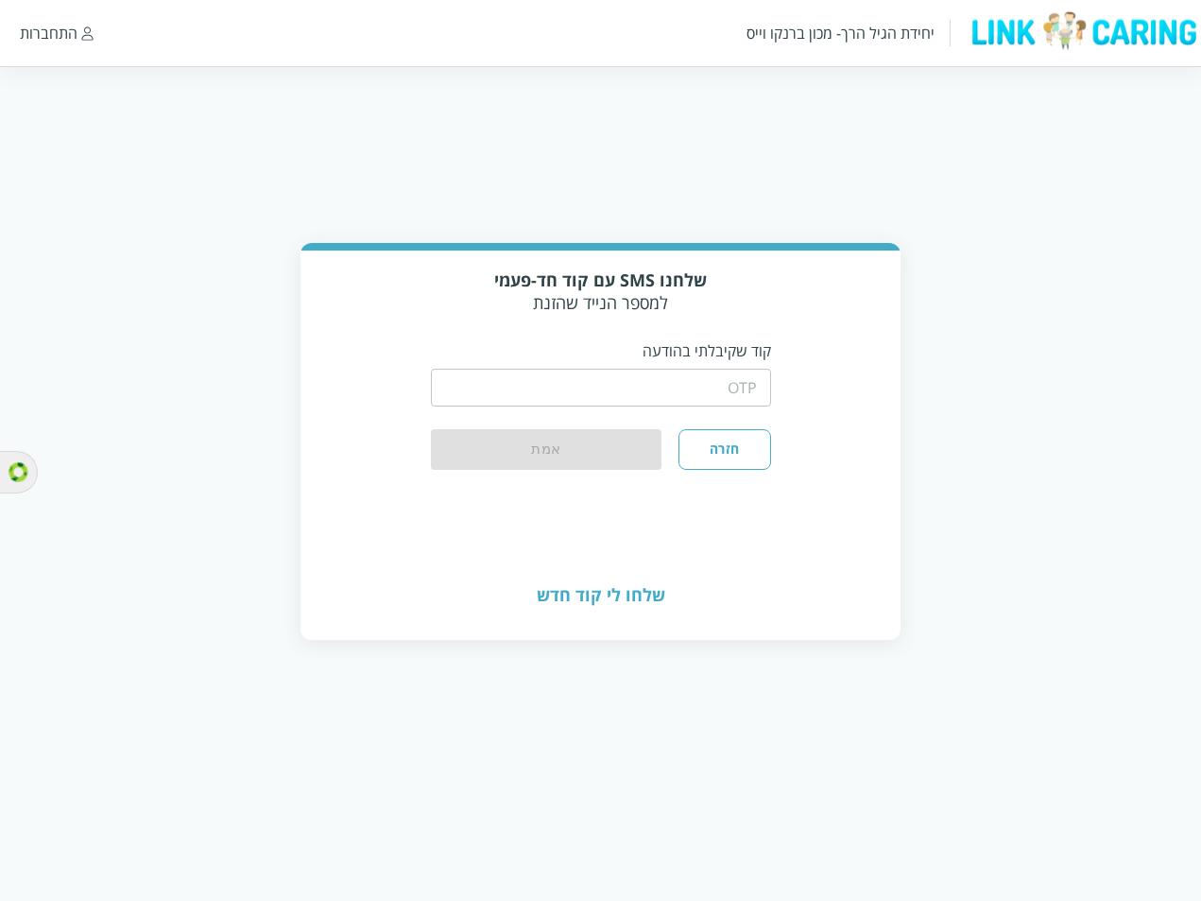
click at [720, 372] on input "string" at bounding box center [601, 388] width 340 height 38
type input "1234"
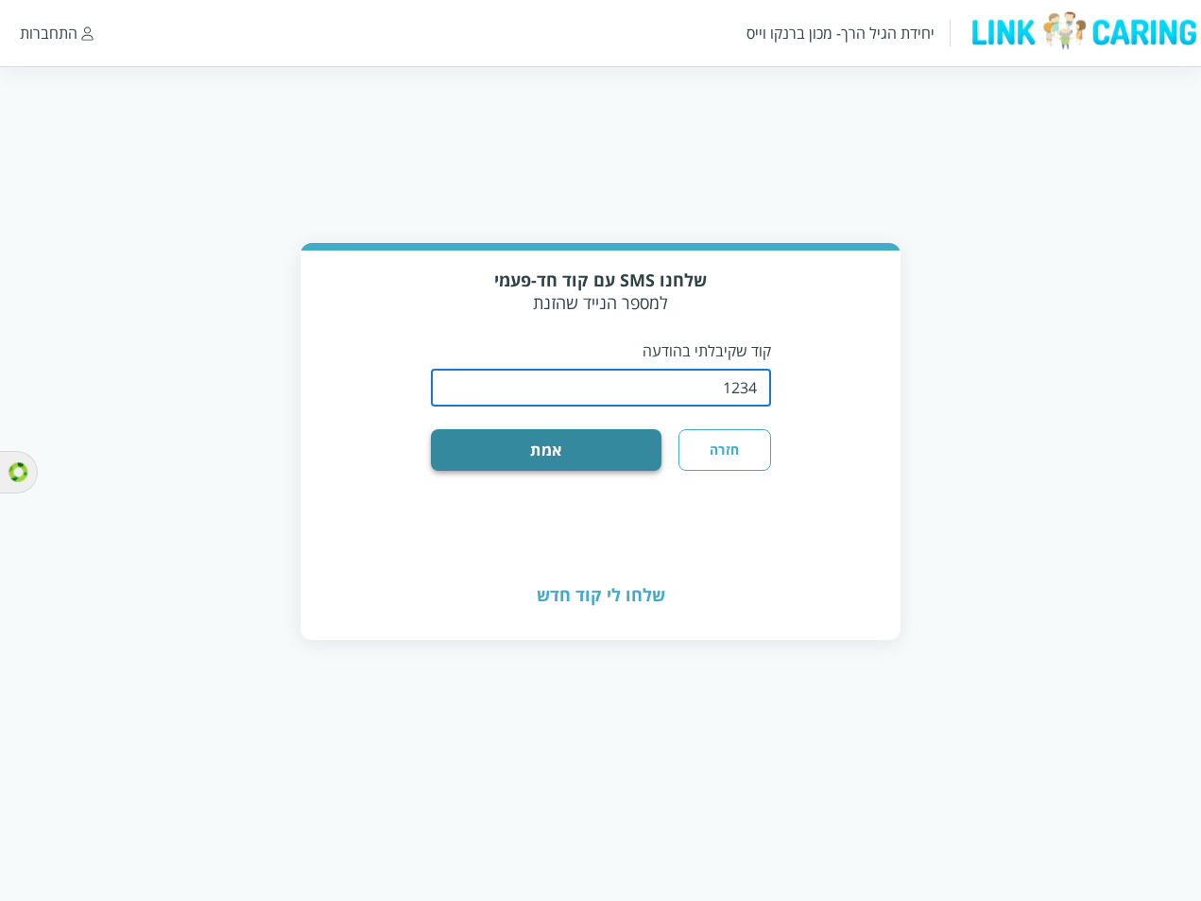
click at [635, 445] on button "אמת" at bounding box center [547, 450] width 232 height 42
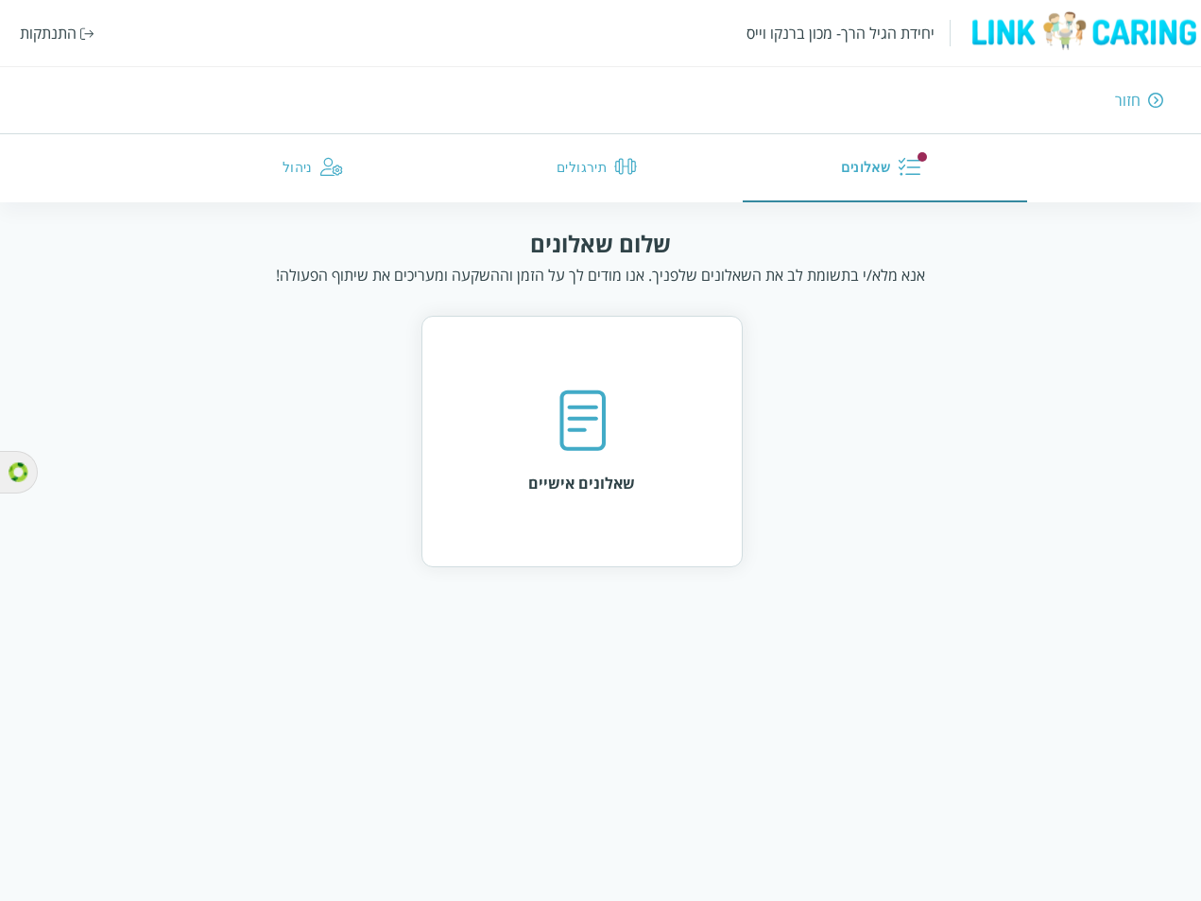
click at [559, 508] on div "שאלונים אישיים" at bounding box center [581, 441] width 321 height 251
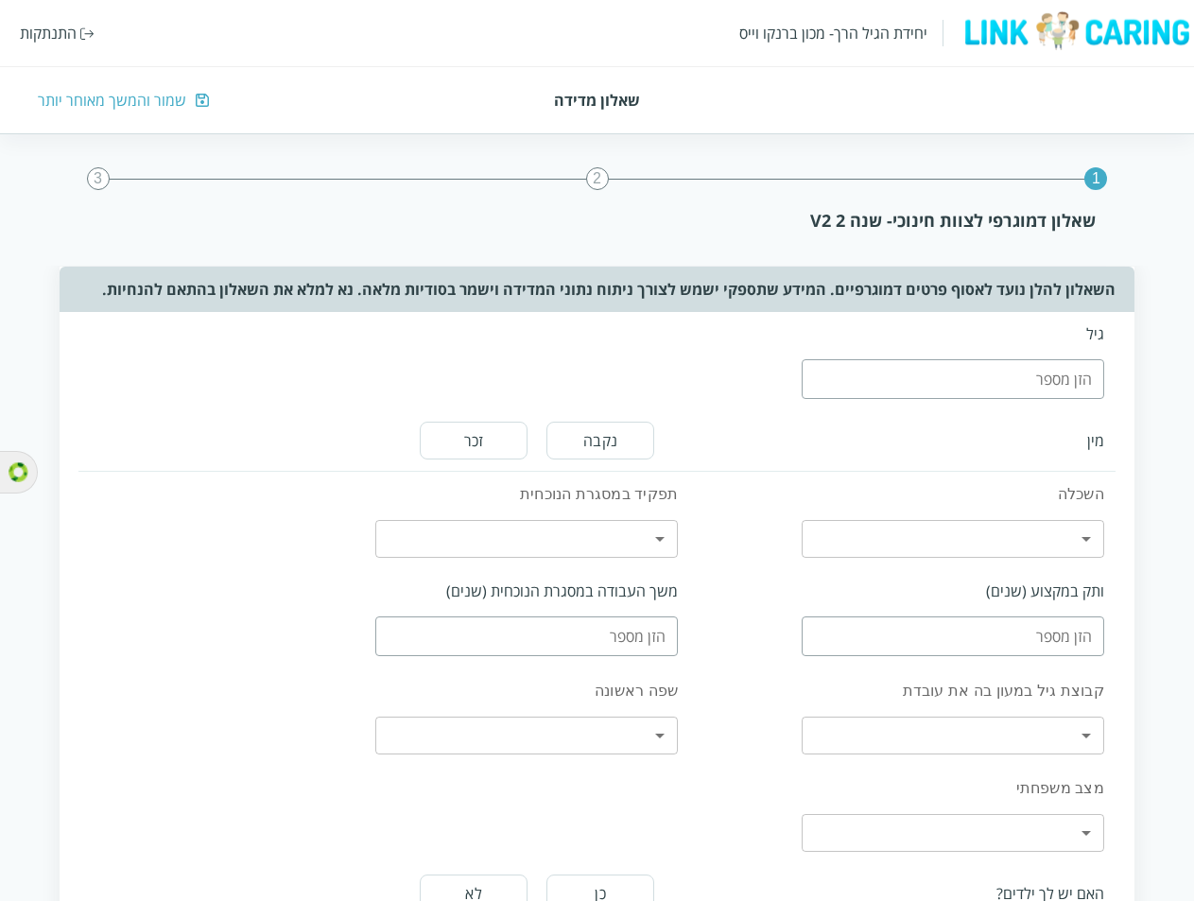
click at [1065, 391] on input "number" at bounding box center [952, 379] width 302 height 40
click at [810, 375] on input "10" at bounding box center [952, 379] width 302 height 40
type input "48"
click at [810, 375] on input "48" at bounding box center [952, 379] width 302 height 40
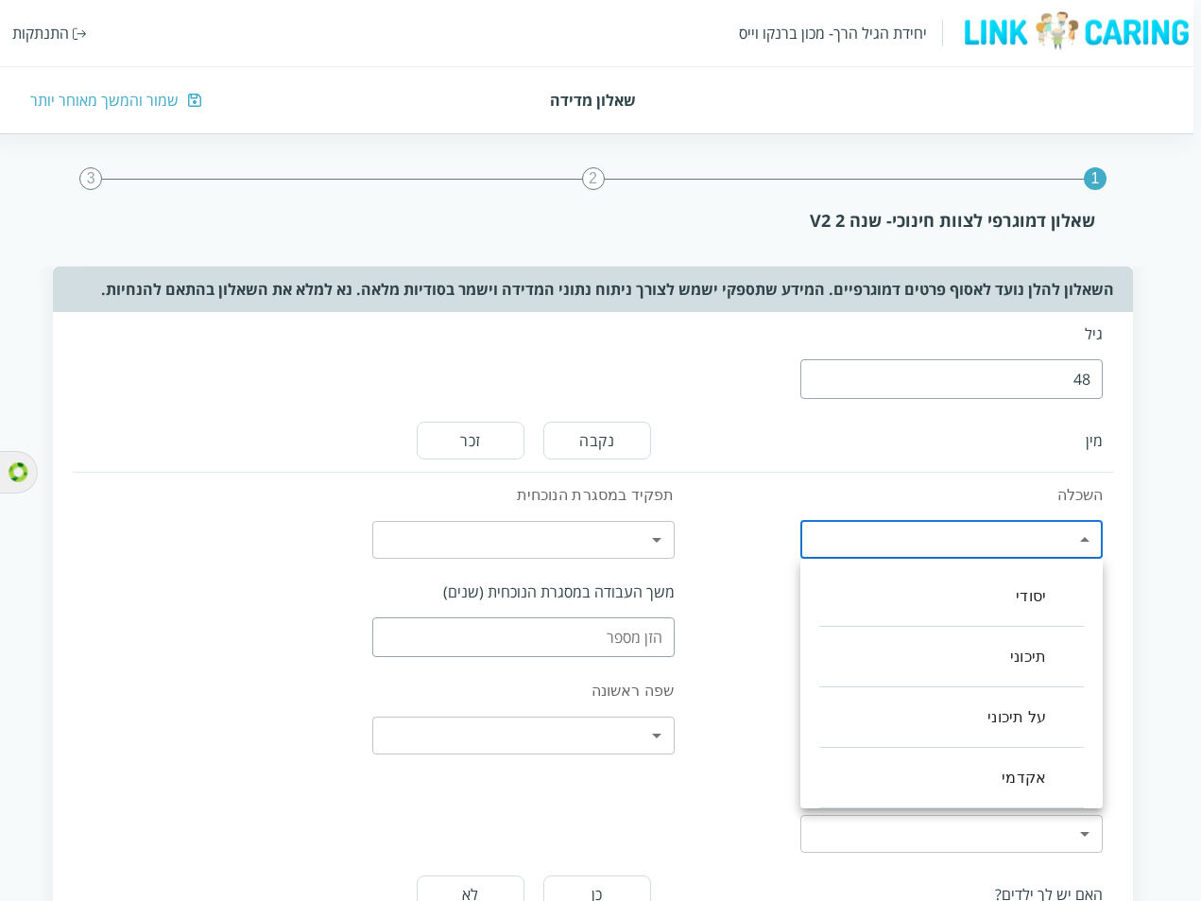
click at [1079, 539] on body "יחידת הגיל הרך- מכון ברנקו וייס התנתקות שאלון מדידה שמור והמשך מאוחר יותר 1 2 3…" at bounding box center [596, 853] width 1209 height 1343
click at [1044, 665] on li "תיכוני" at bounding box center [951, 657] width 265 height 60
type input "1"
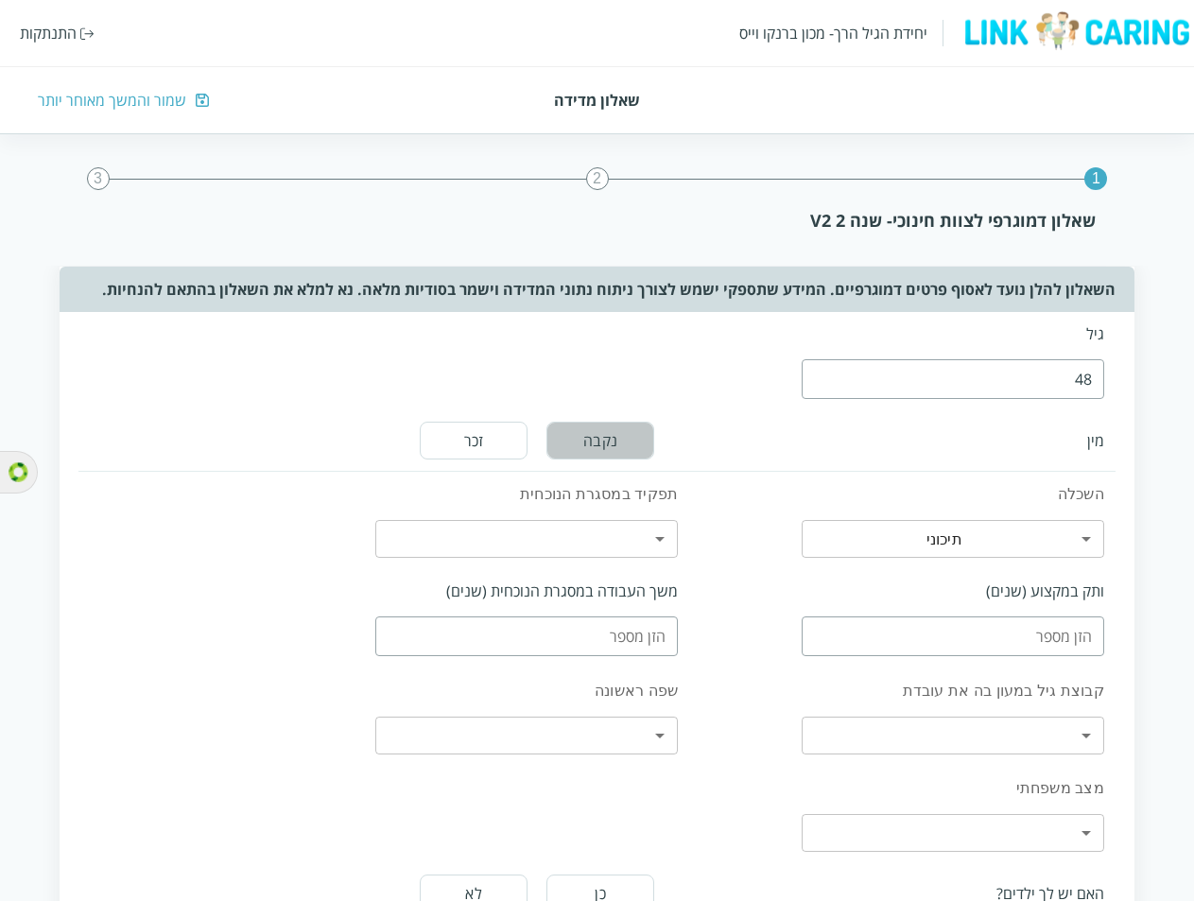
click at [601, 445] on button "נקבה" at bounding box center [600, 440] width 108 height 38
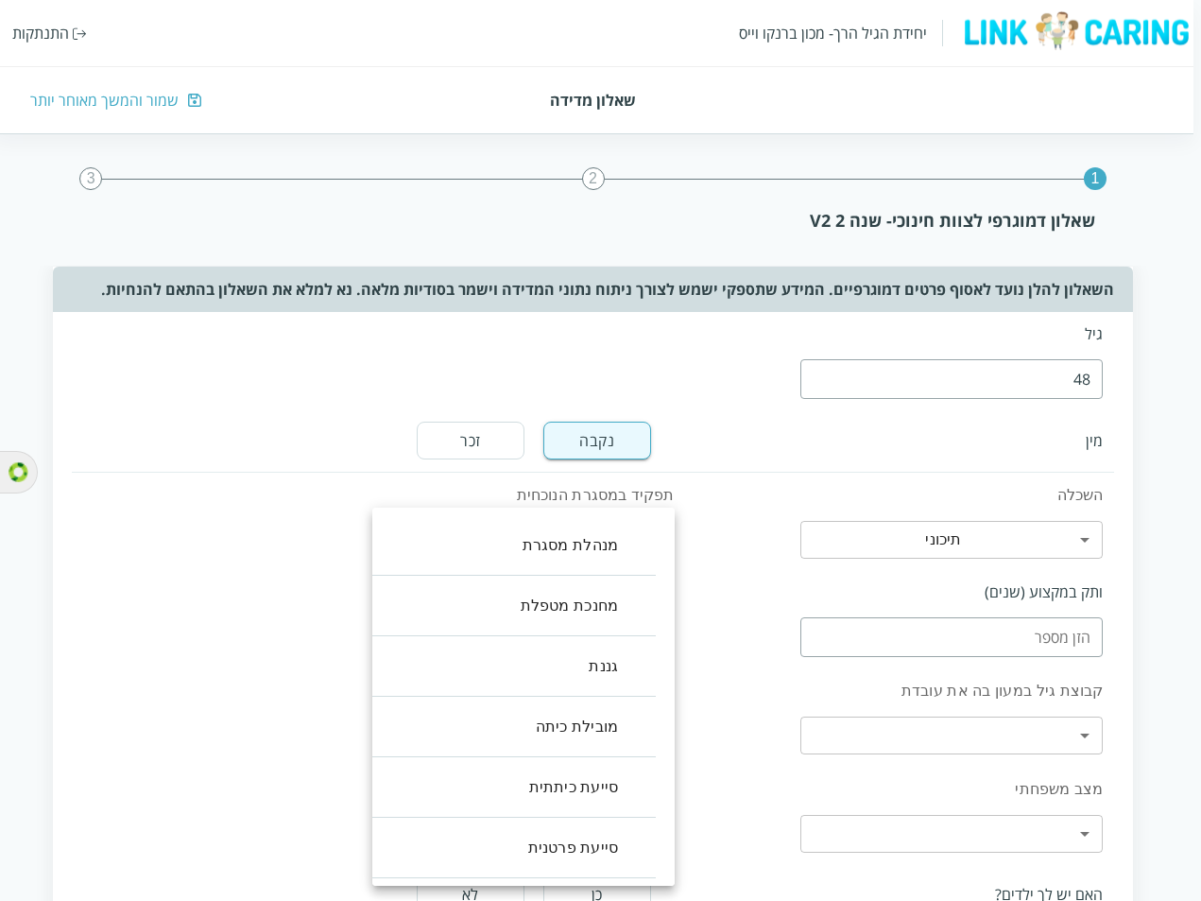
click at [616, 525] on body "יחידת הגיל הרך- מכון ברנקו וייס התנתקות שאלון מדידה שמור והמשך מאוחר יותר 1 2 3…" at bounding box center [596, 853] width 1209 height 1343
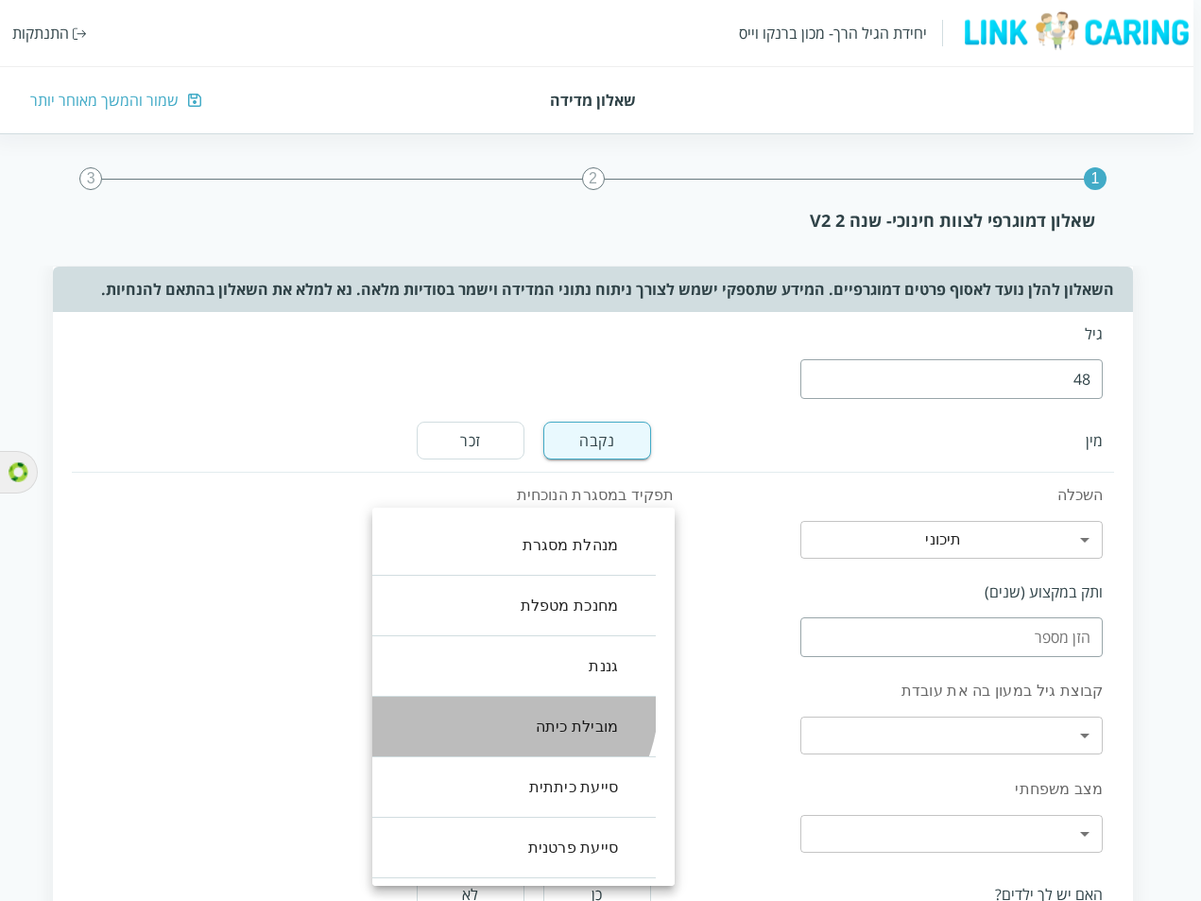
click at [505, 701] on li "מובילת כיתה" at bounding box center [504, 727] width 302 height 60
type input "3"
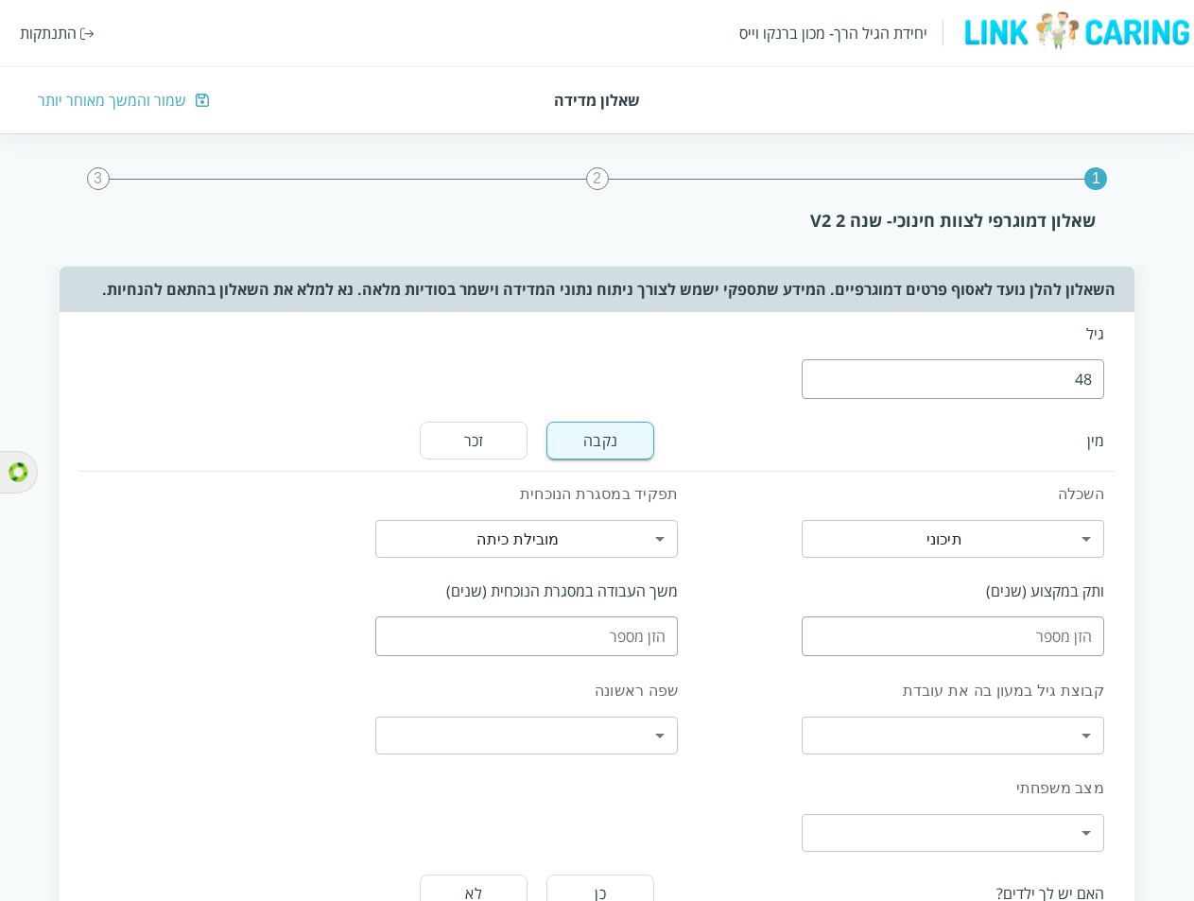
click at [931, 639] on input "number" at bounding box center [952, 636] width 302 height 40
type input "5"
click at [663, 629] on input "number" at bounding box center [526, 636] width 302 height 40
click at [384, 627] on input "4" at bounding box center [526, 636] width 302 height 40
type input "5"
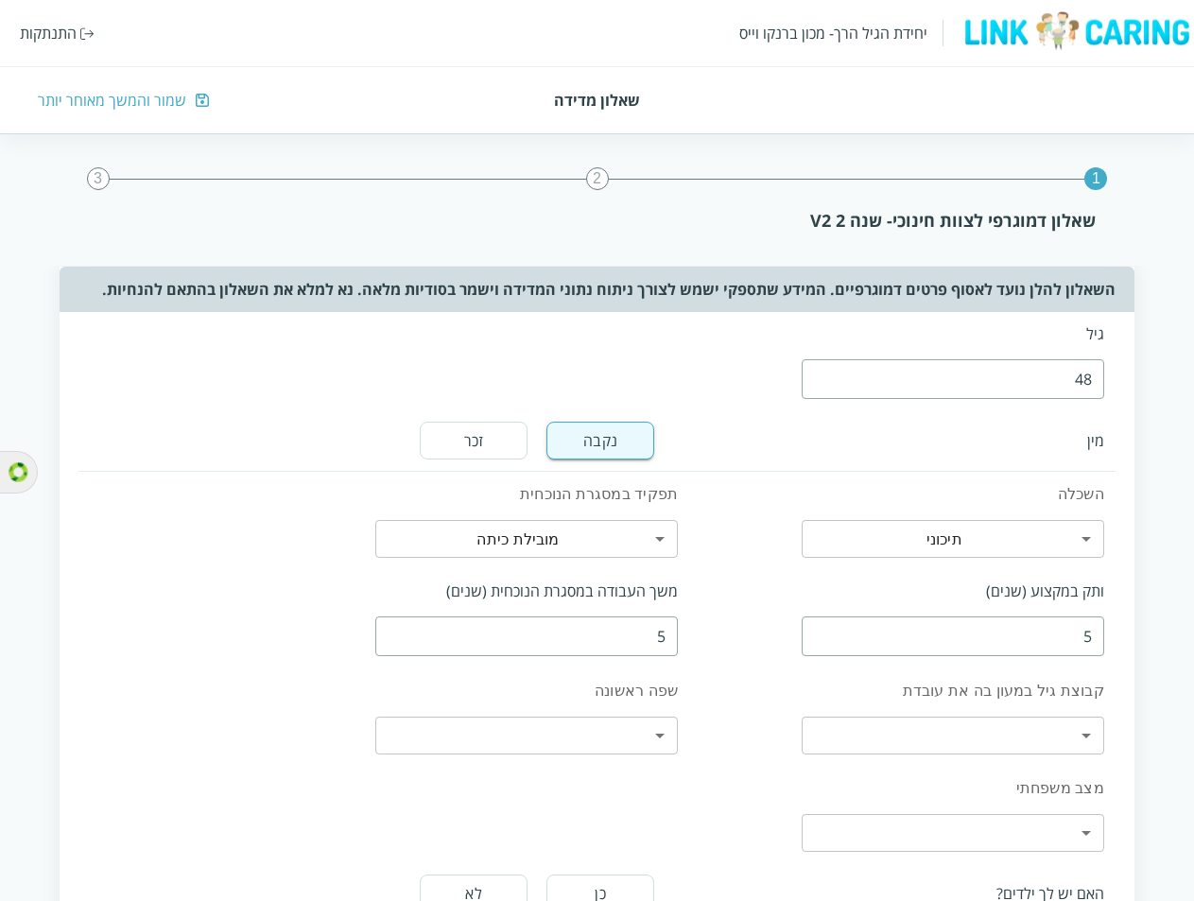
click at [384, 627] on input "5" at bounding box center [526, 636] width 302 height 40
click at [1058, 735] on body "יחידת הגיל הרך- מכון ברנקו וייס התנתקות שאלון מדידה שמור והמשך מאוחר יותר 1 2 3…" at bounding box center [597, 853] width 1194 height 1342
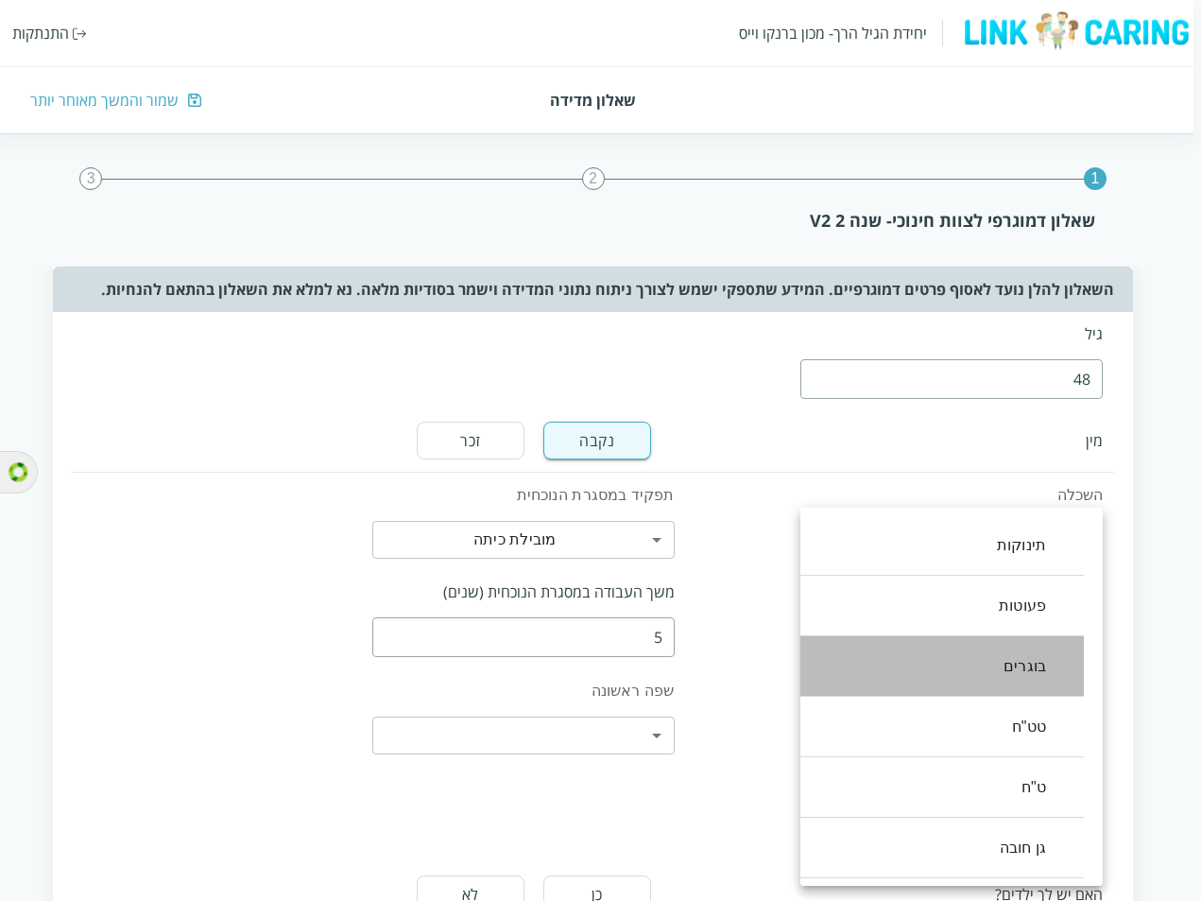
click at [1048, 675] on li "בוגרים" at bounding box center [933, 666] width 302 height 60
type input ",2"
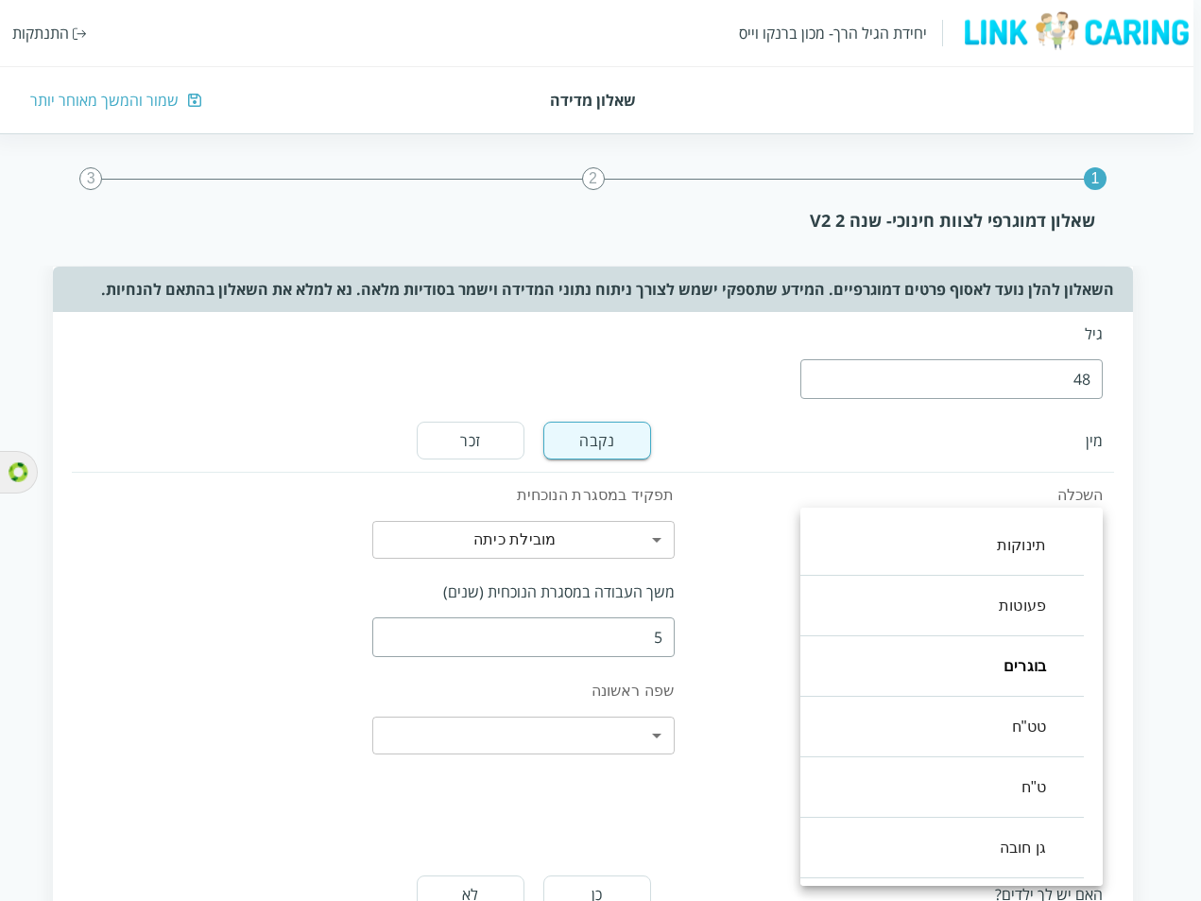
click at [715, 690] on div at bounding box center [600, 450] width 1201 height 901
click at [1089, 736] on body "יחידת הגיל הרך- מכון ברנקו וייס התנתקות שאלון מדידה שמור והמשך מאוחר יותר 1 2 3…" at bounding box center [596, 853] width 1209 height 1343
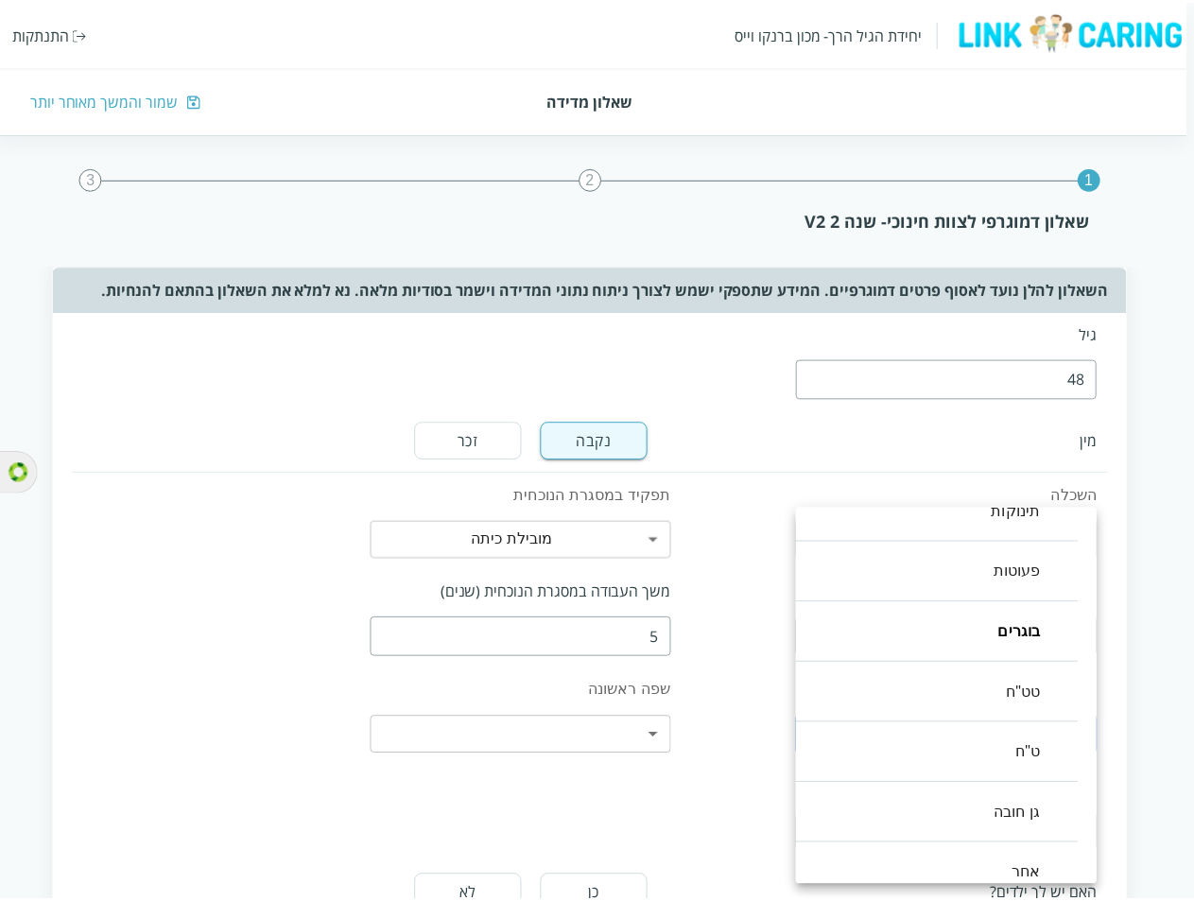
scroll to position [53, 0]
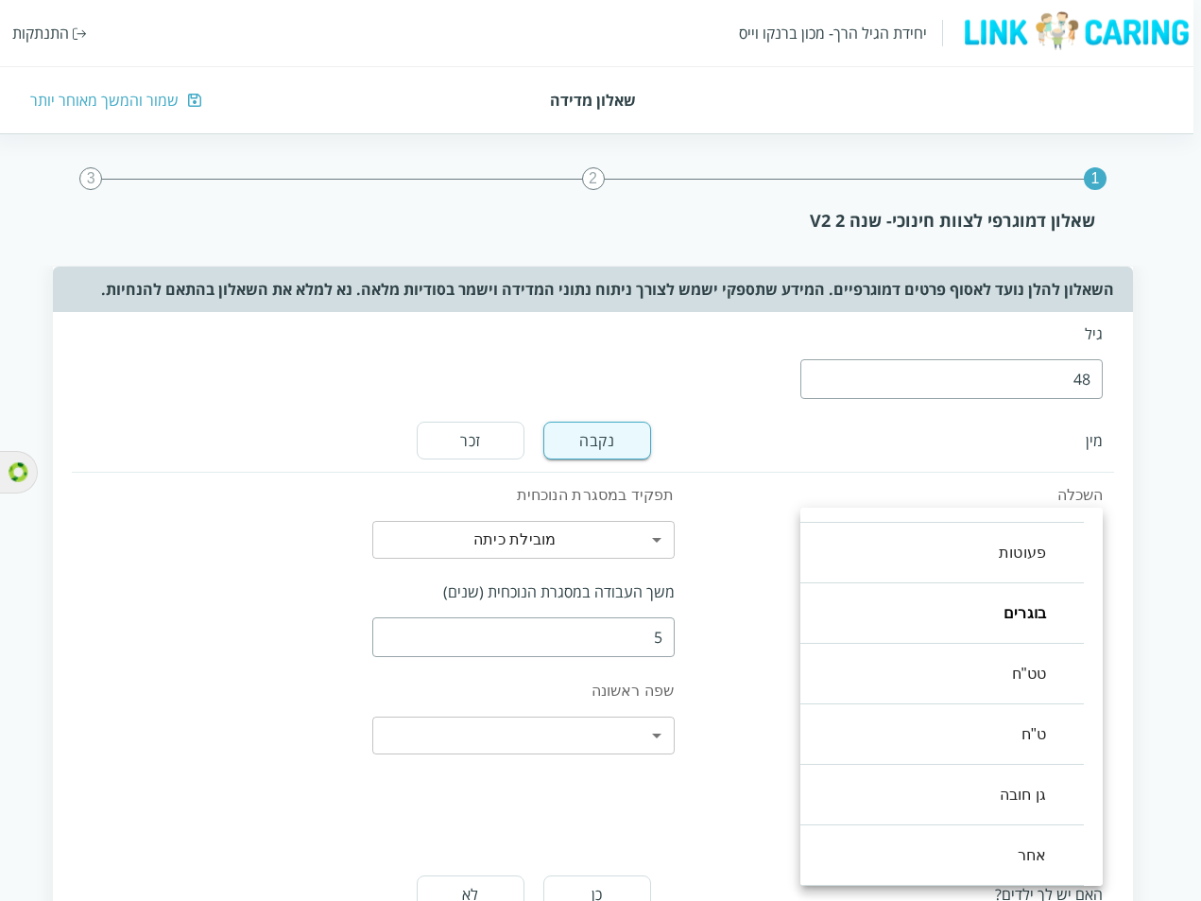
click at [755, 788] on div at bounding box center [600, 450] width 1201 height 901
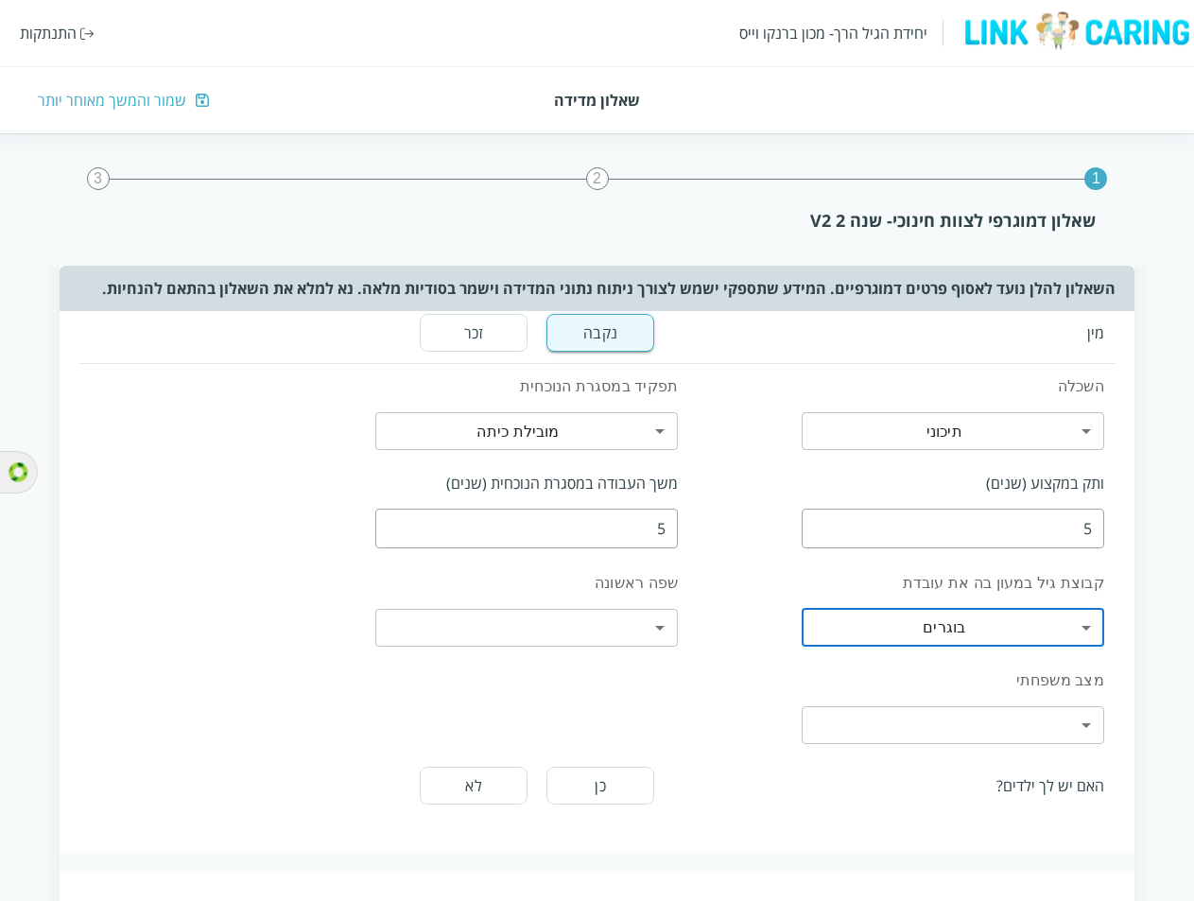
scroll to position [0, 0]
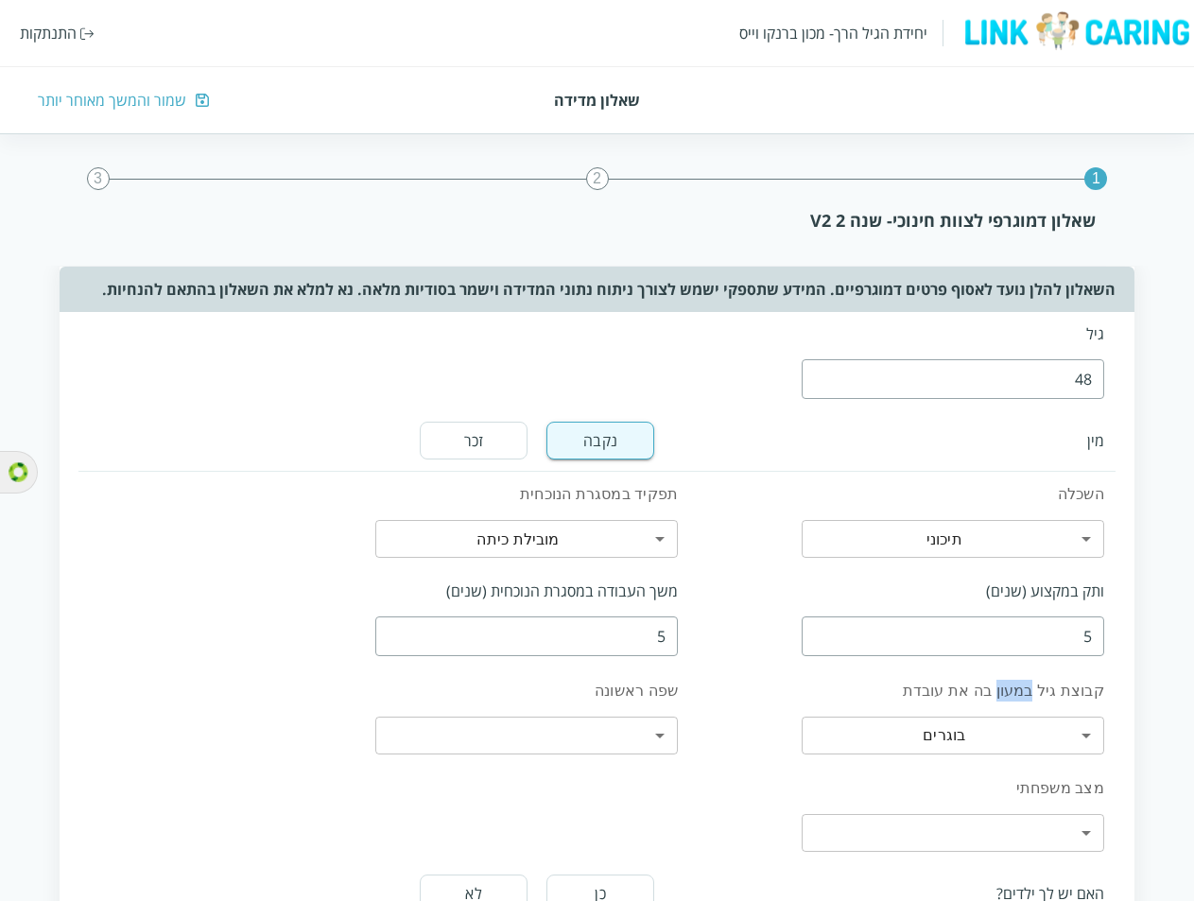
drag, startPoint x: 1006, startPoint y: 692, endPoint x: 1040, endPoint y: 693, distance: 33.1
click at [1040, 693] on label "קבוצת גיל במעון בה את עובדת" at bounding box center [952, 691] width 302 height 22
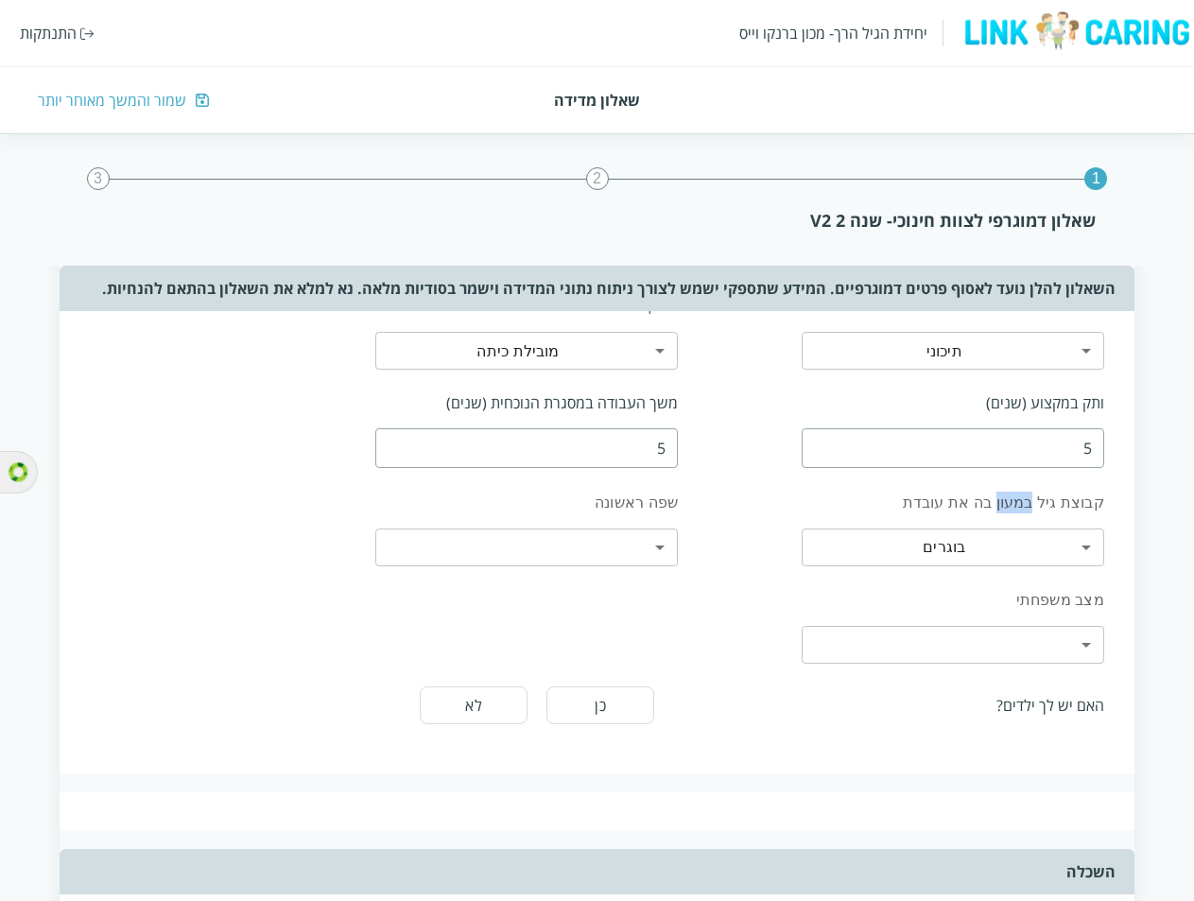
scroll to position [189, 0]
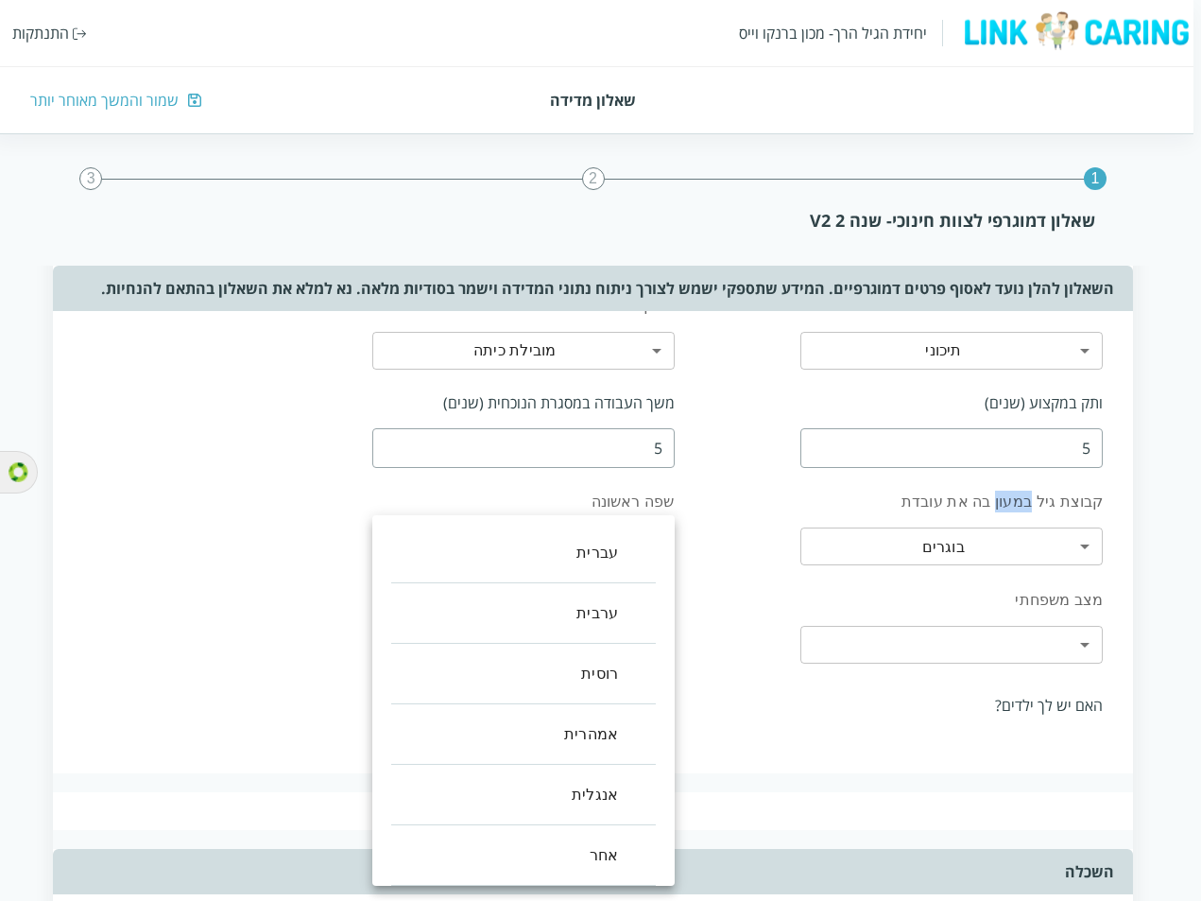
click at [655, 540] on body "יחידת הגיל הרך- מכון ברנקו וייס התנתקות שאלון מדידה שמור והמשך מאוחר יותר 1 2 3…" at bounding box center [596, 664] width 1209 height 1343
click at [622, 544] on li "עברית" at bounding box center [523, 553] width 265 height 60
type input "0"
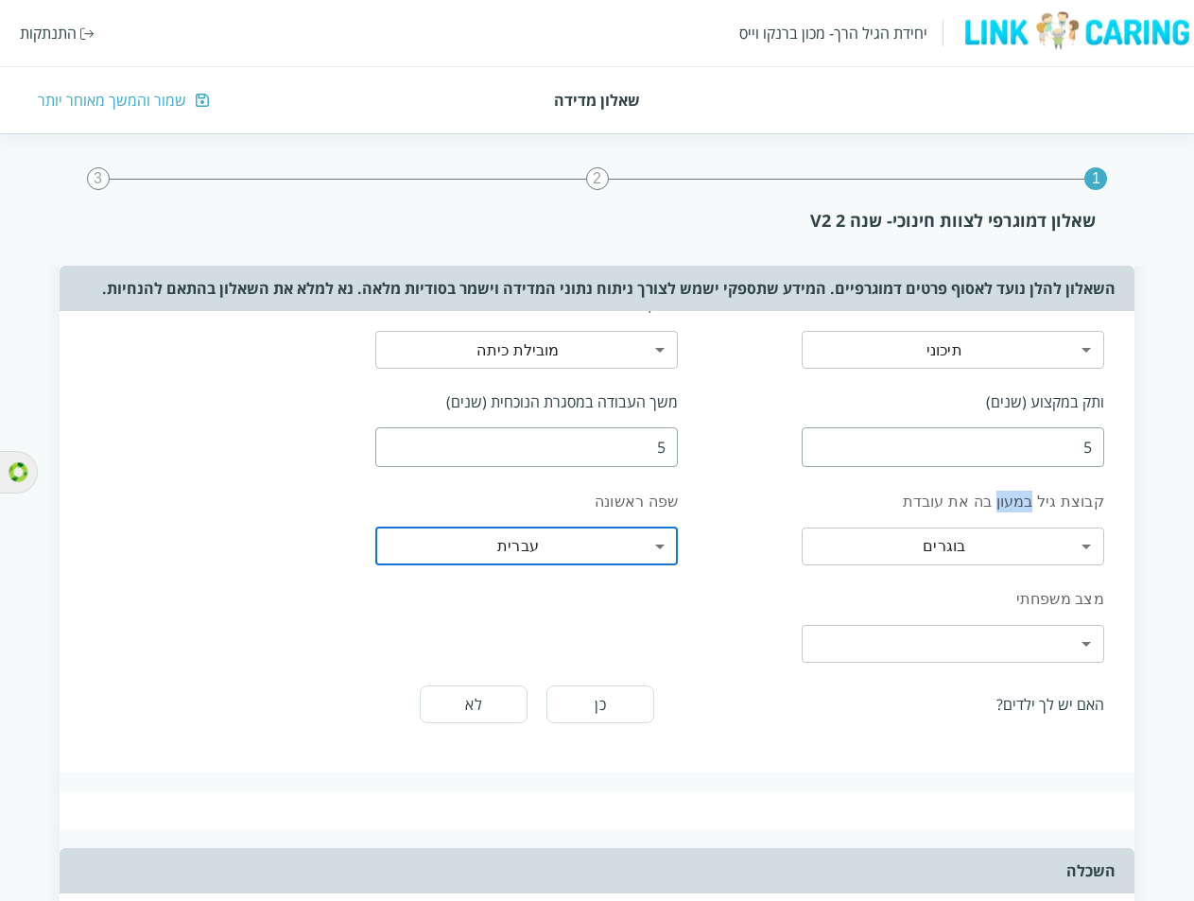
click at [1023, 628] on body "יחידת הגיל הרך- מכון ברנקו וייס התנתקות שאלון מדידה שמור והמשך מאוחר יותר 1 2 3…" at bounding box center [597, 664] width 1194 height 1342
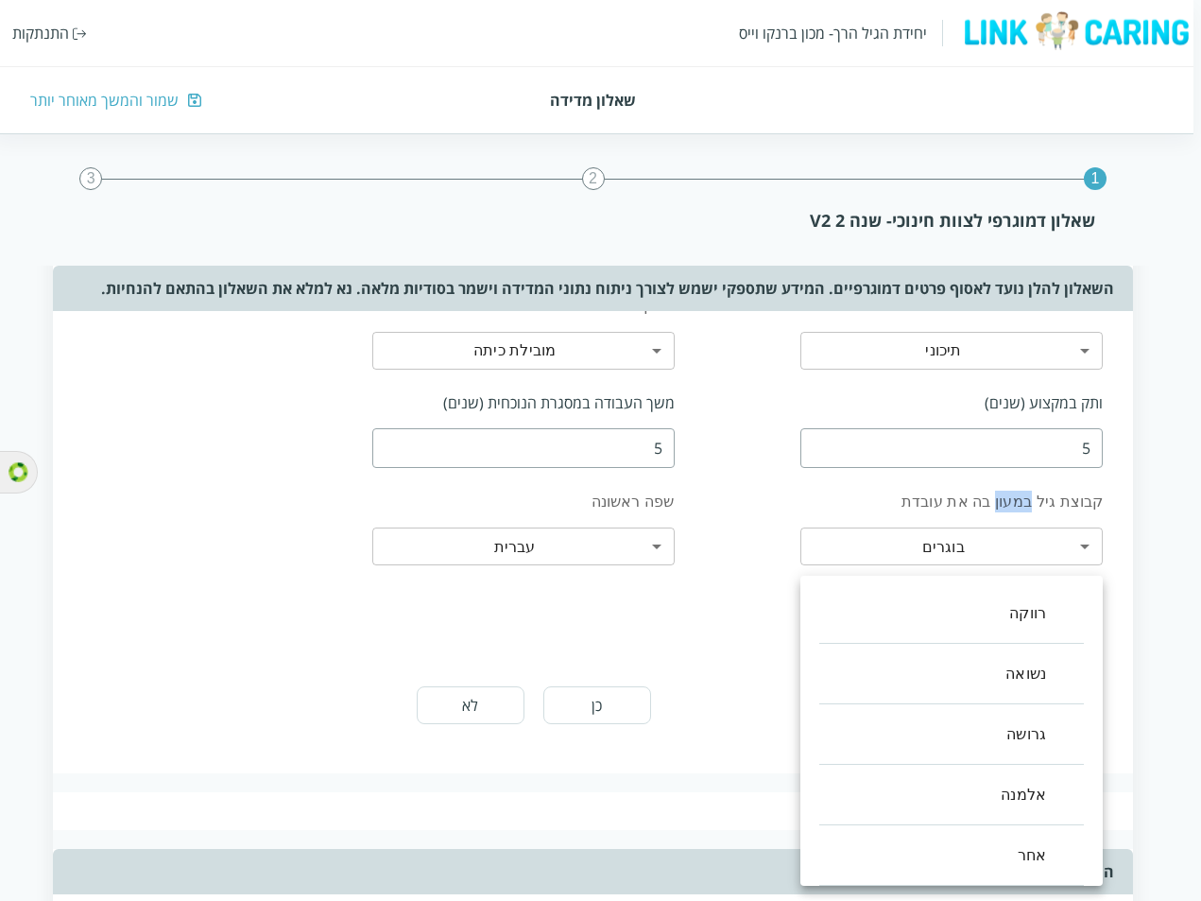
click at [961, 691] on li "נשואה" at bounding box center [951, 674] width 265 height 60
type input "1"
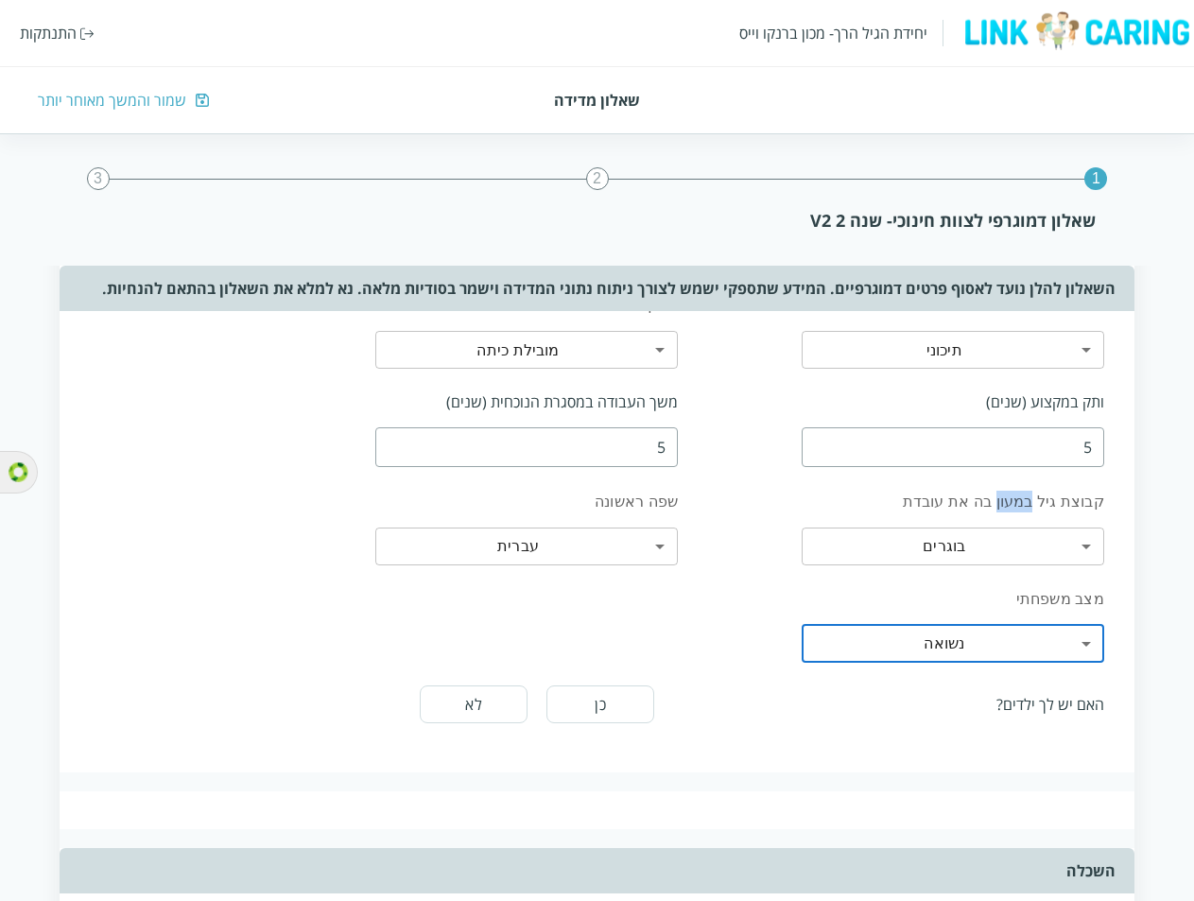
click at [619, 706] on button "כן" at bounding box center [600, 704] width 108 height 38
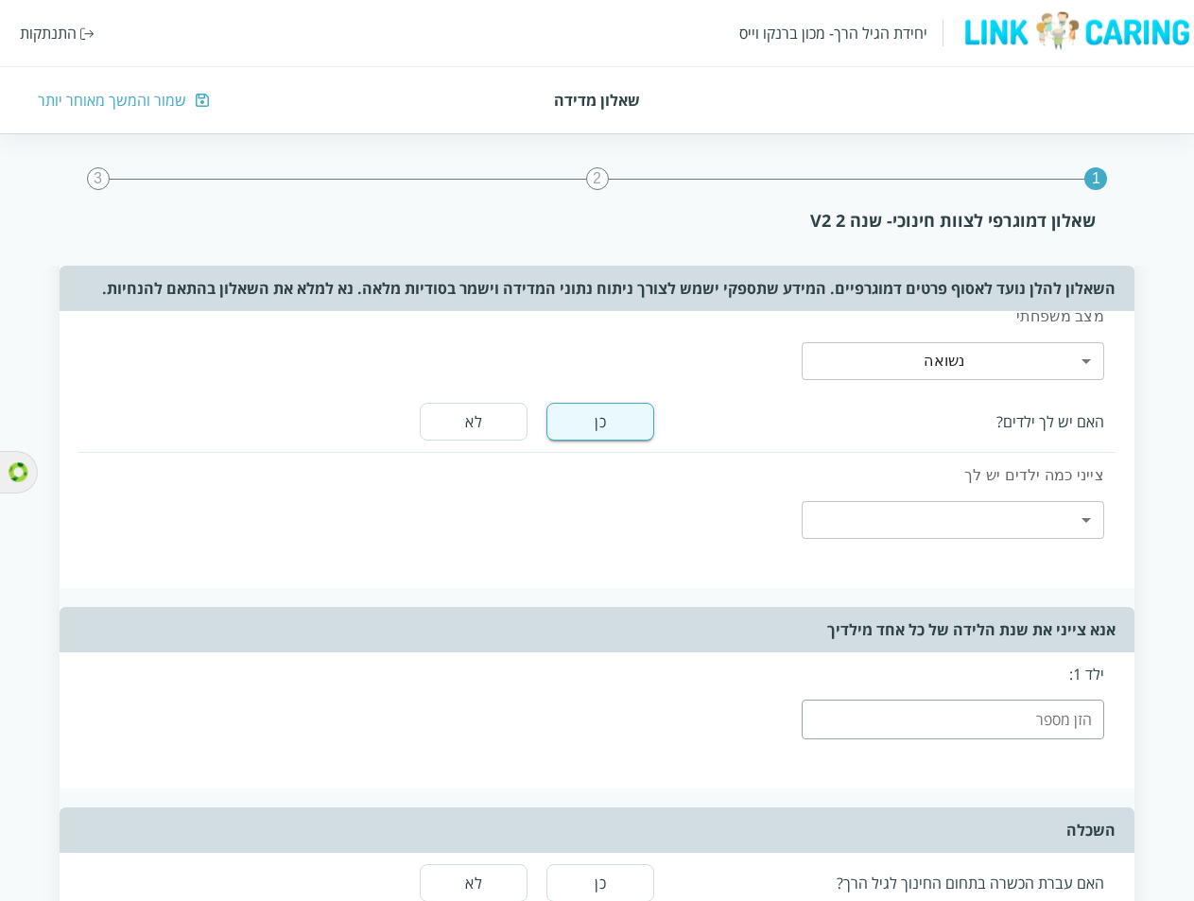
scroll to position [473, 0]
click at [1081, 514] on body "יחידת הגיל הרך- מכון ברנקו וייס התנתקות שאלון מדידה שמור והמשך מאוחר יותר 1 2 3…" at bounding box center [600, 503] width 1201 height 1586
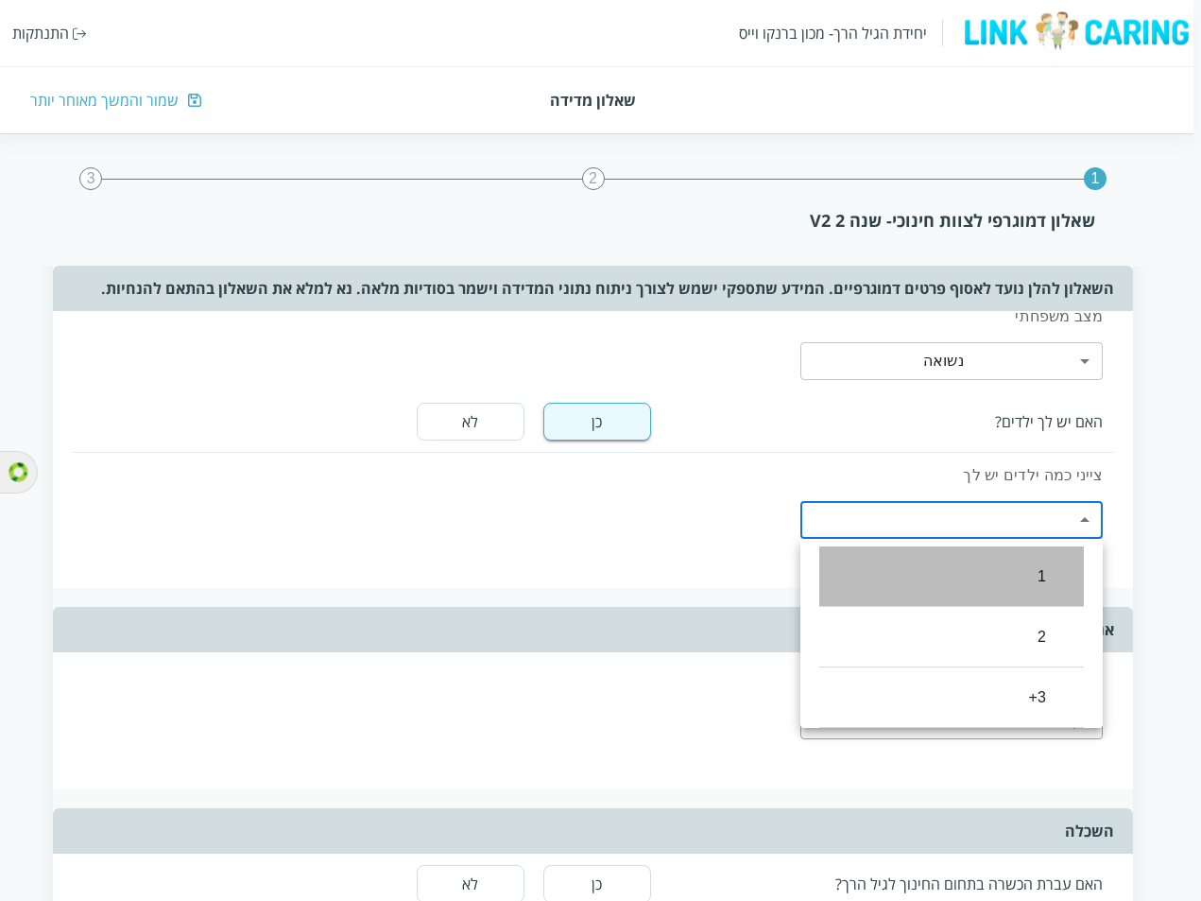
click at [1034, 566] on li "1" at bounding box center [951, 576] width 265 height 60
type input "0"
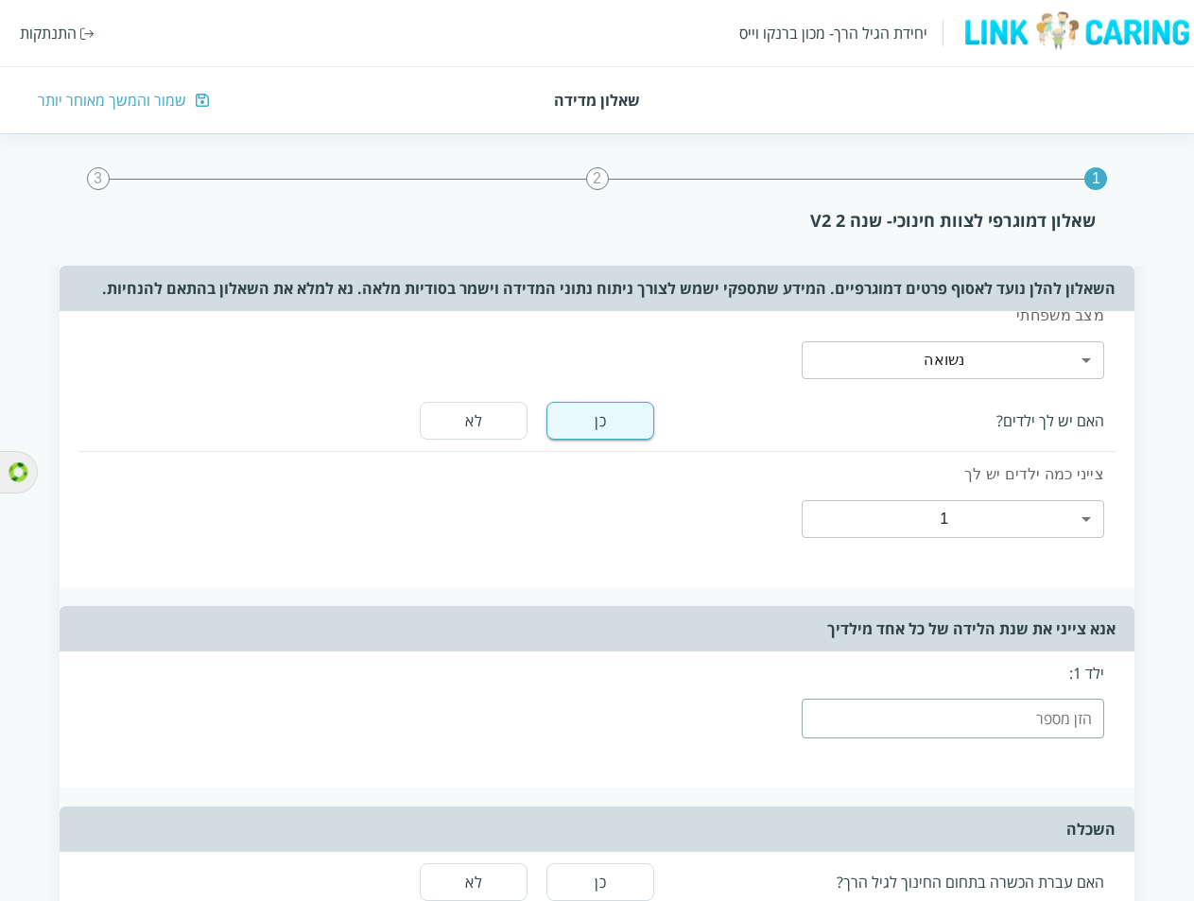
click at [938, 723] on input "number" at bounding box center [952, 718] width 302 height 40
type input "2"
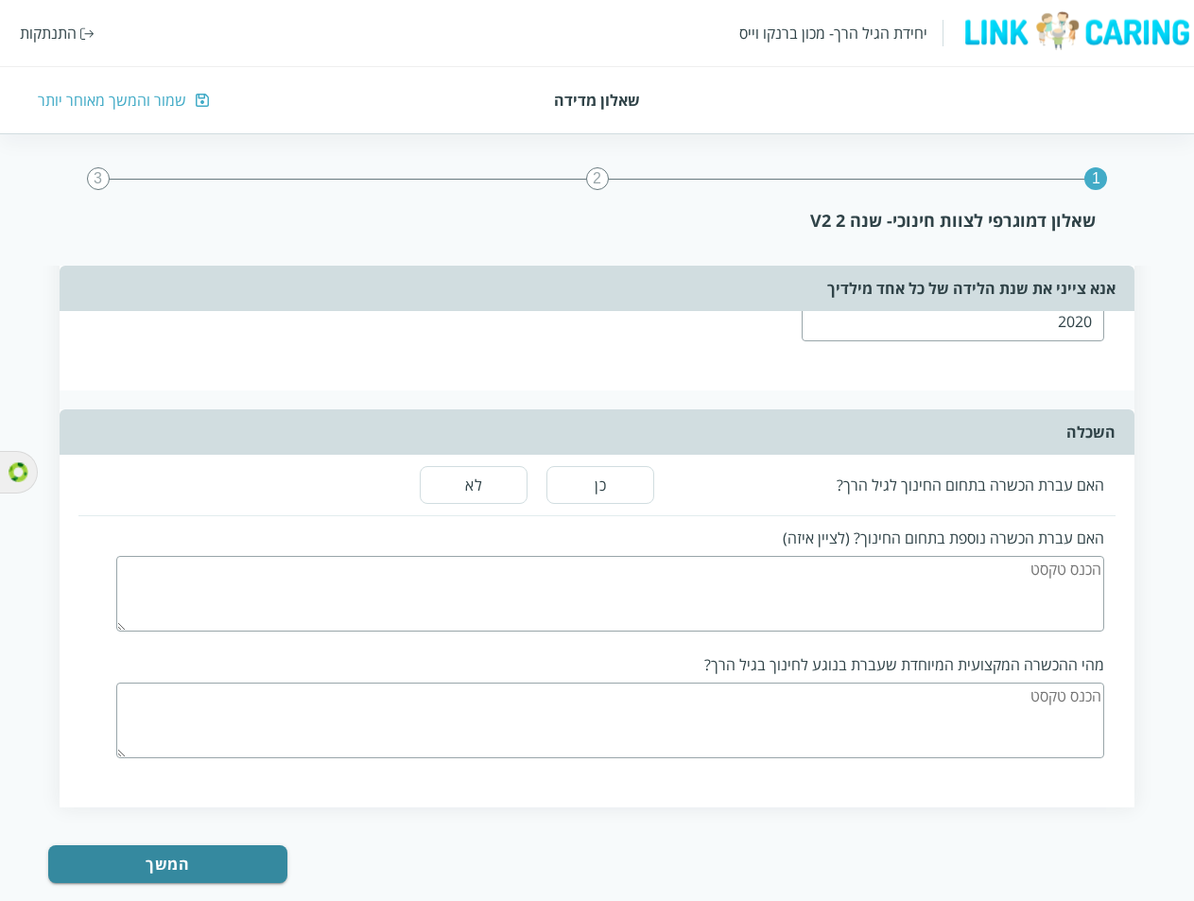
scroll to position [903, 0]
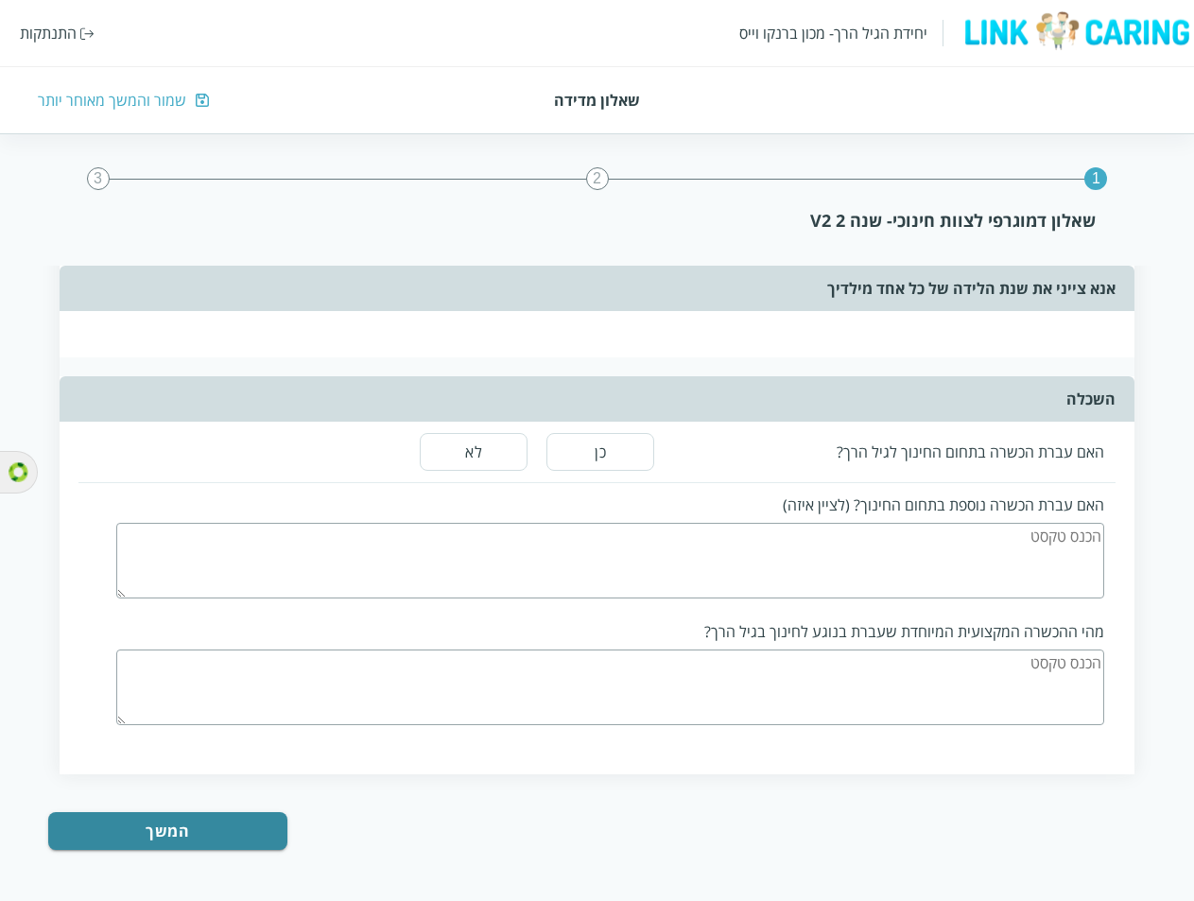
type input "2020"
click at [614, 447] on button "כן" at bounding box center [600, 452] width 108 height 38
click at [1003, 545] on textarea at bounding box center [610, 561] width 988 height 76
type textarea "jh"
click at [942, 676] on textarea at bounding box center [610, 687] width 988 height 76
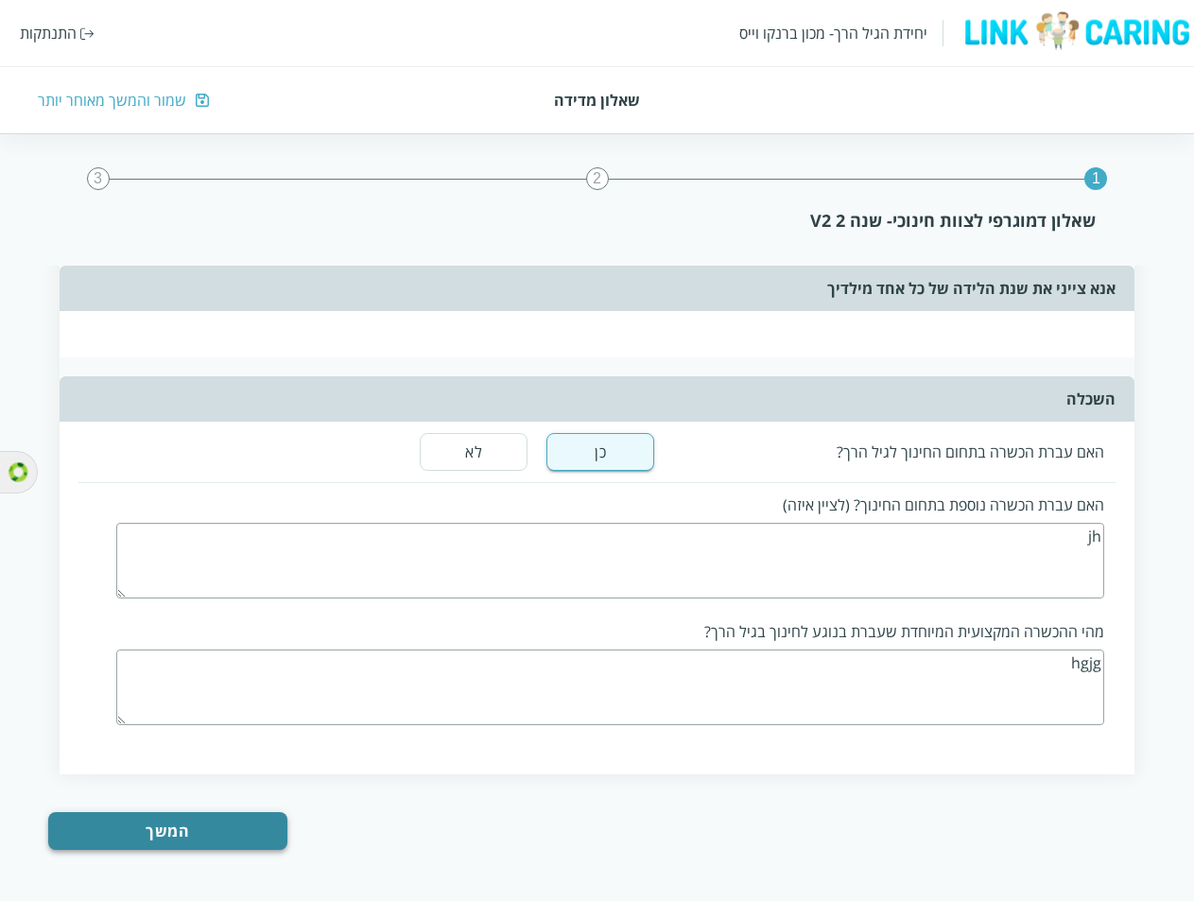
type textarea "hgjg"
click at [180, 828] on button "המשך" at bounding box center [167, 831] width 239 height 38
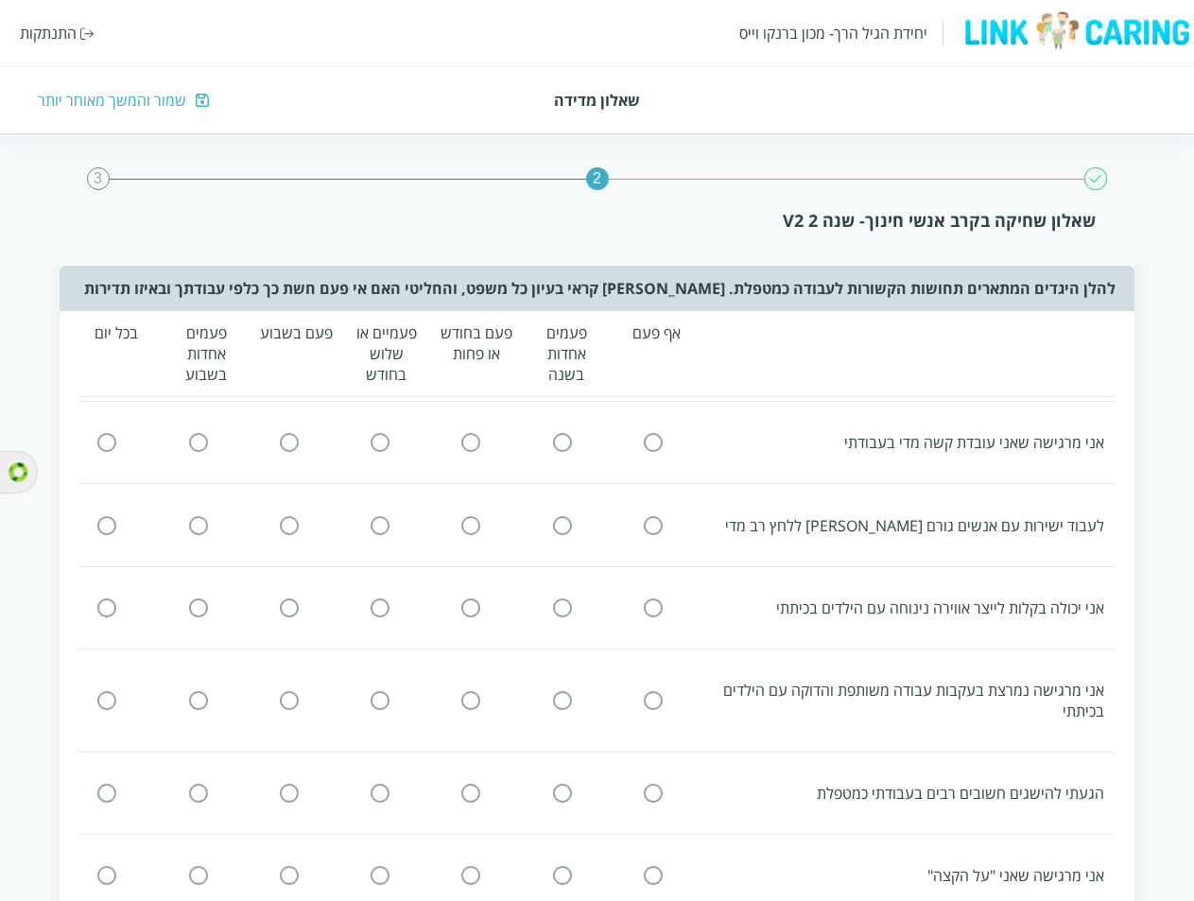
scroll to position [0, 0]
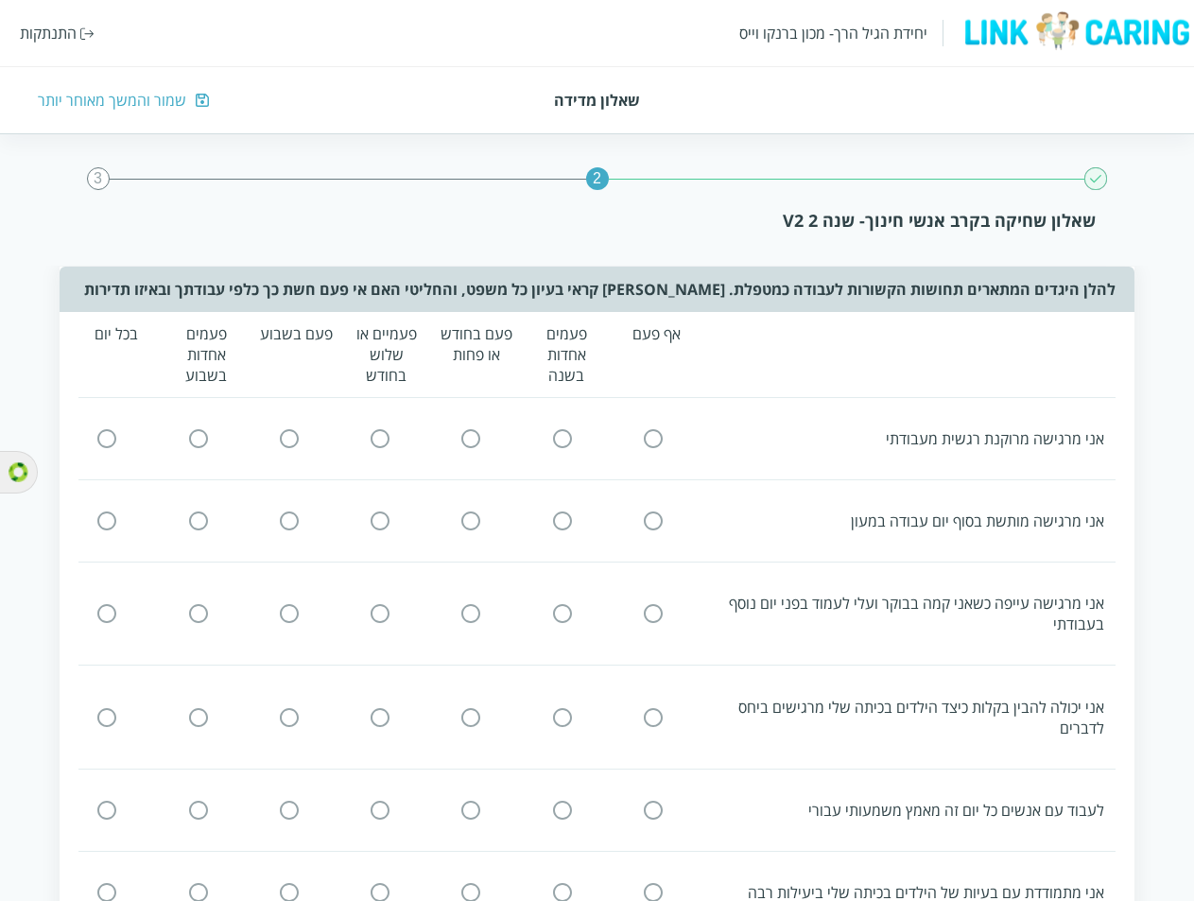
click at [107, 441] on input "radio" at bounding box center [106, 439] width 17 height 20
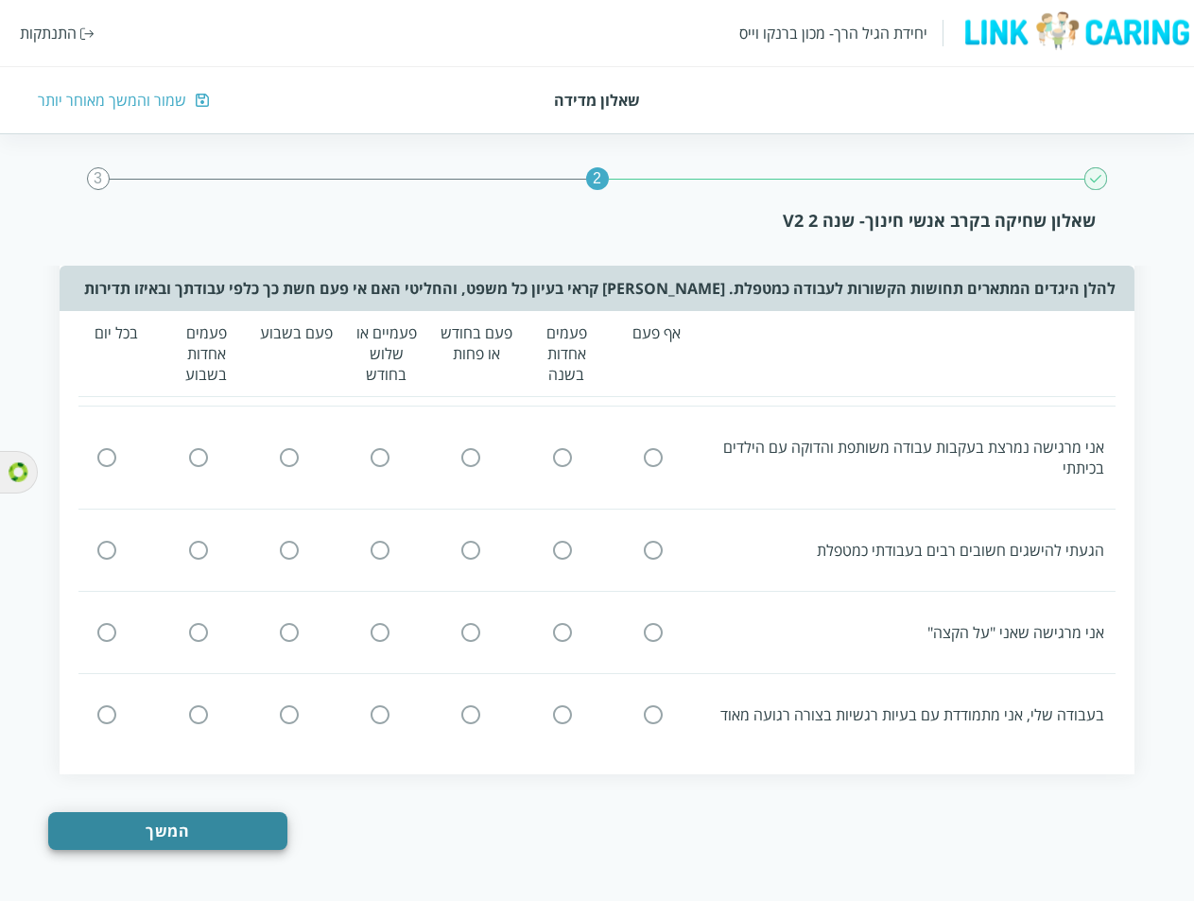
click at [202, 723] on input "radio" at bounding box center [198, 715] width 17 height 20
click at [209, 636] on icon at bounding box center [198, 632] width 23 height 23
click at [296, 552] on input "radio" at bounding box center [289, 550] width 17 height 20
click at [286, 631] on input "radio" at bounding box center [289, 633] width 17 height 20
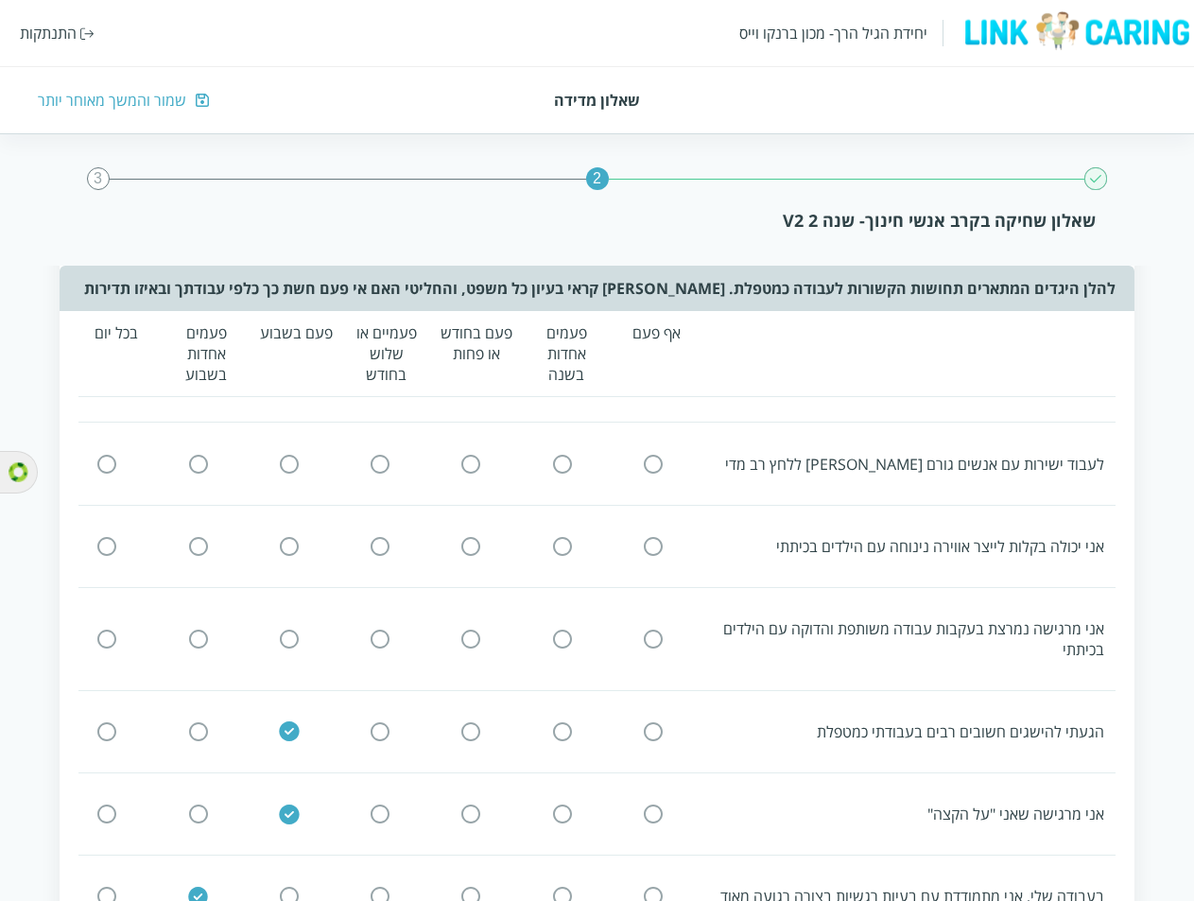
scroll to position [862, 0]
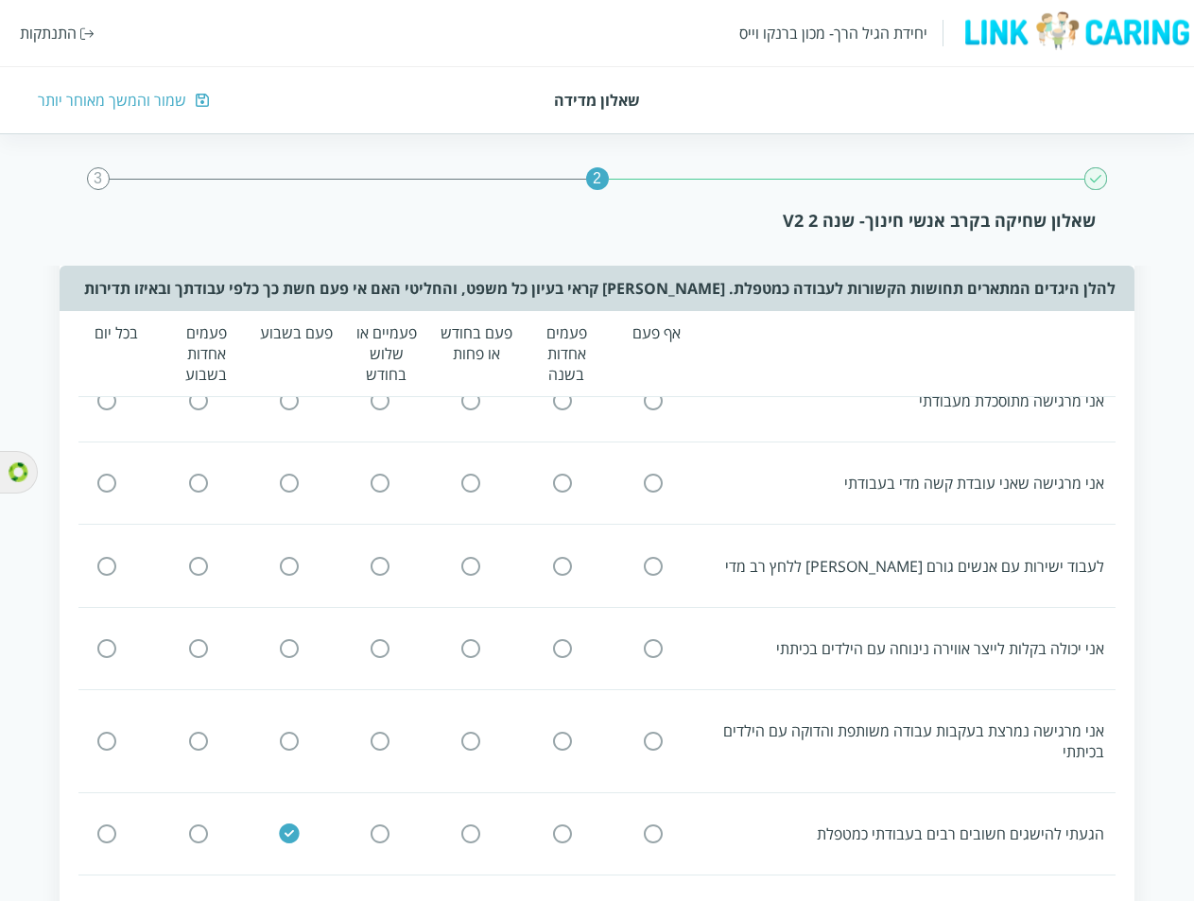
click at [284, 744] on input "radio" at bounding box center [289, 741] width 17 height 20
drag, startPoint x: 289, startPoint y: 653, endPoint x: 288, endPoint y: 640, distance: 13.3
click at [289, 653] on input "radio" at bounding box center [289, 648] width 17 height 20
click at [290, 564] on input "radio" at bounding box center [289, 566] width 17 height 20
click at [284, 480] on input "radio" at bounding box center [289, 483] width 17 height 20
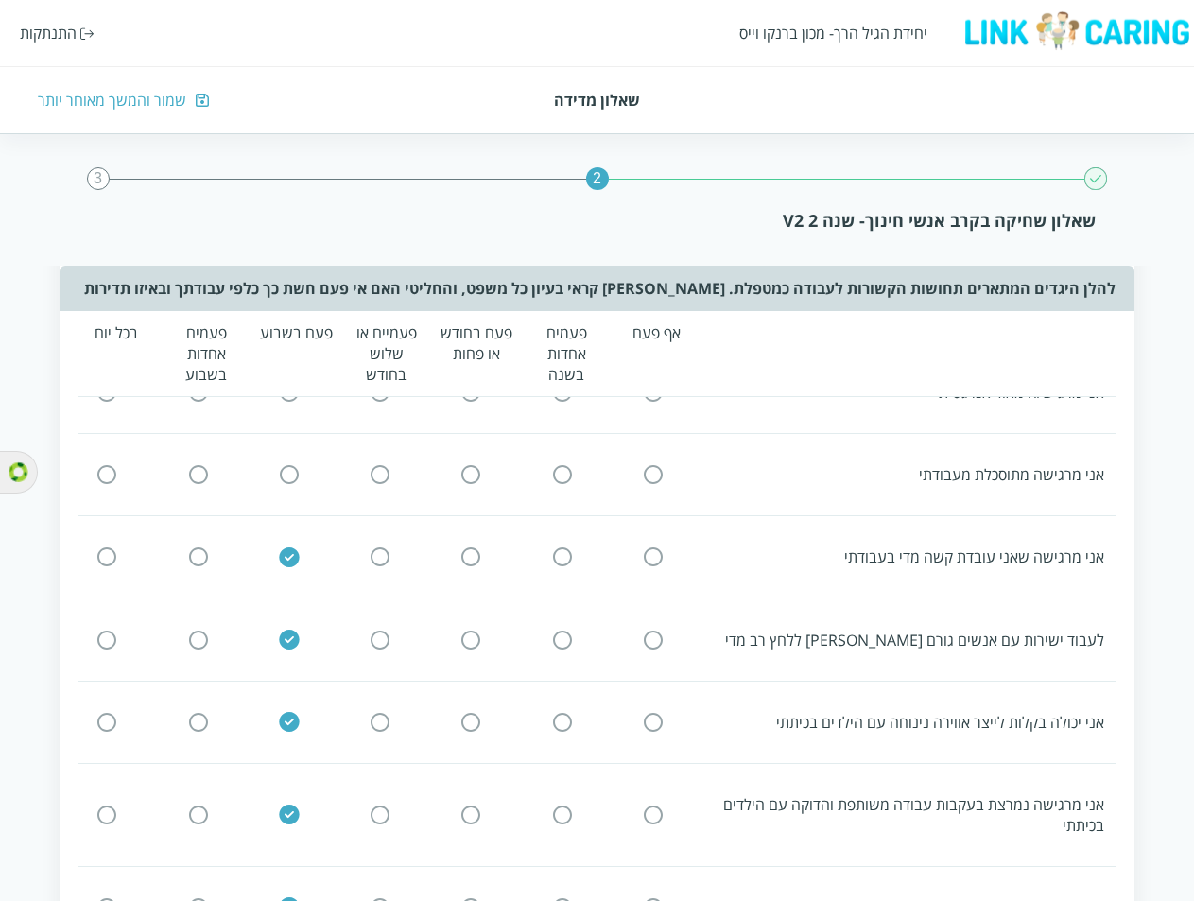
scroll to position [673, 0]
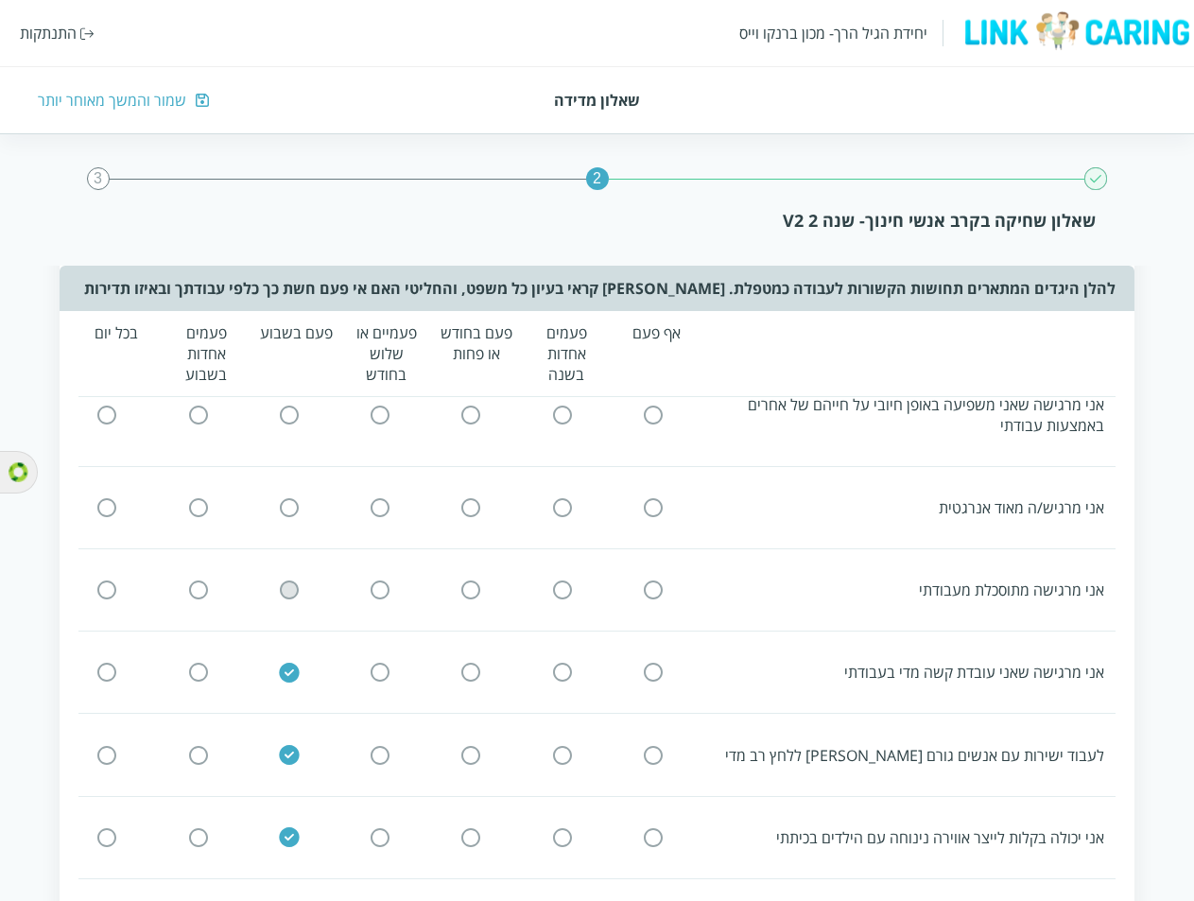
click at [288, 591] on input "radio" at bounding box center [289, 590] width 17 height 20
click at [288, 515] on input "radio" at bounding box center [289, 508] width 17 height 20
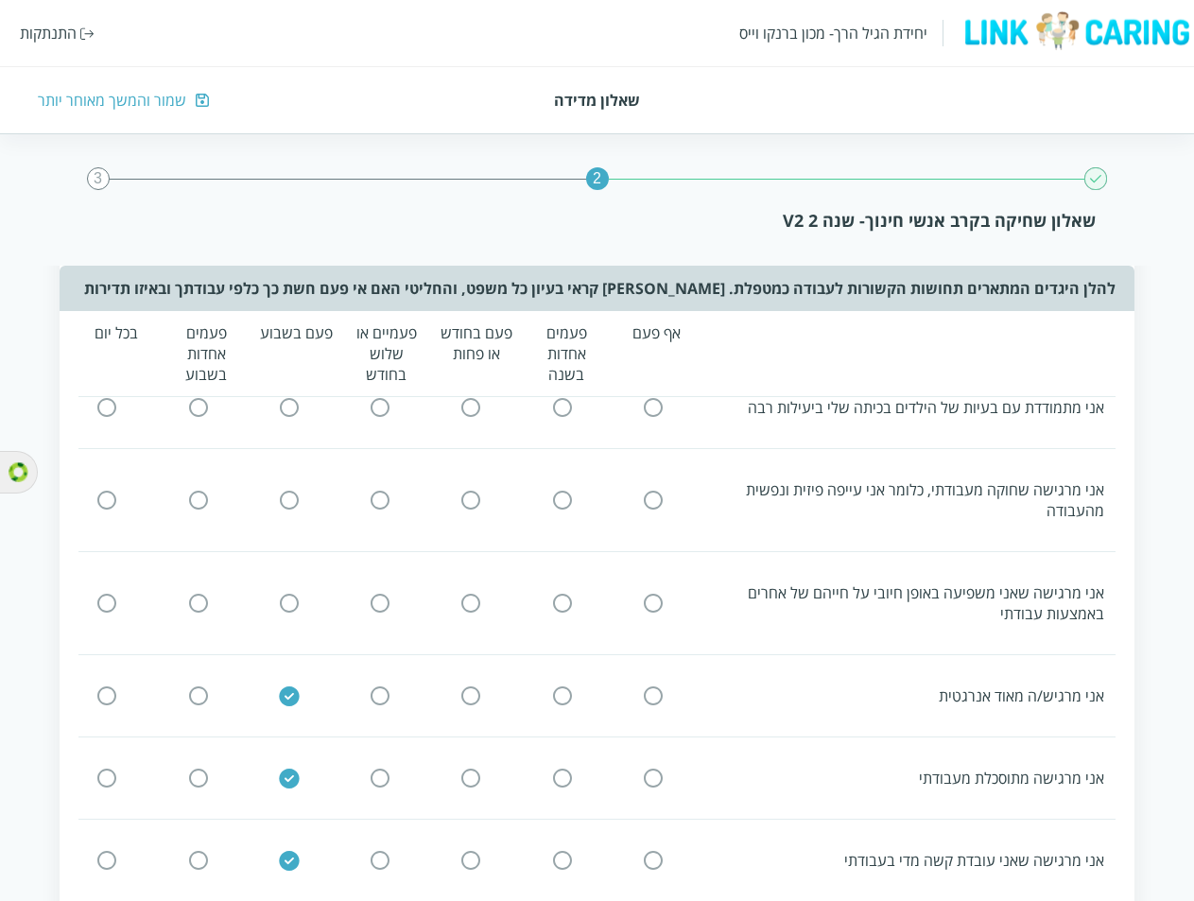
scroll to position [484, 0]
click at [292, 605] on input "radio" at bounding box center [289, 604] width 17 height 20
click at [291, 506] on input "radio" at bounding box center [289, 500] width 17 height 20
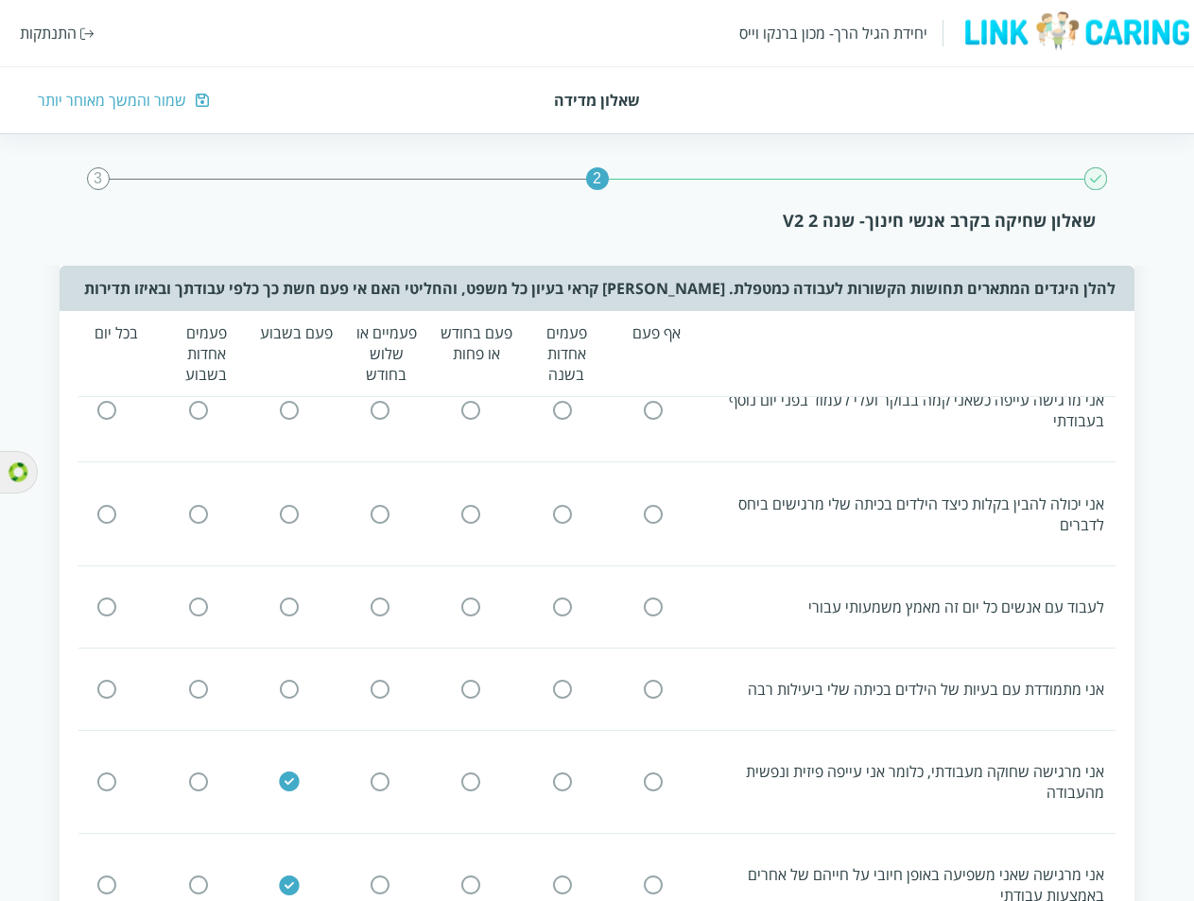
scroll to position [200, 0]
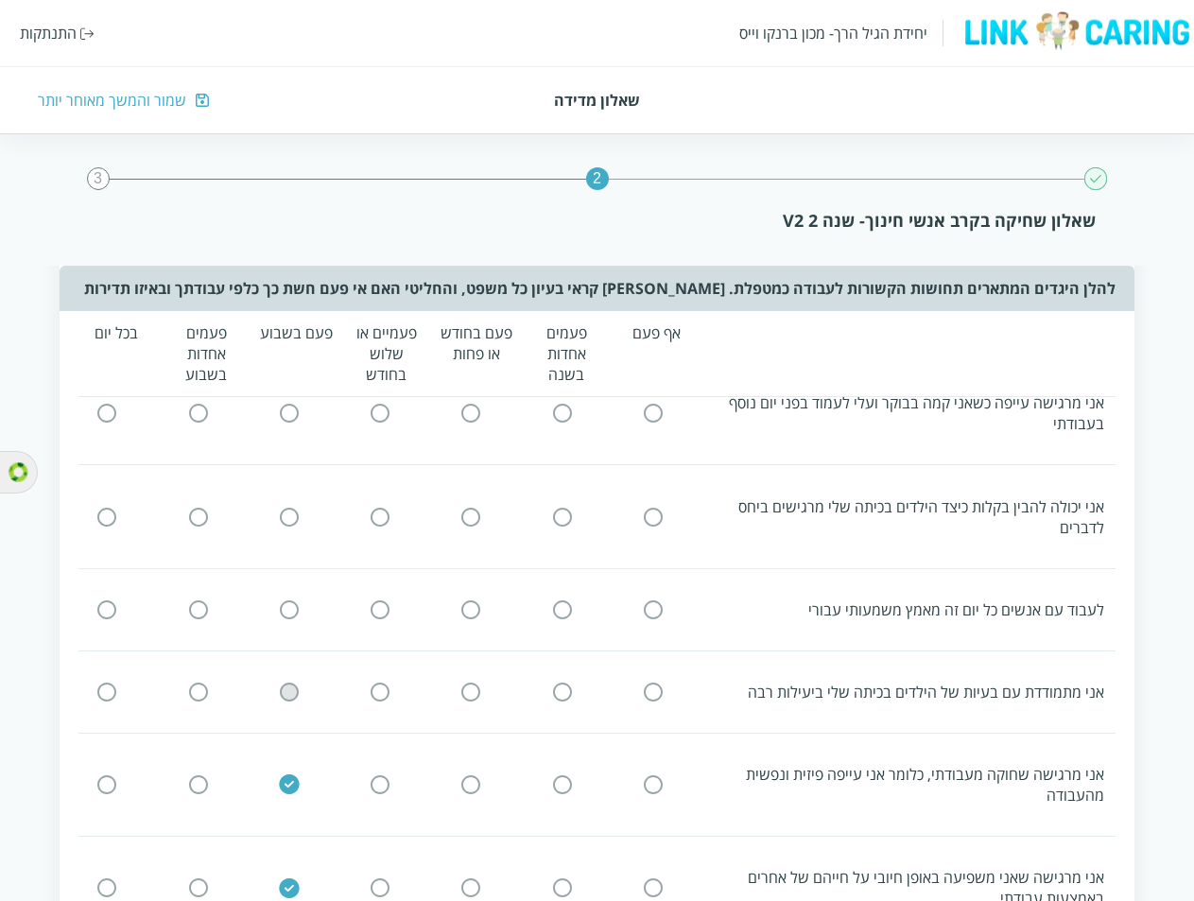
drag, startPoint x: 287, startPoint y: 685, endPoint x: 289, endPoint y: 634, distance: 51.1
click at [287, 681] on span at bounding box center [289, 691] width 17 height 20
click at [289, 609] on input "radio" at bounding box center [289, 609] width 17 height 20
click at [286, 692] on input "radio" at bounding box center [289, 691] width 17 height 20
click at [288, 519] on input "radio" at bounding box center [289, 517] width 17 height 20
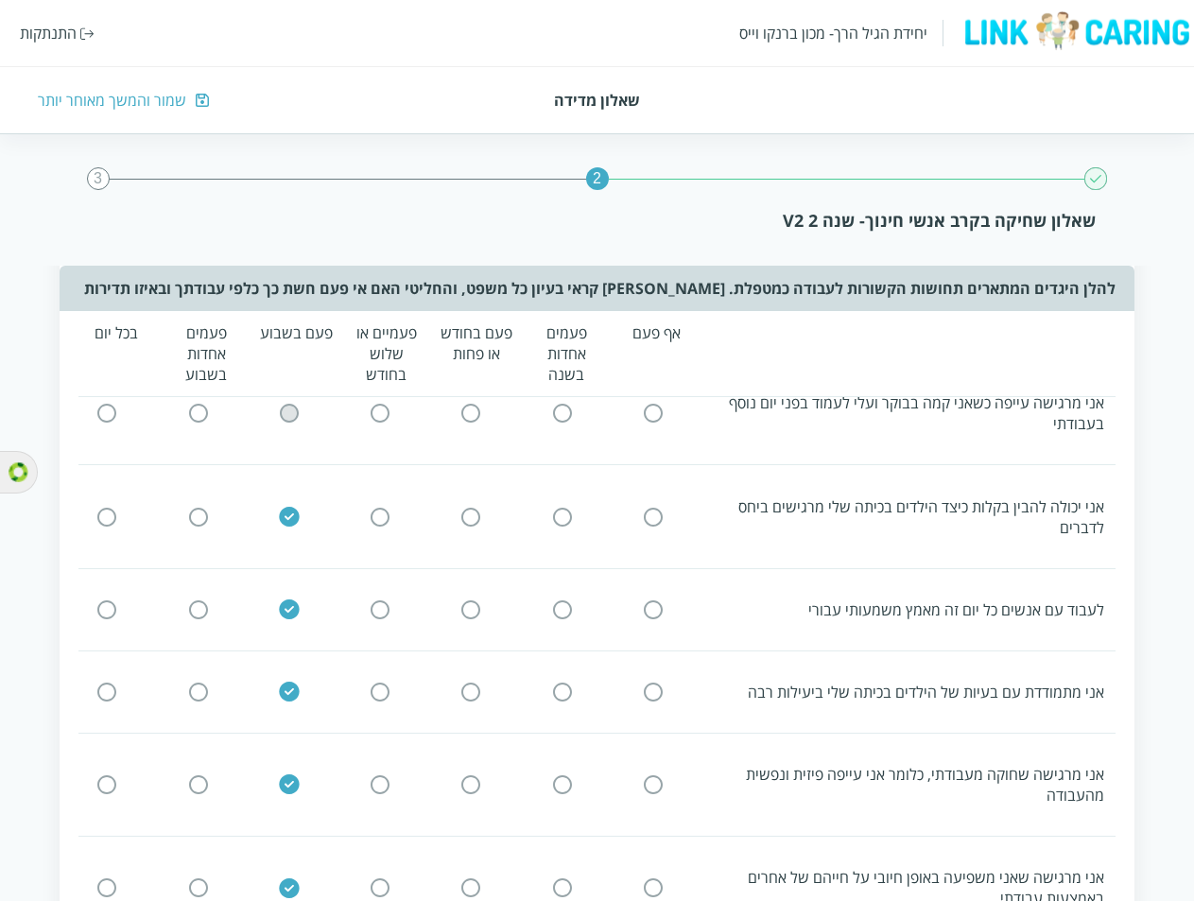
click at [292, 414] on input "radio" at bounding box center [289, 414] width 17 height 20
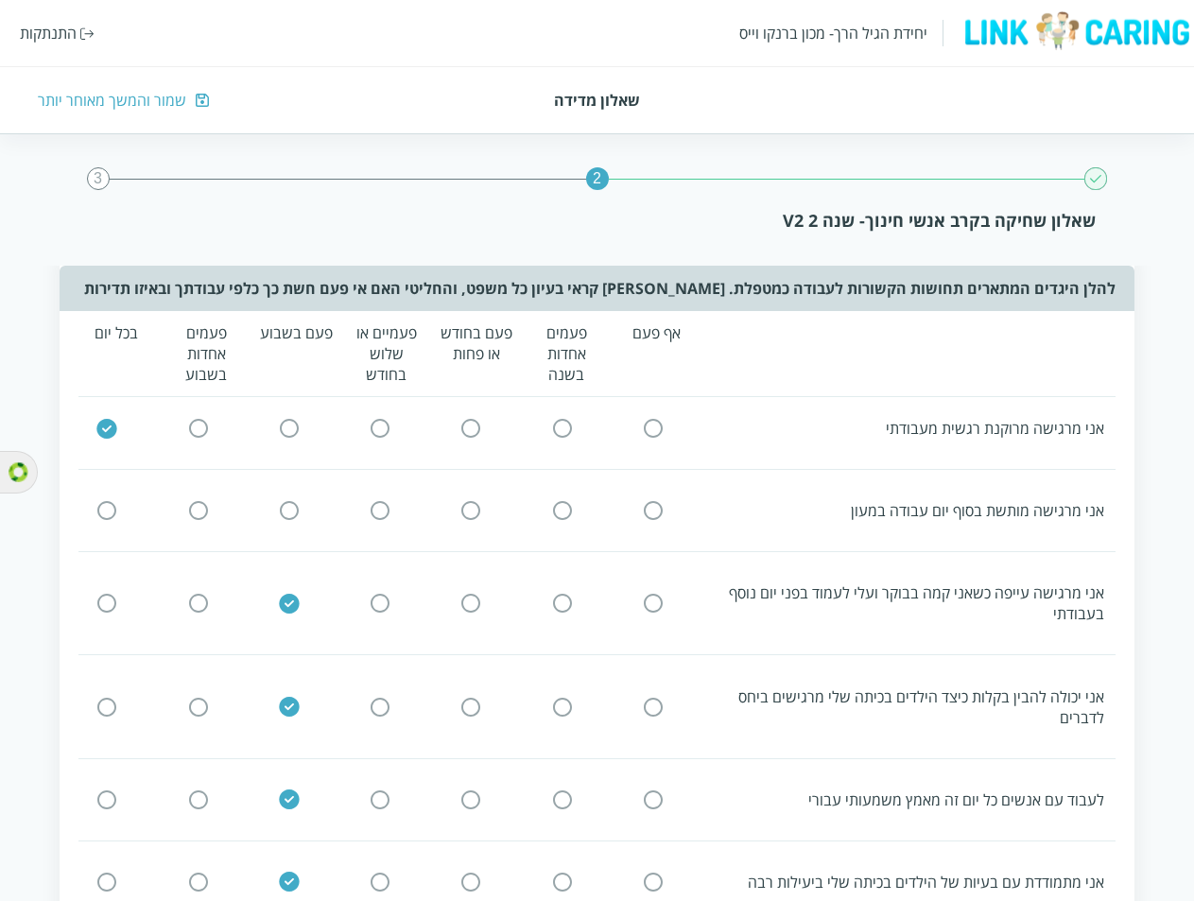
scroll to position [0, 0]
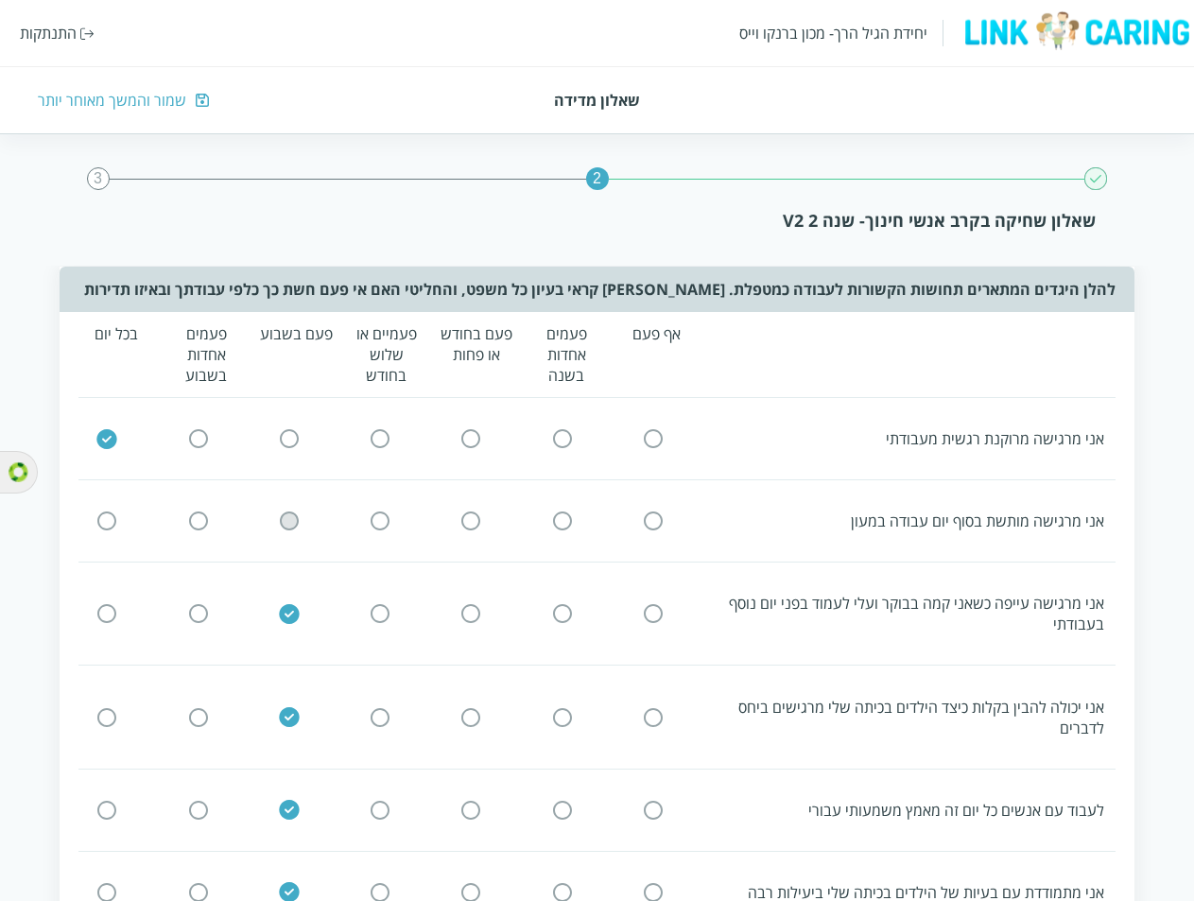
click at [283, 520] on input "radio" at bounding box center [289, 521] width 17 height 20
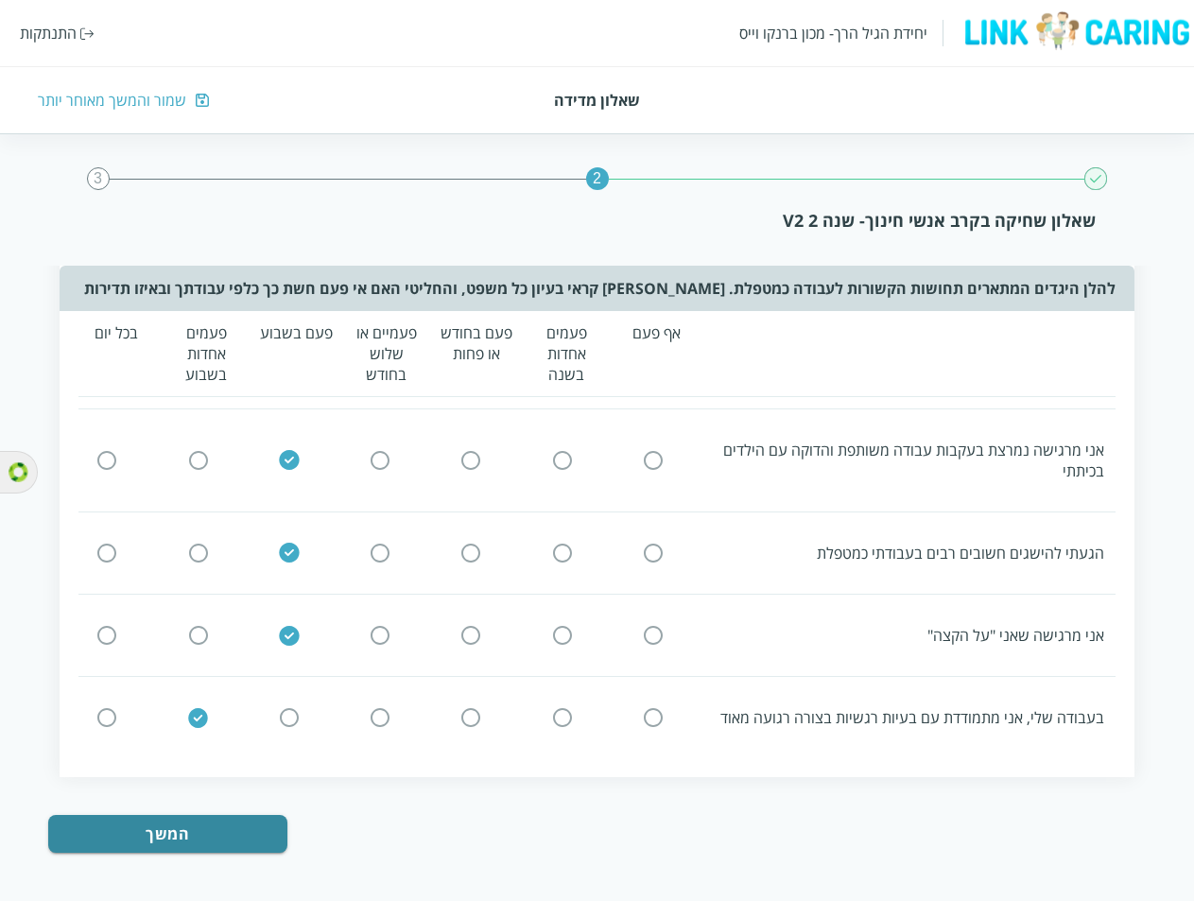
scroll to position [1145, 0]
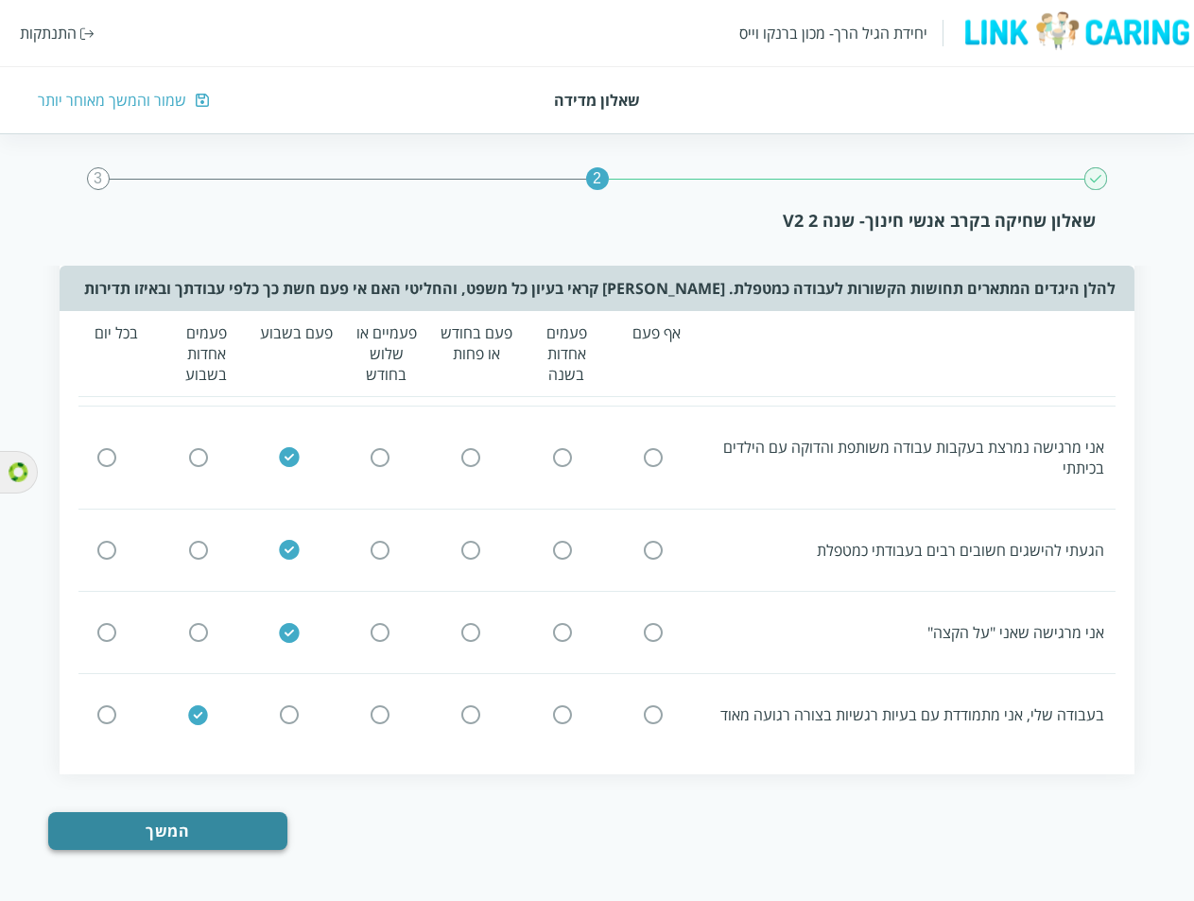
click at [176, 836] on button "המשך" at bounding box center [167, 831] width 239 height 38
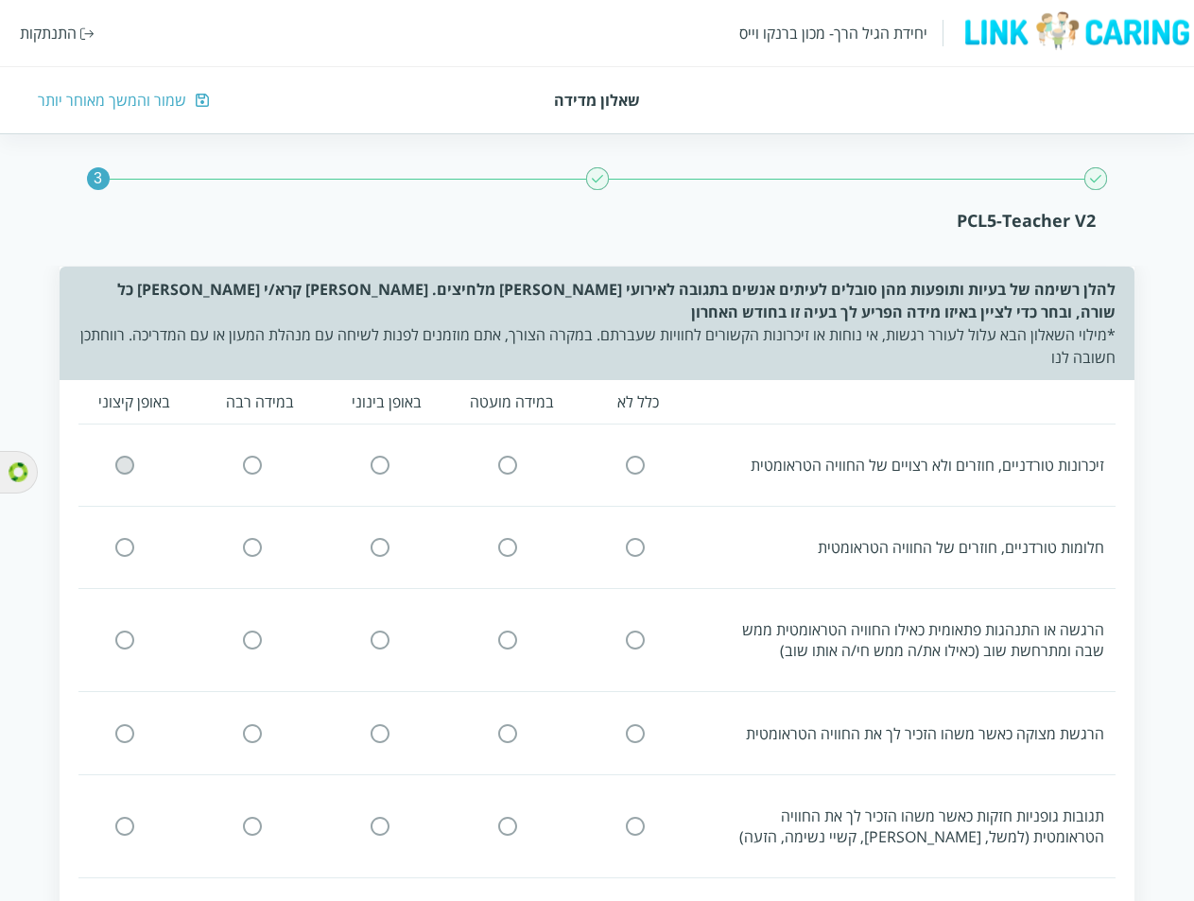
click at [124, 471] on input "radio" at bounding box center [124, 466] width 17 height 20
click at [247, 546] on input "radio" at bounding box center [252, 548] width 17 height 20
click at [380, 632] on input "radio" at bounding box center [379, 640] width 17 height 20
click at [515, 736] on input "radio" at bounding box center [507, 733] width 17 height 20
click at [631, 827] on input "radio" at bounding box center [635, 826] width 17 height 20
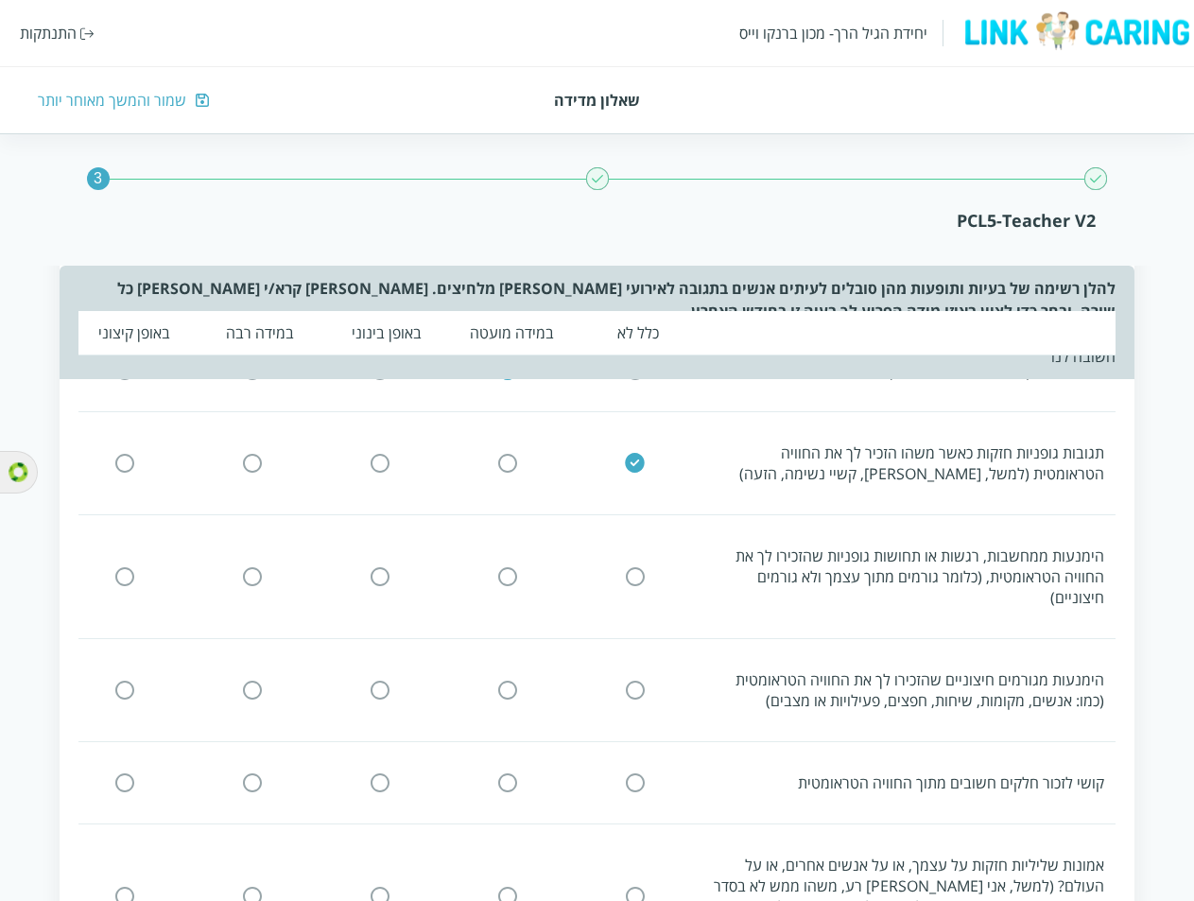
scroll to position [378, 0]
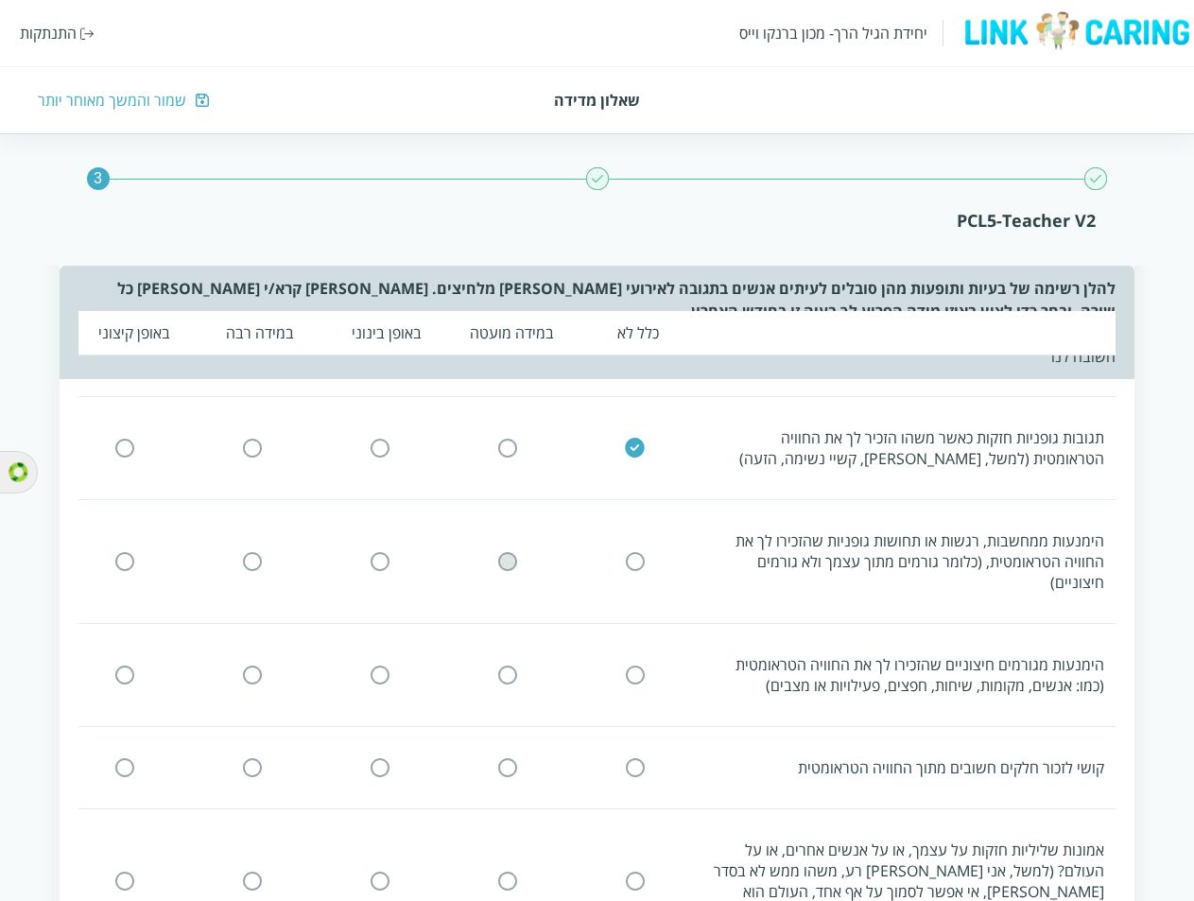
click at [507, 556] on input "radio" at bounding box center [507, 561] width 17 height 20
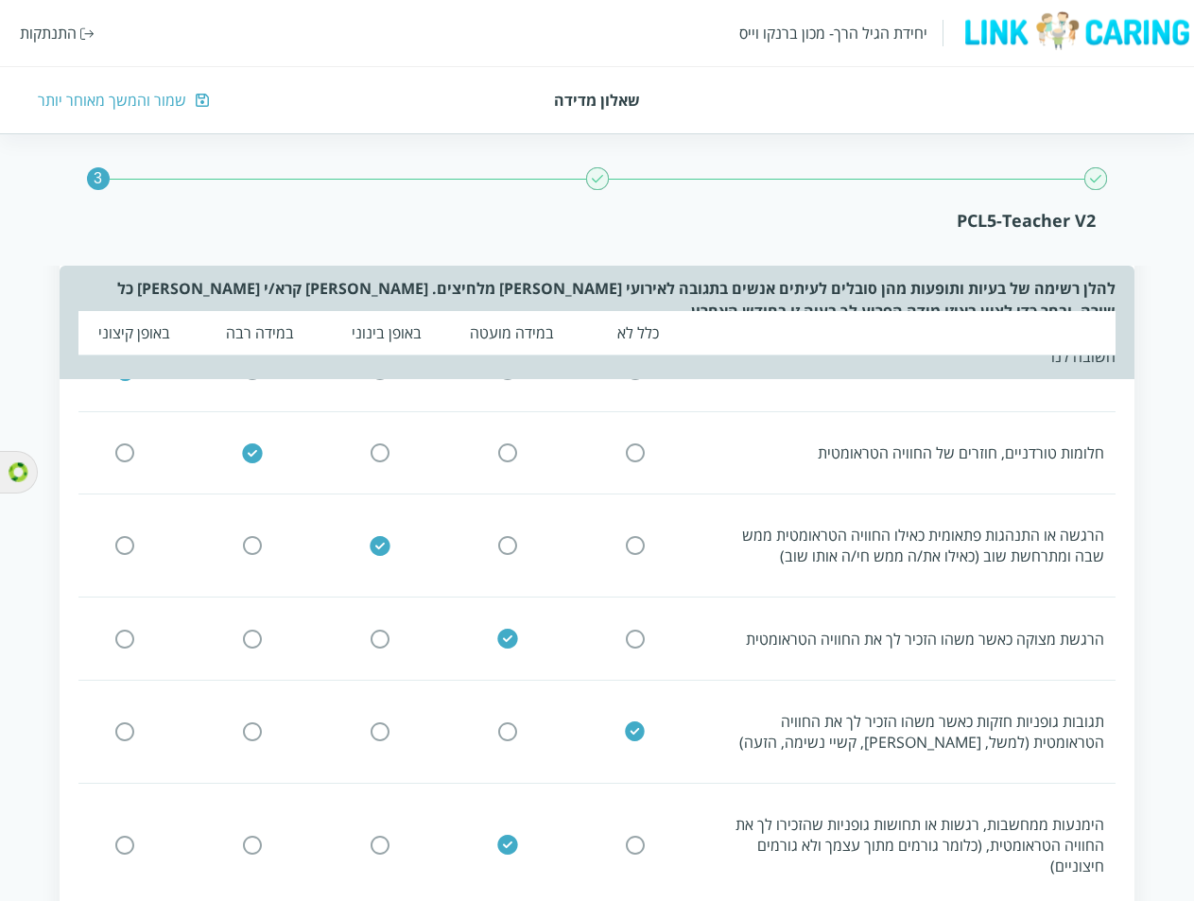
scroll to position [284, 0]
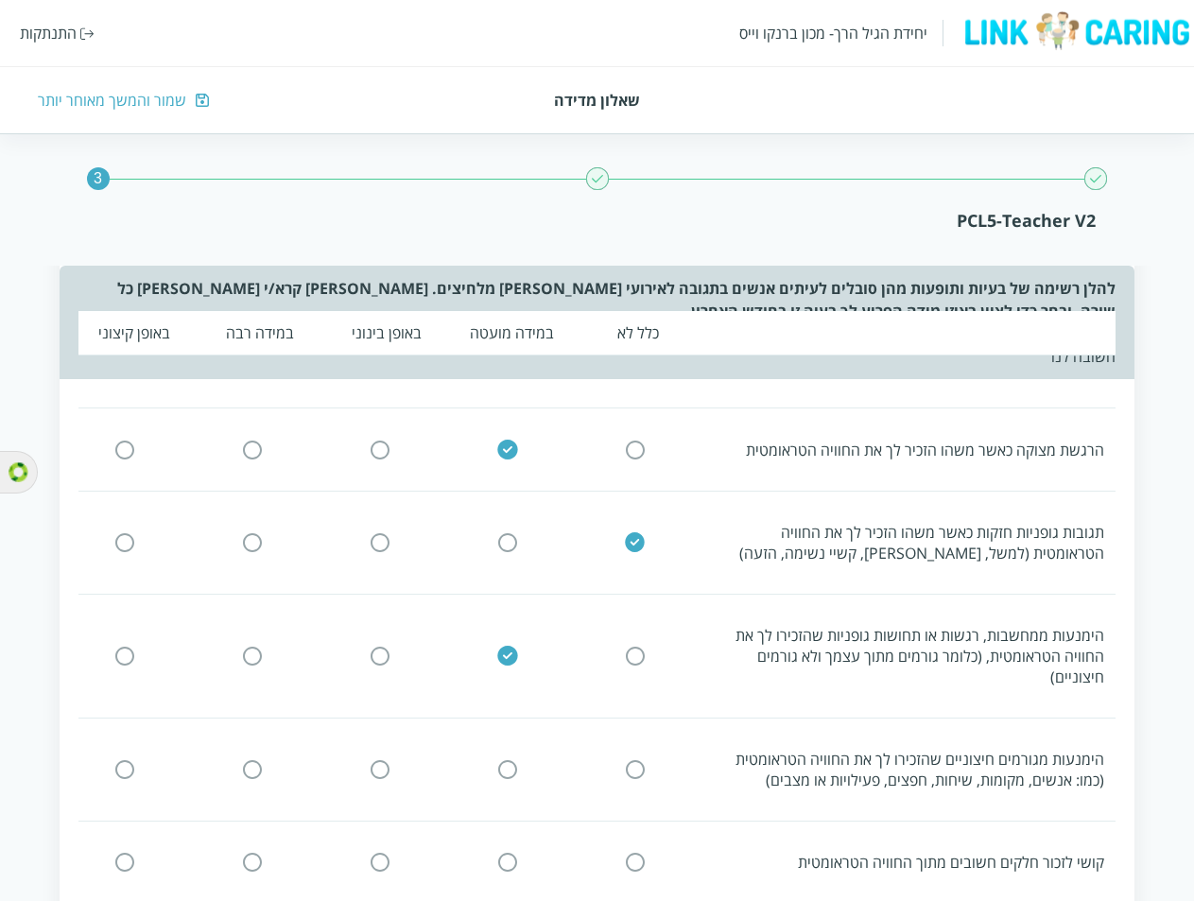
click at [380, 759] on input "radio" at bounding box center [379, 769] width 17 height 20
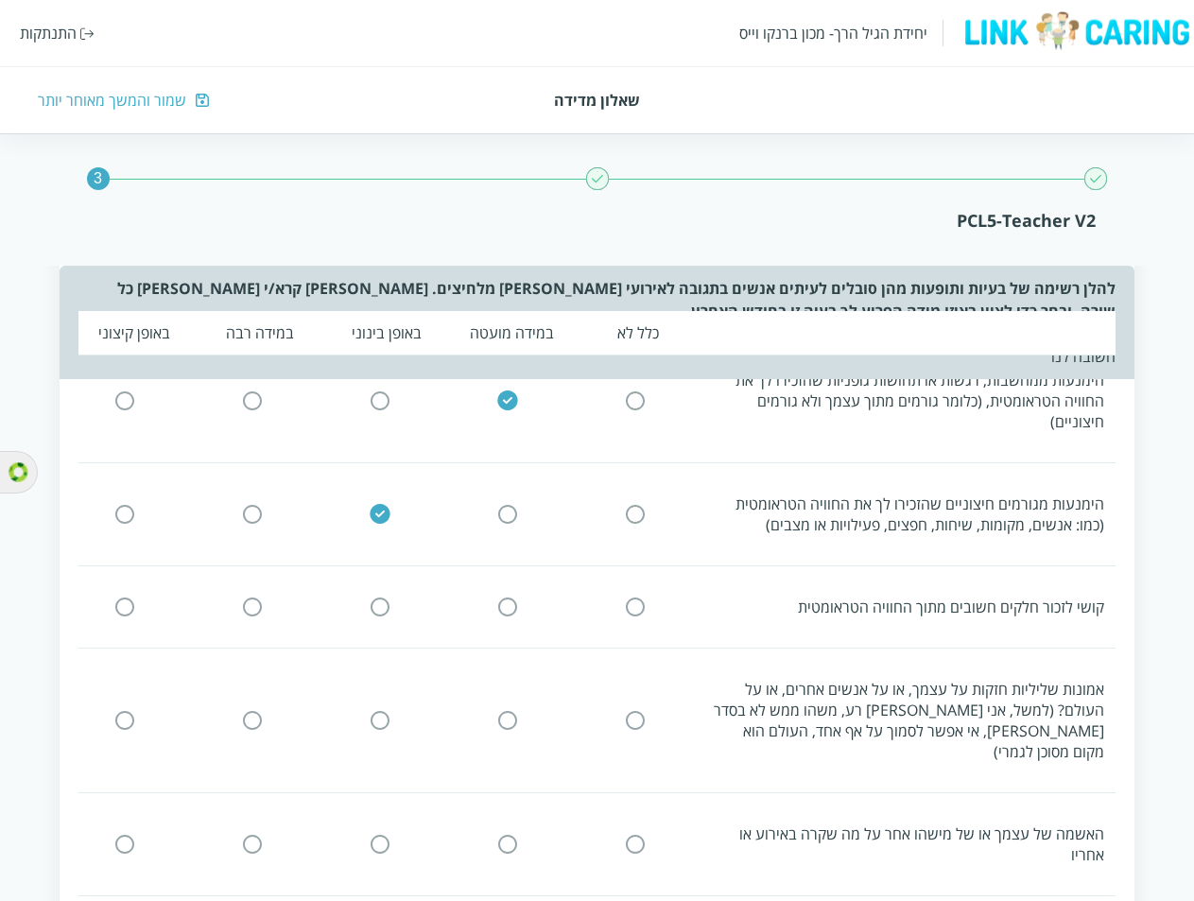
scroll to position [567, 0]
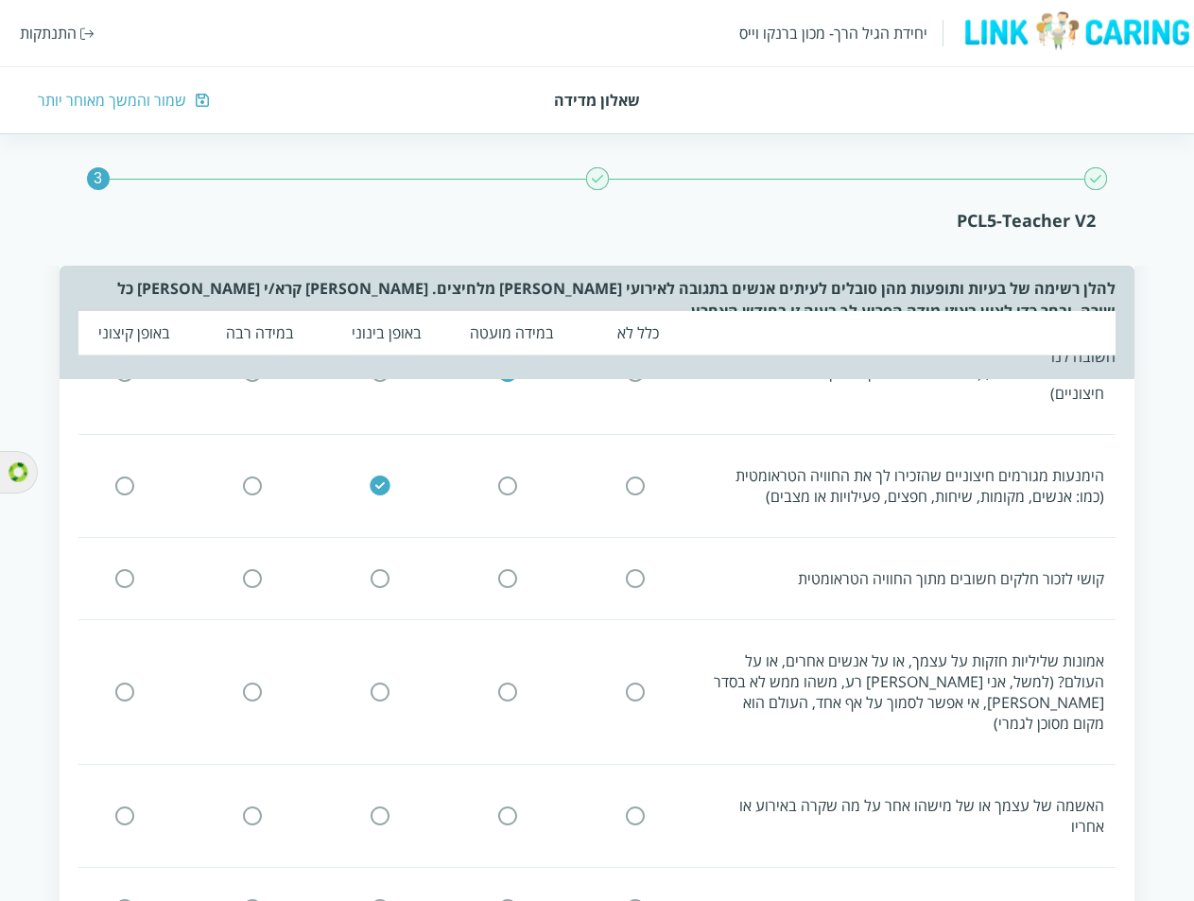
click at [378, 569] on input "radio" at bounding box center [379, 579] width 17 height 20
click at [504, 682] on input "radio" at bounding box center [507, 692] width 17 height 20
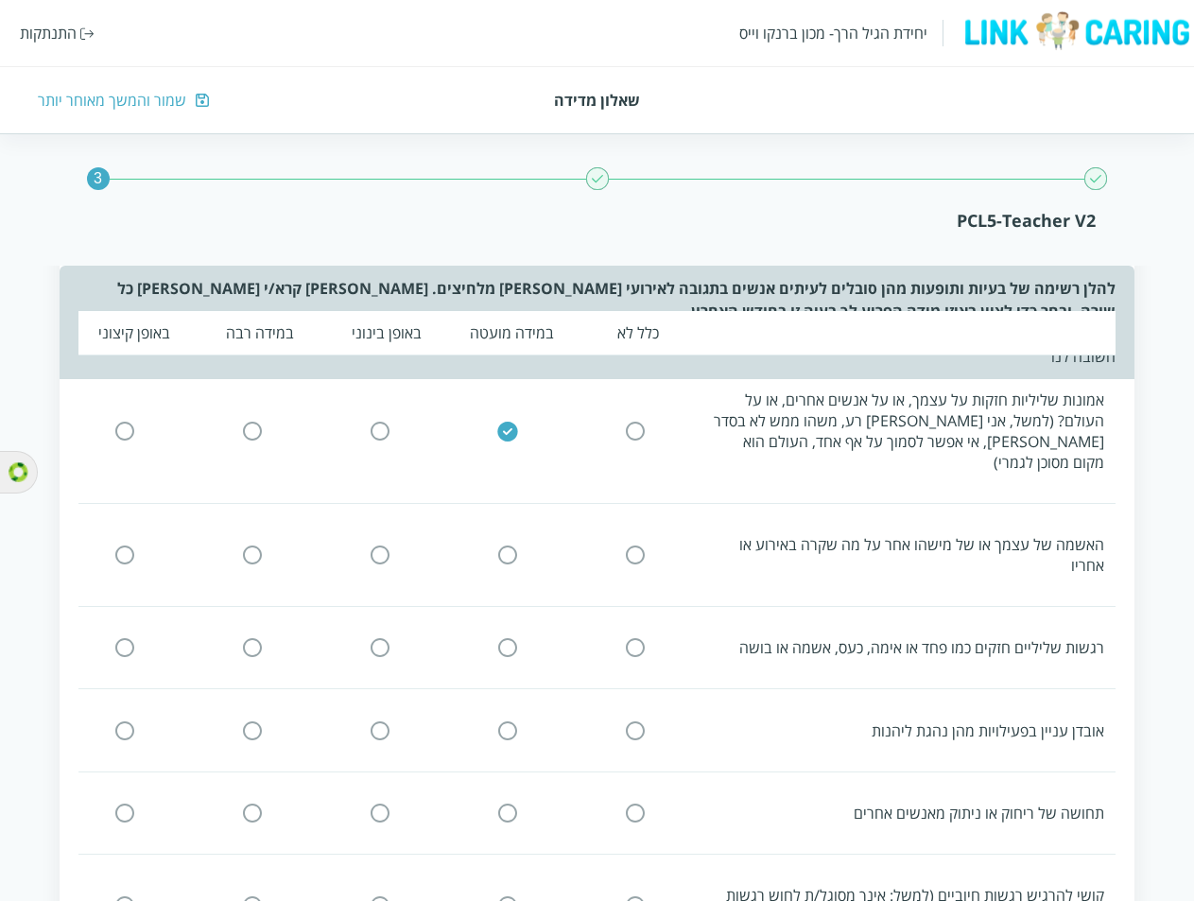
scroll to position [851, 0]
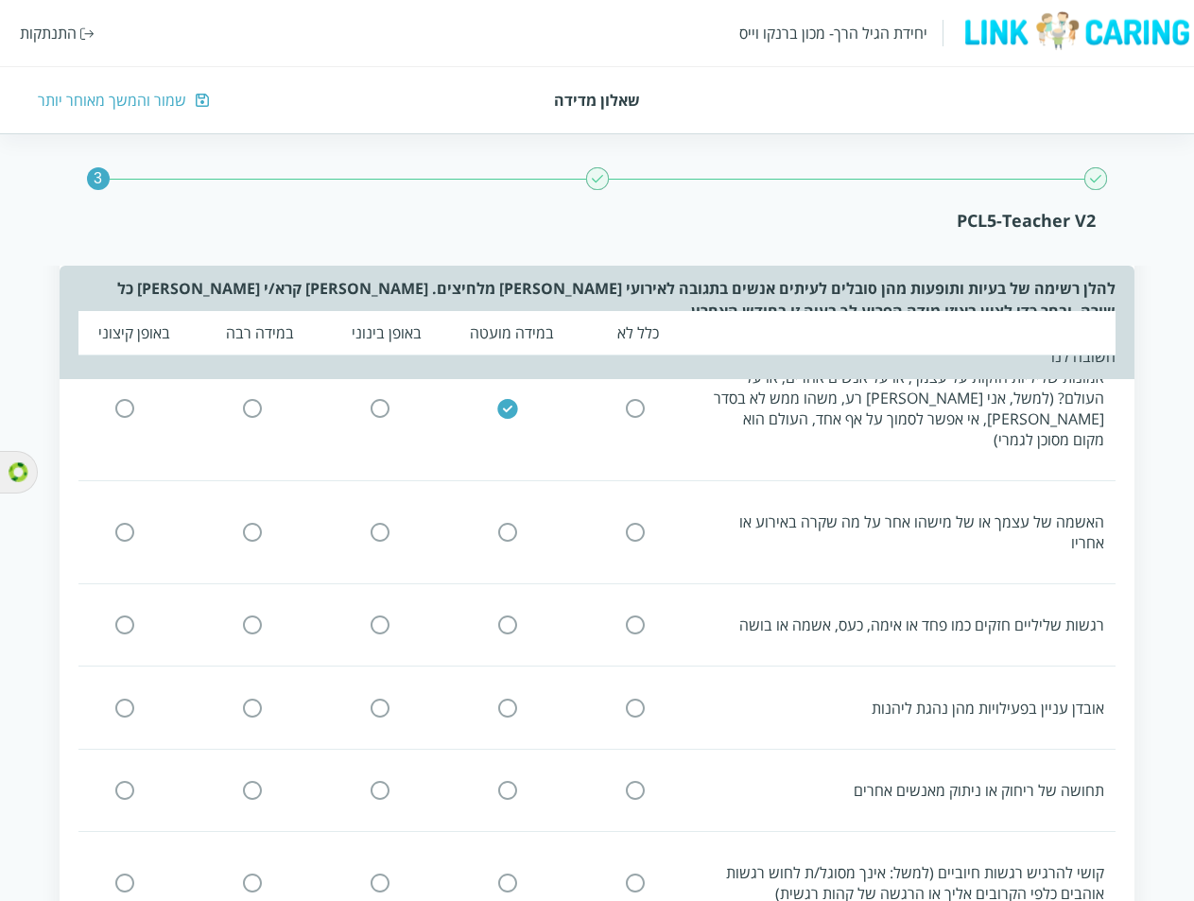
click at [499, 523] on input "radio" at bounding box center [507, 533] width 17 height 20
click at [379, 615] on input "radio" at bounding box center [379, 625] width 17 height 20
click at [381, 697] on input "radio" at bounding box center [379, 707] width 17 height 20
click at [504, 780] on input "radio" at bounding box center [507, 790] width 17 height 20
click at [387, 872] on input "radio" at bounding box center [379, 882] width 17 height 20
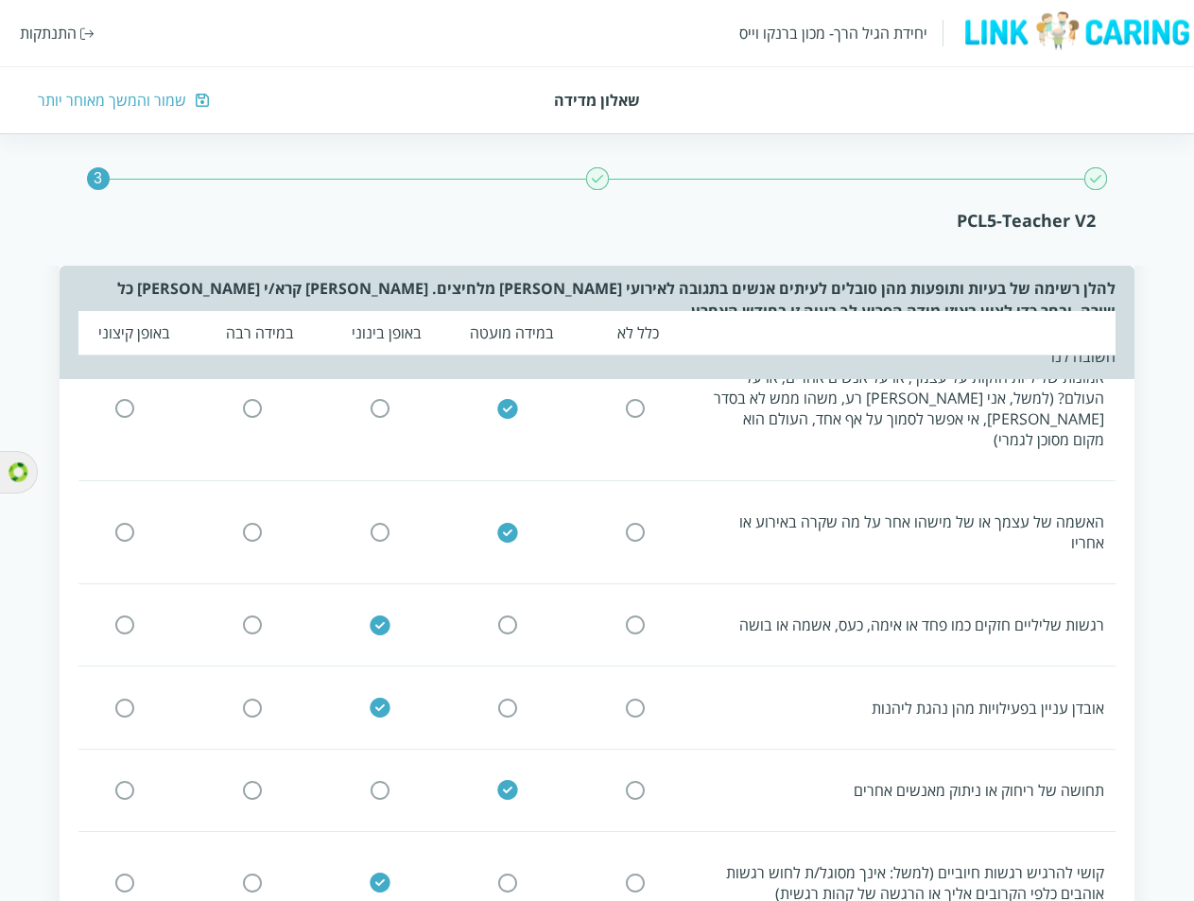
scroll to position [1134, 0]
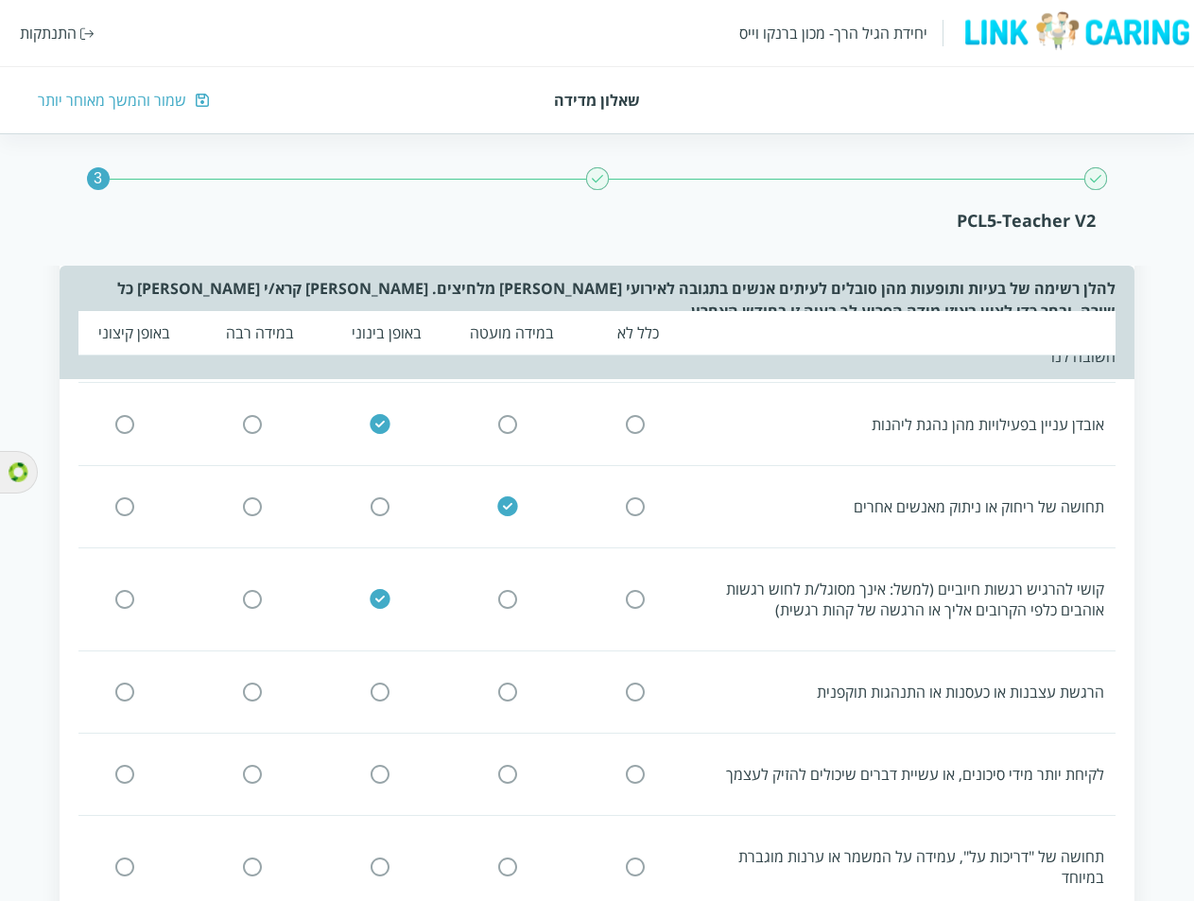
click at [504, 670] on div "הרגשת עצבנות או כעסנות או התנהגות תוקפנית" at bounding box center [591, 691] width 1048 height 43
click at [506, 681] on input "radio" at bounding box center [507, 691] width 17 height 20
click at [379, 765] on input "radio" at bounding box center [379, 775] width 17 height 20
click at [504, 857] on input "radio" at bounding box center [507, 867] width 17 height 20
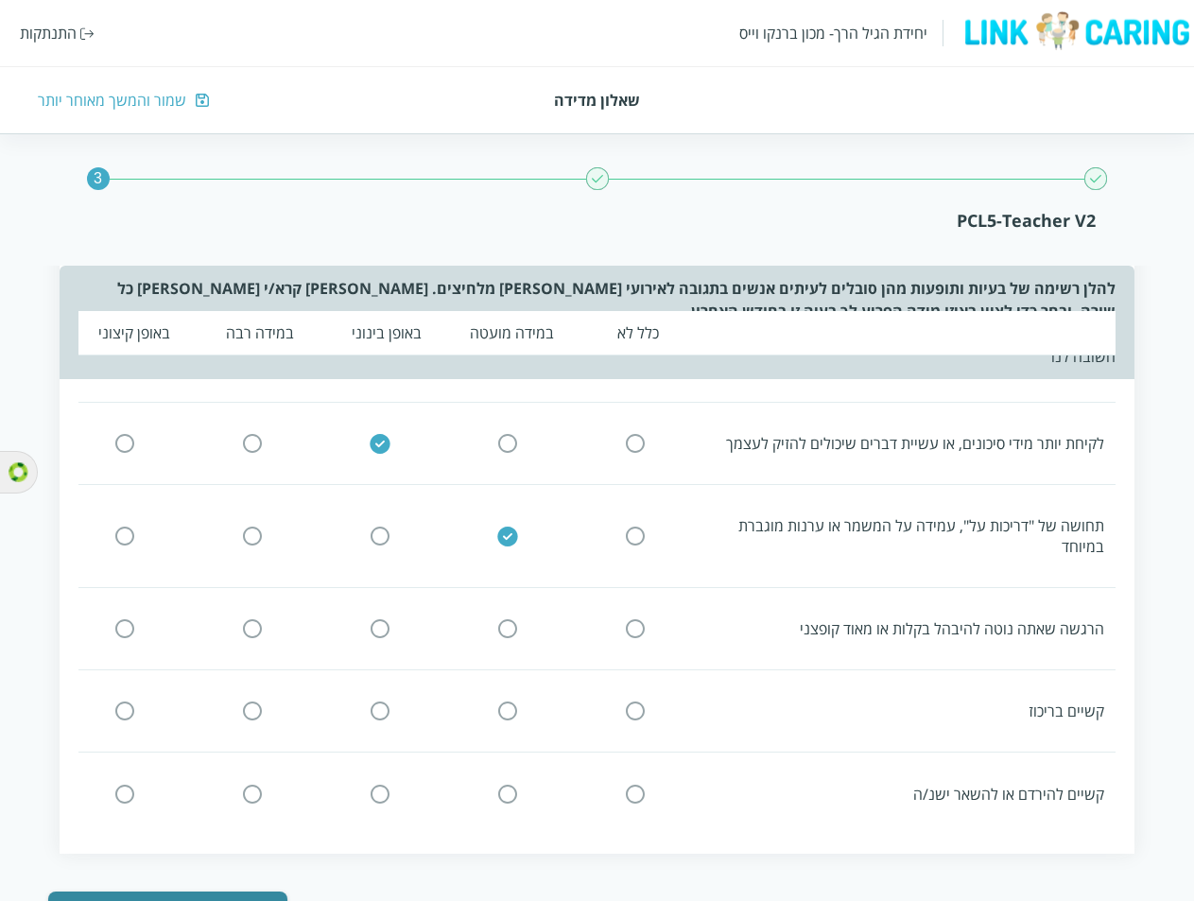
scroll to position [1482, 0]
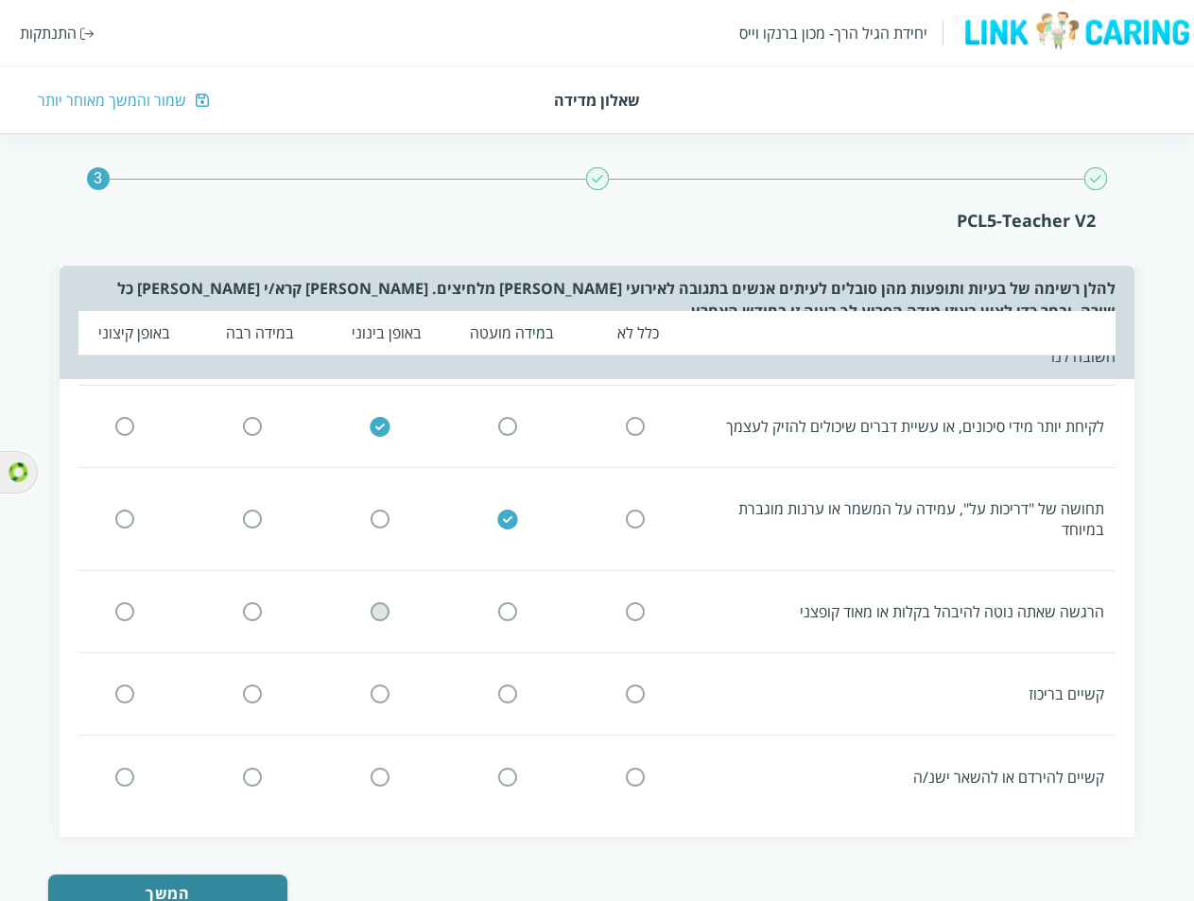
click at [383, 602] on input "radio" at bounding box center [379, 612] width 17 height 20
click at [501, 684] on input "radio" at bounding box center [507, 694] width 17 height 20
click at [375, 766] on input "radio" at bounding box center [379, 776] width 17 height 20
click at [234, 874] on button "המשך" at bounding box center [167, 893] width 239 height 38
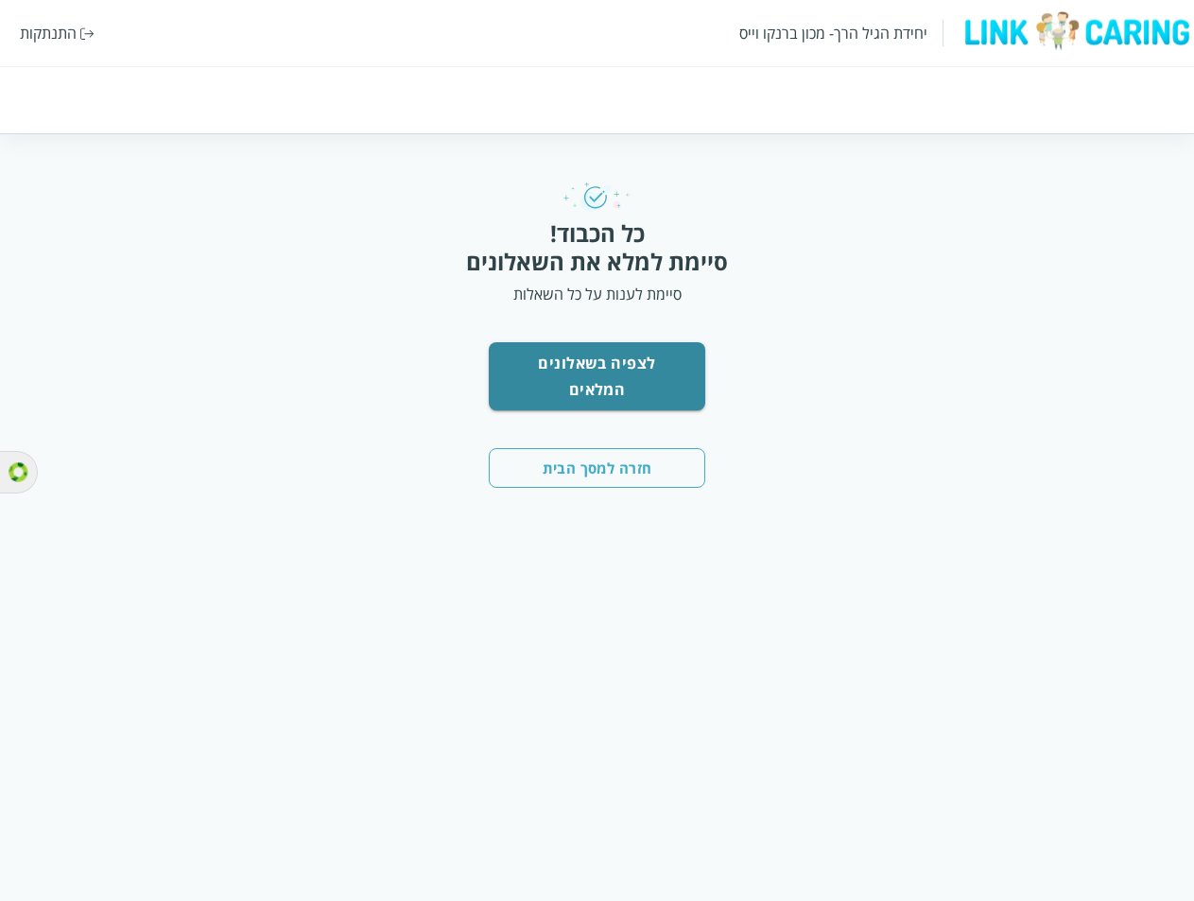
scroll to position [0, 0]
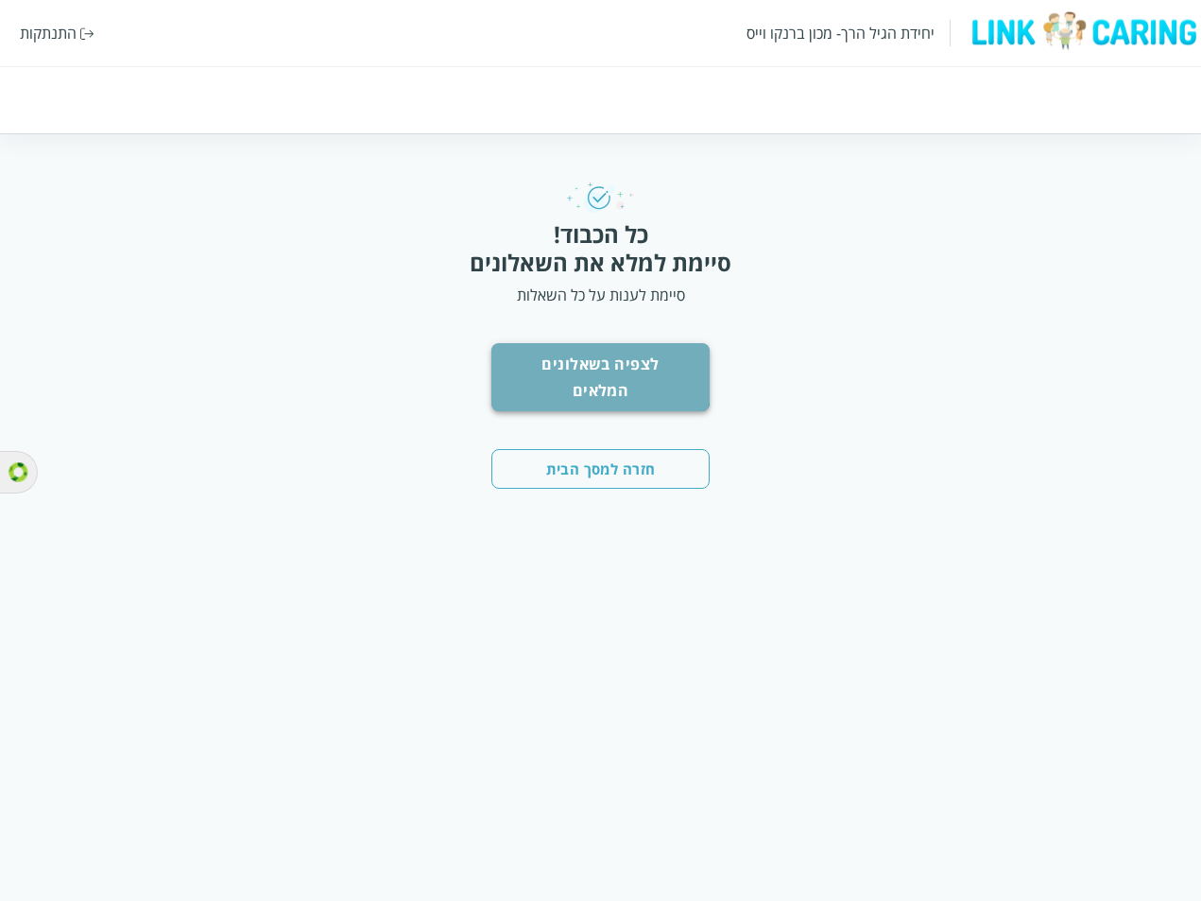
click at [581, 371] on button "לצפיה בשאלונים המלאים" at bounding box center [600, 377] width 218 height 68
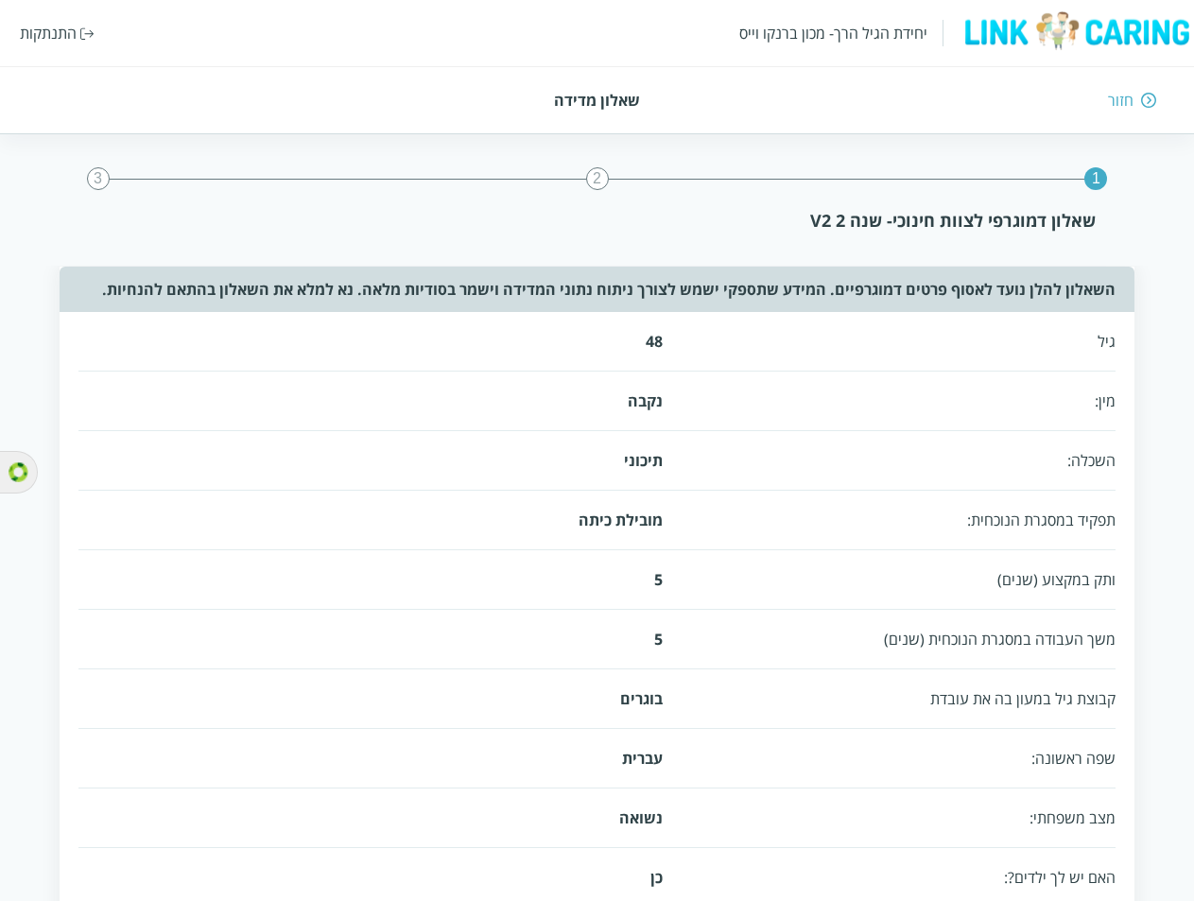
click at [600, 173] on div "2" at bounding box center [597, 178] width 23 height 23
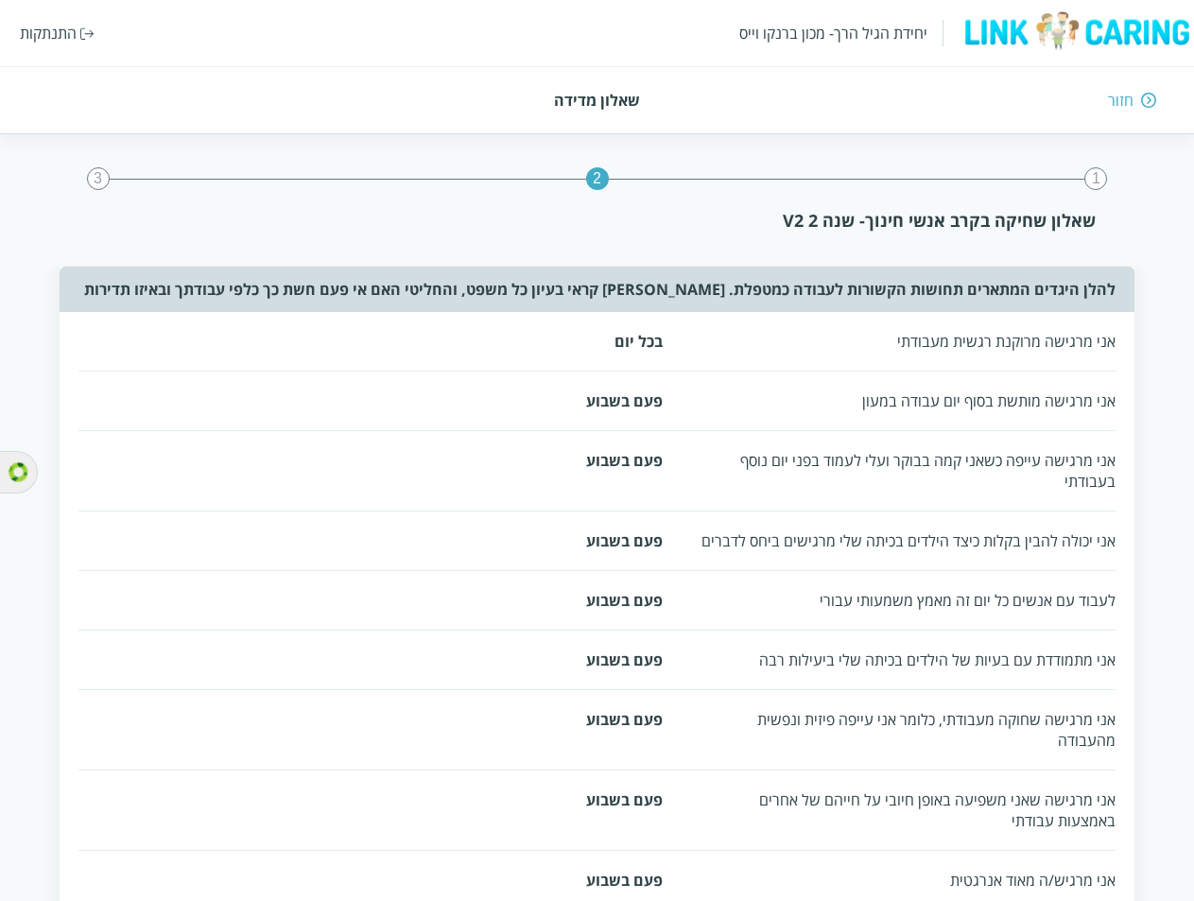
click at [95, 180] on div "3" at bounding box center [98, 178] width 23 height 23
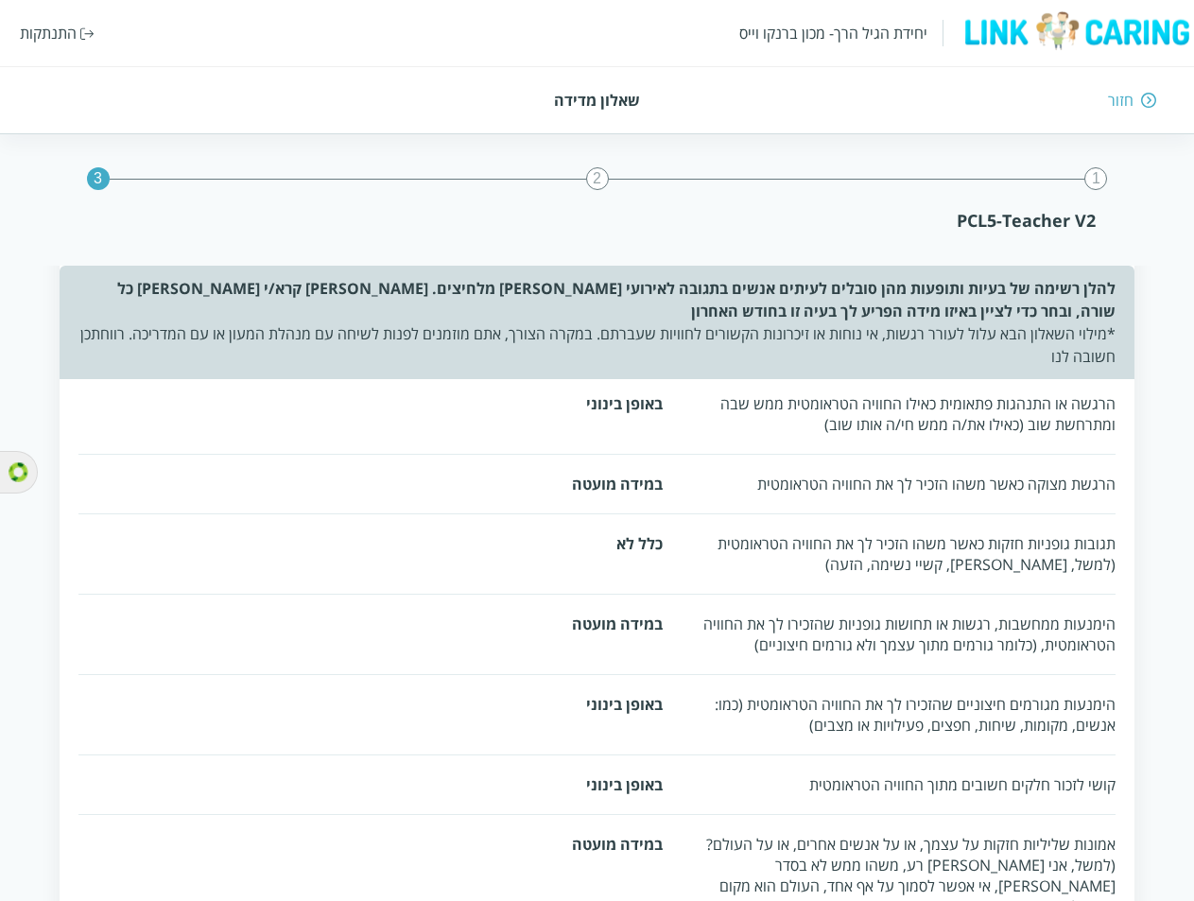
scroll to position [120, 0]
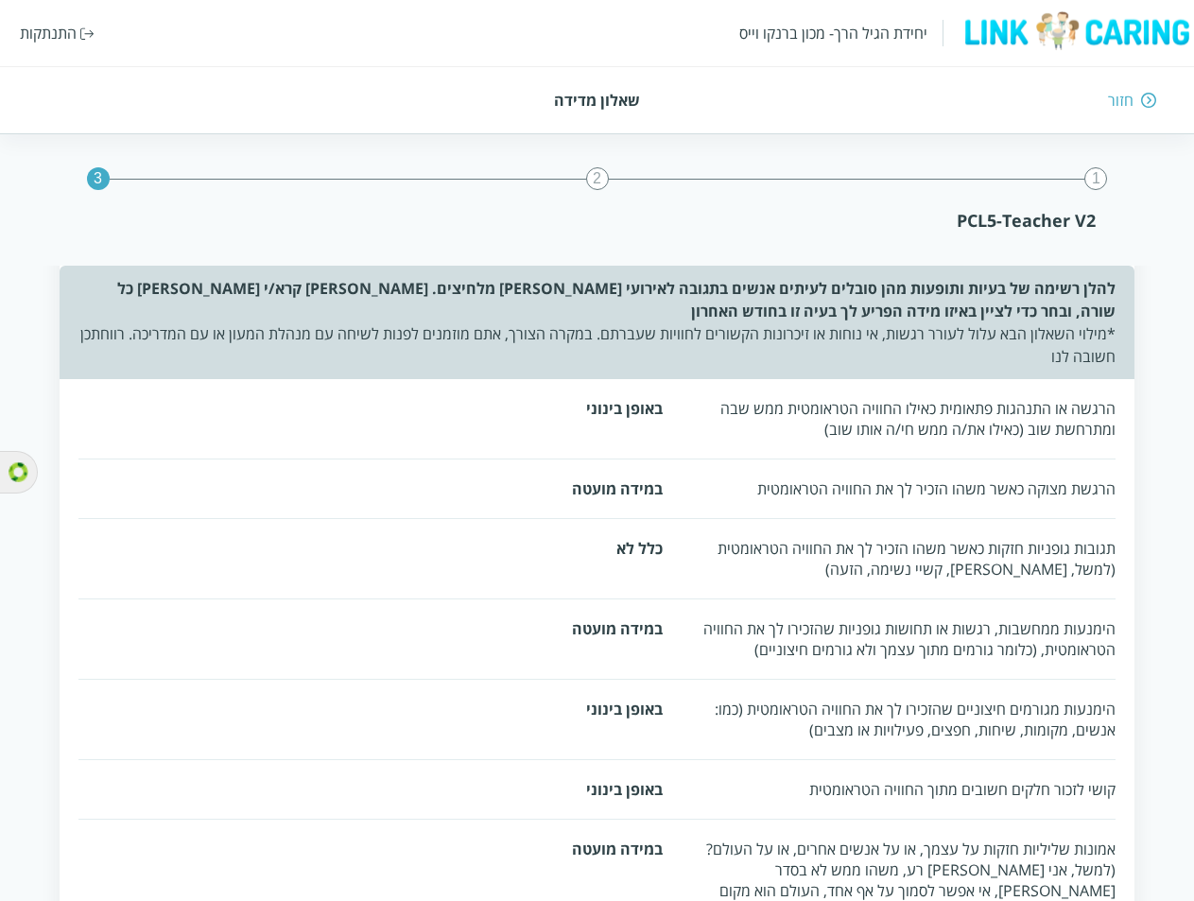
click at [1113, 100] on div "חזור" at bounding box center [1121, 100] width 26 height 21
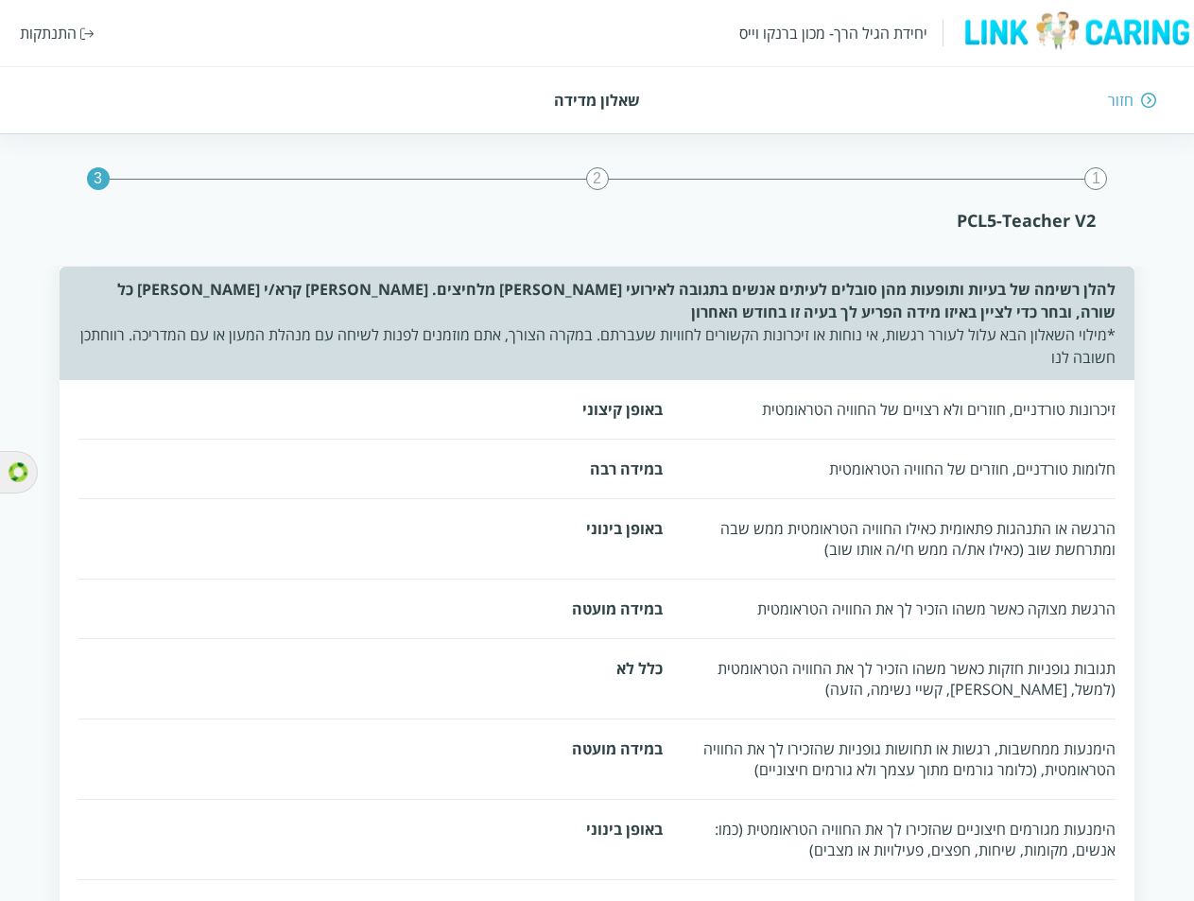
click at [1113, 100] on div "חזור" at bounding box center [1121, 100] width 26 height 21
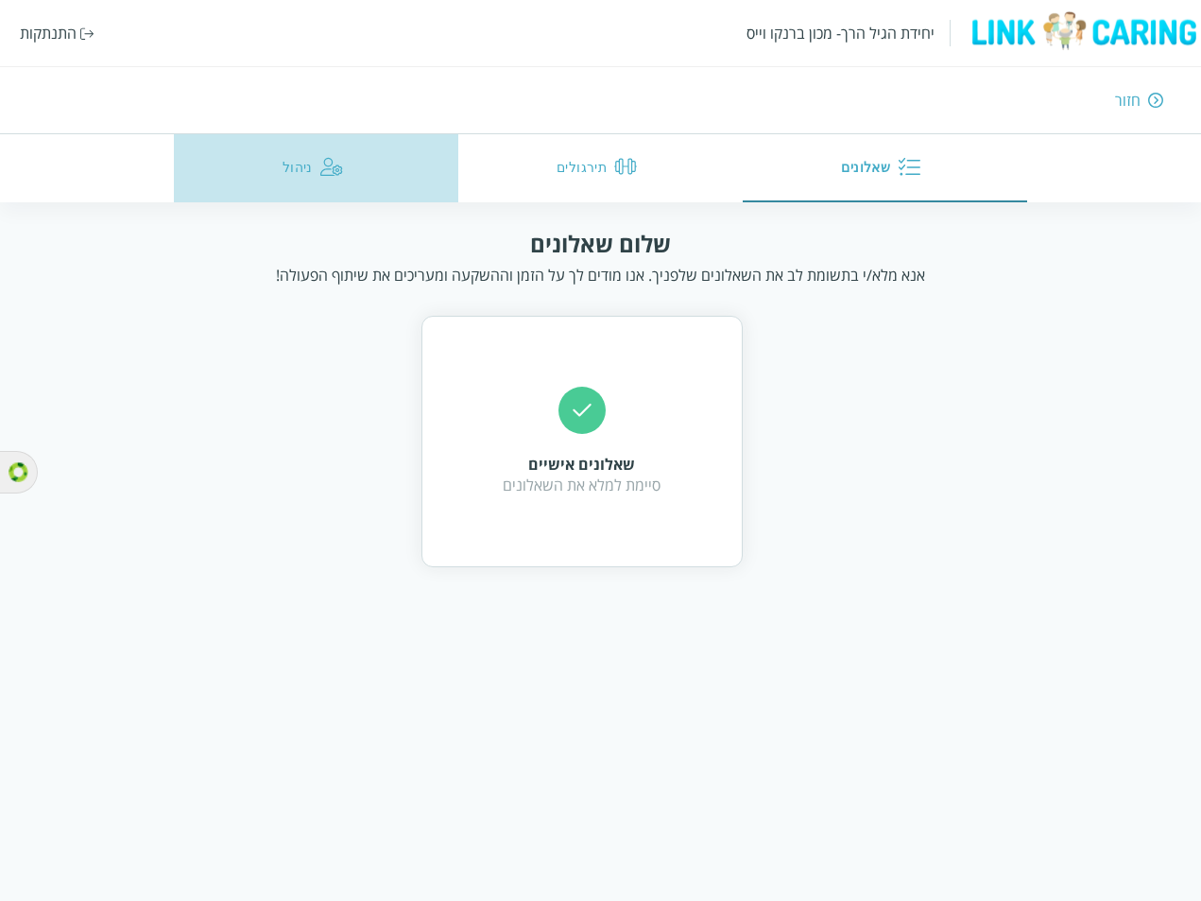
click at [322, 178] on div "button" at bounding box center [331, 168] width 23 height 27
